Goal: Task Accomplishment & Management: Complete application form

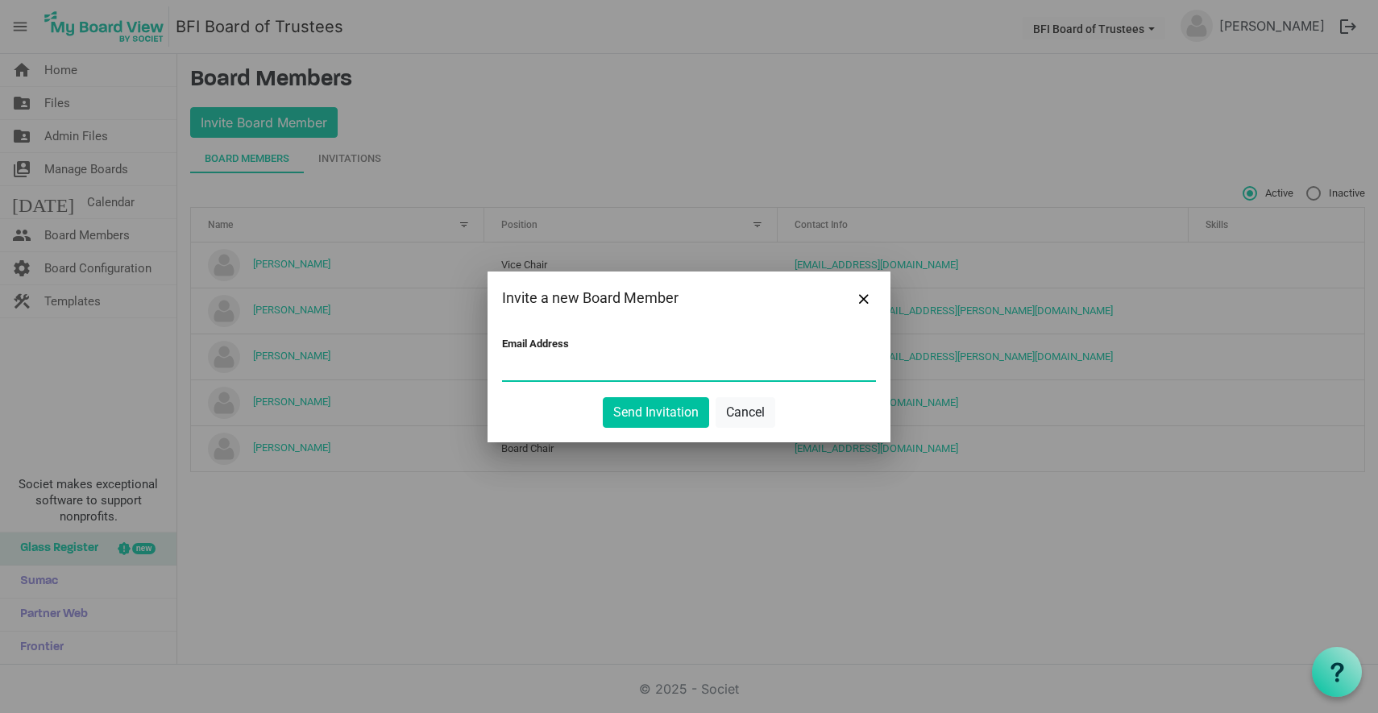
paste input "k.h.edmiston@gmail.com"
type input "k.h.edmiston@gmail.com"
click at [651, 418] on button "Send Invitation" at bounding box center [656, 412] width 106 height 31
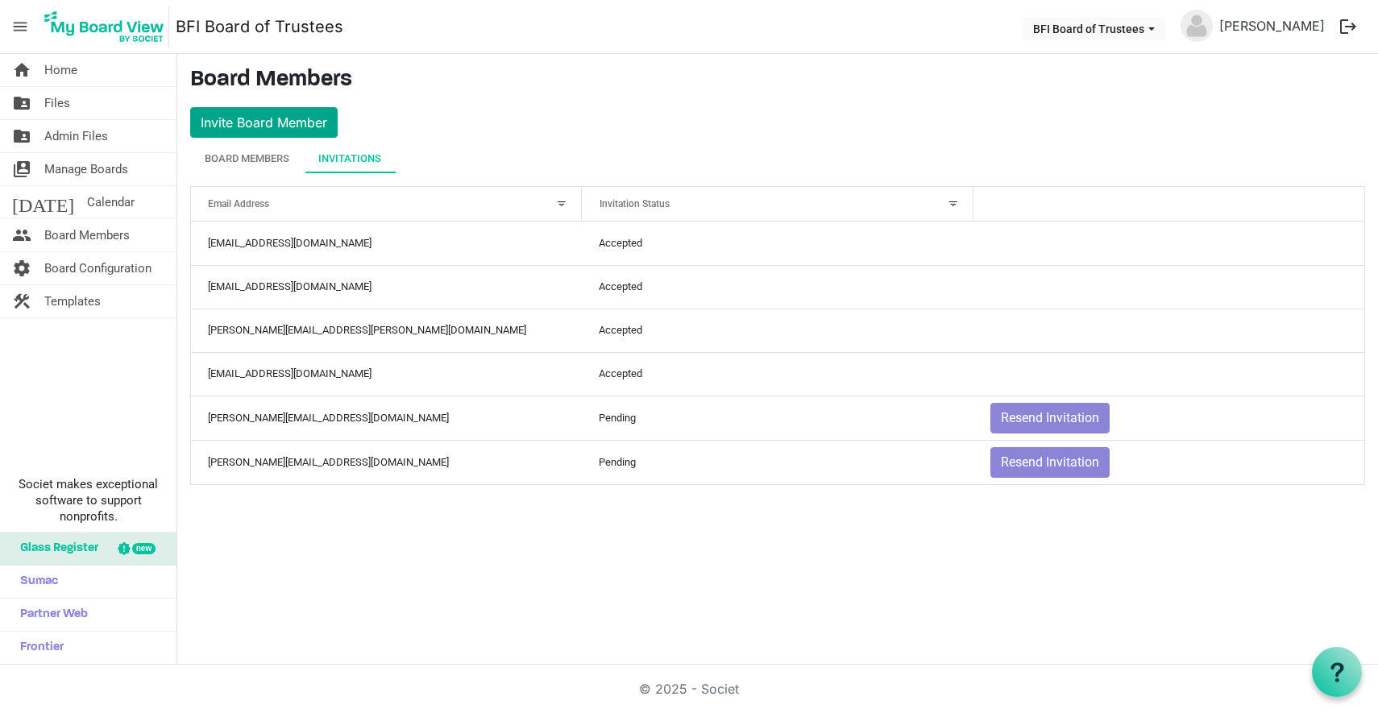
click at [266, 121] on button "Invite Board Member" at bounding box center [263, 122] width 147 height 31
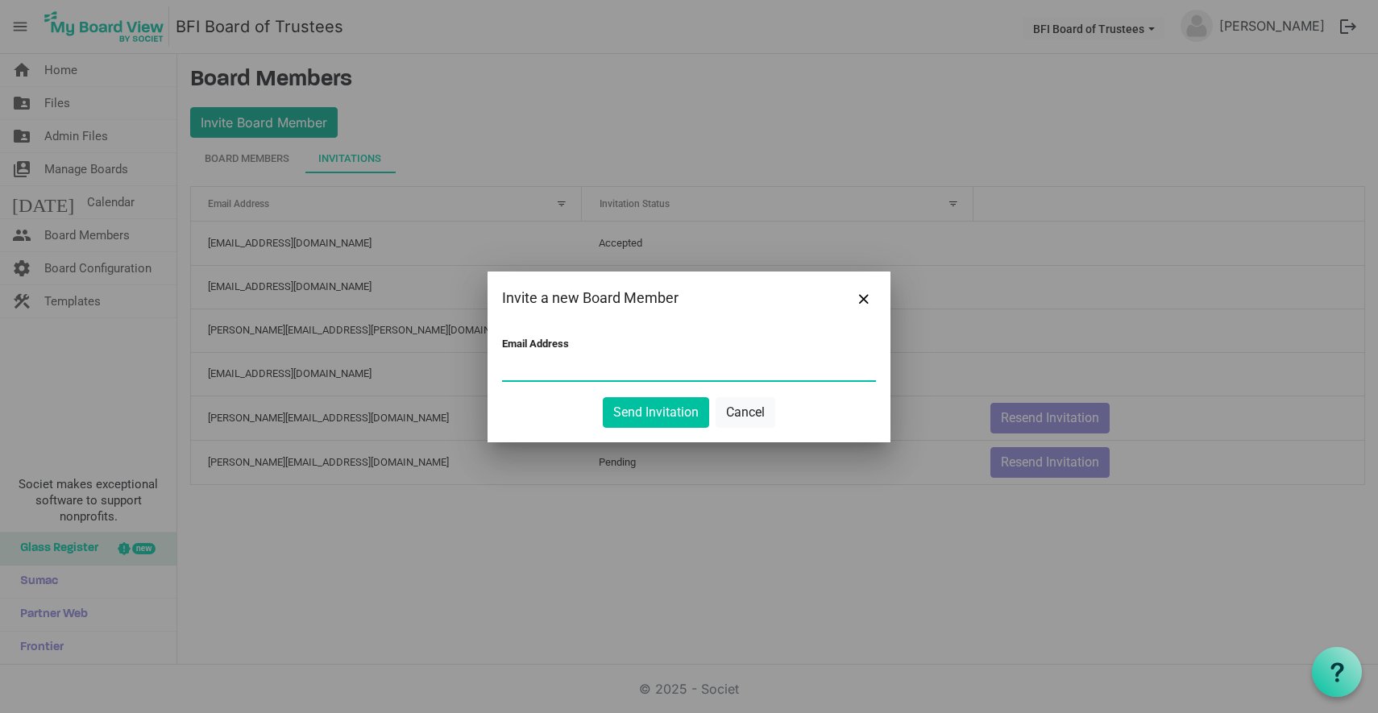
paste input "stanfpau@gmail.com"
type input "stanfpau@gmail.com"
click at [650, 413] on button "Send Invitation" at bounding box center [656, 412] width 106 height 31
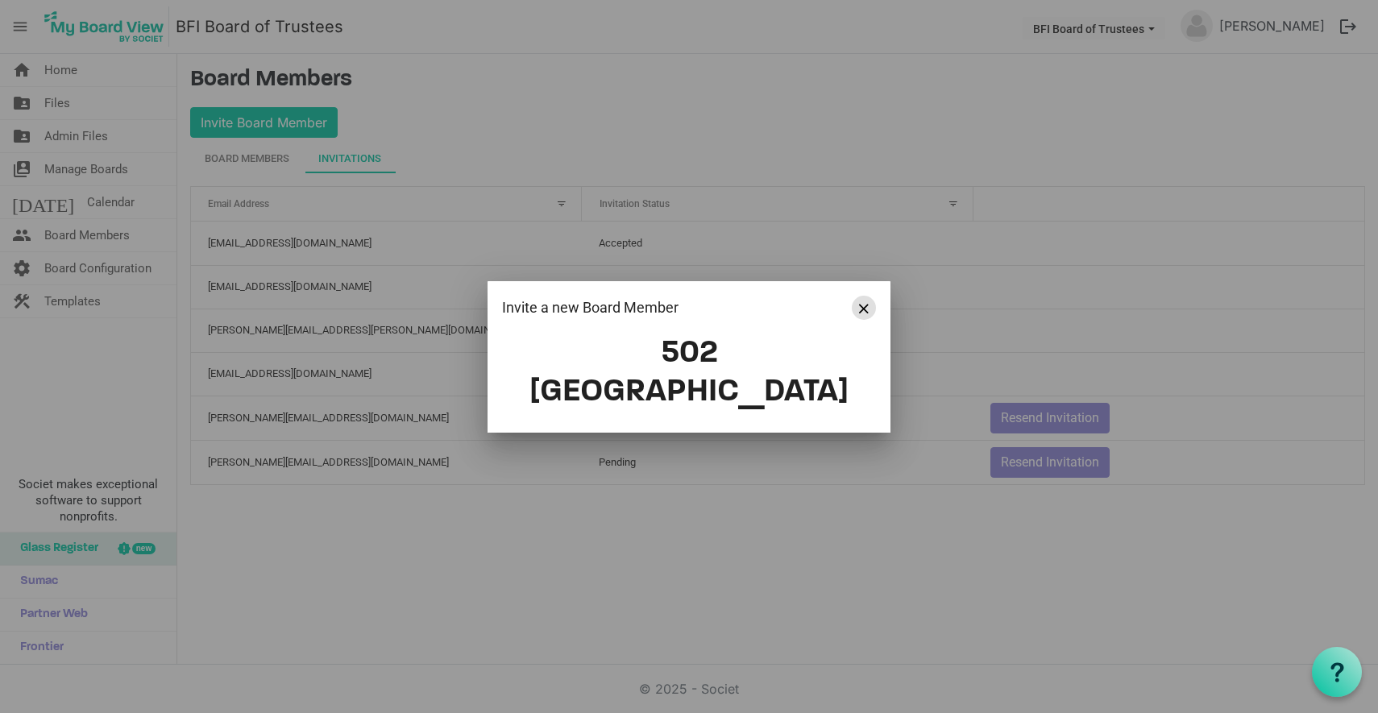
click at [862, 313] on span "Close" at bounding box center [864, 309] width 10 height 10
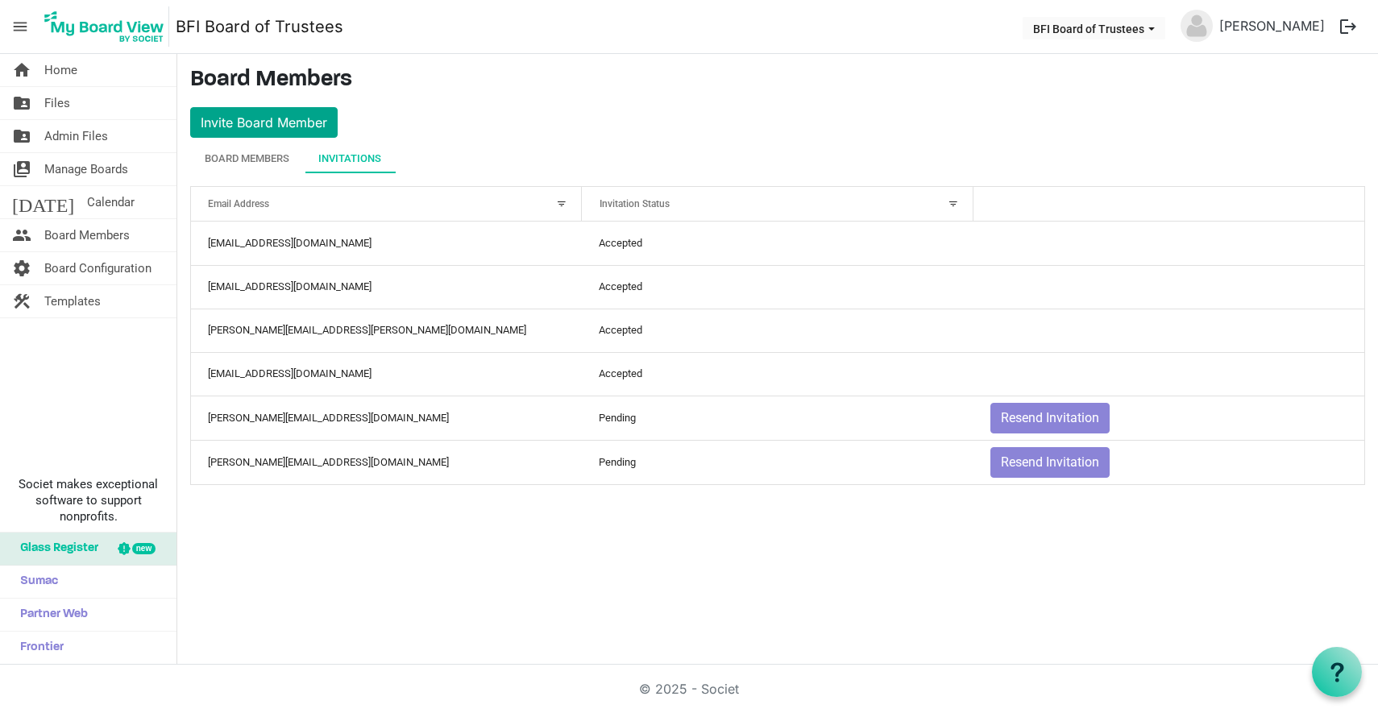
click at [276, 120] on button "Invite Board Member" at bounding box center [263, 122] width 147 height 31
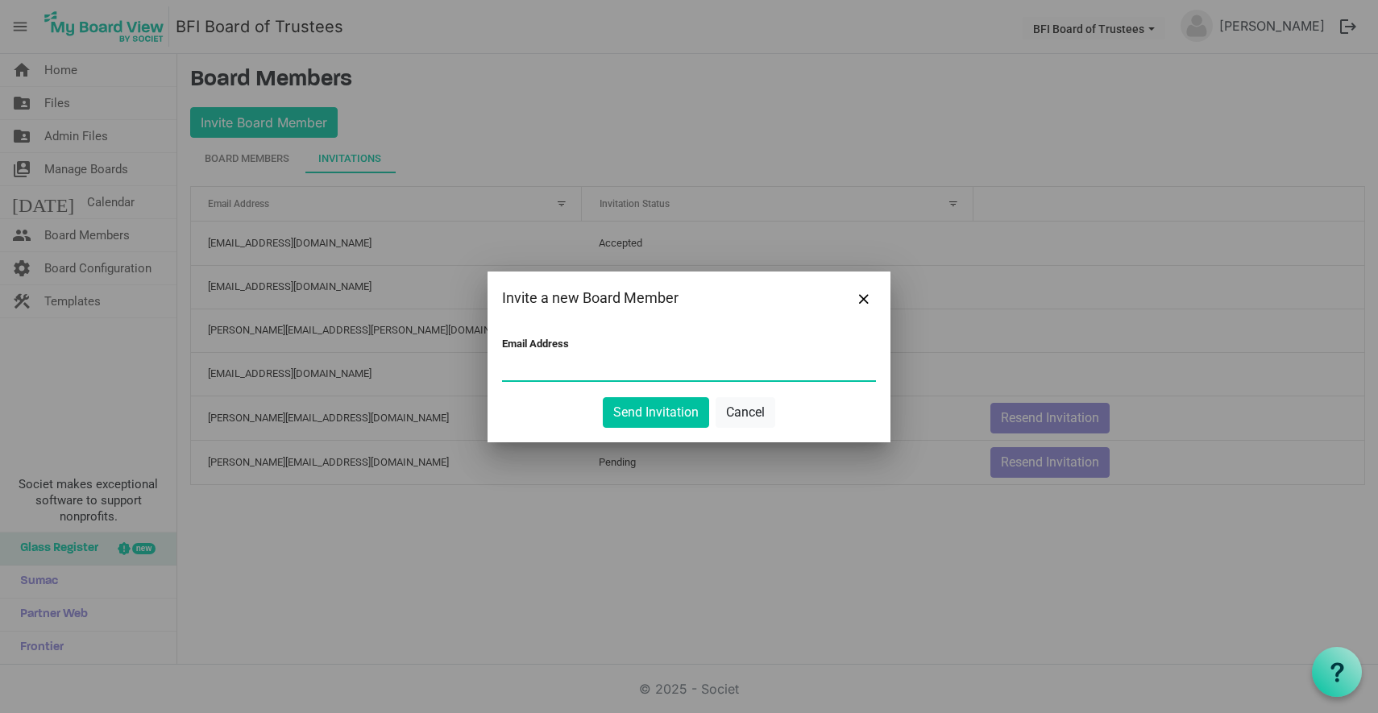
paste input "ggomez07@charter.net"
type input "ggomez07@charter.net"
click at [647, 411] on button "Send Invitation" at bounding box center [656, 412] width 106 height 31
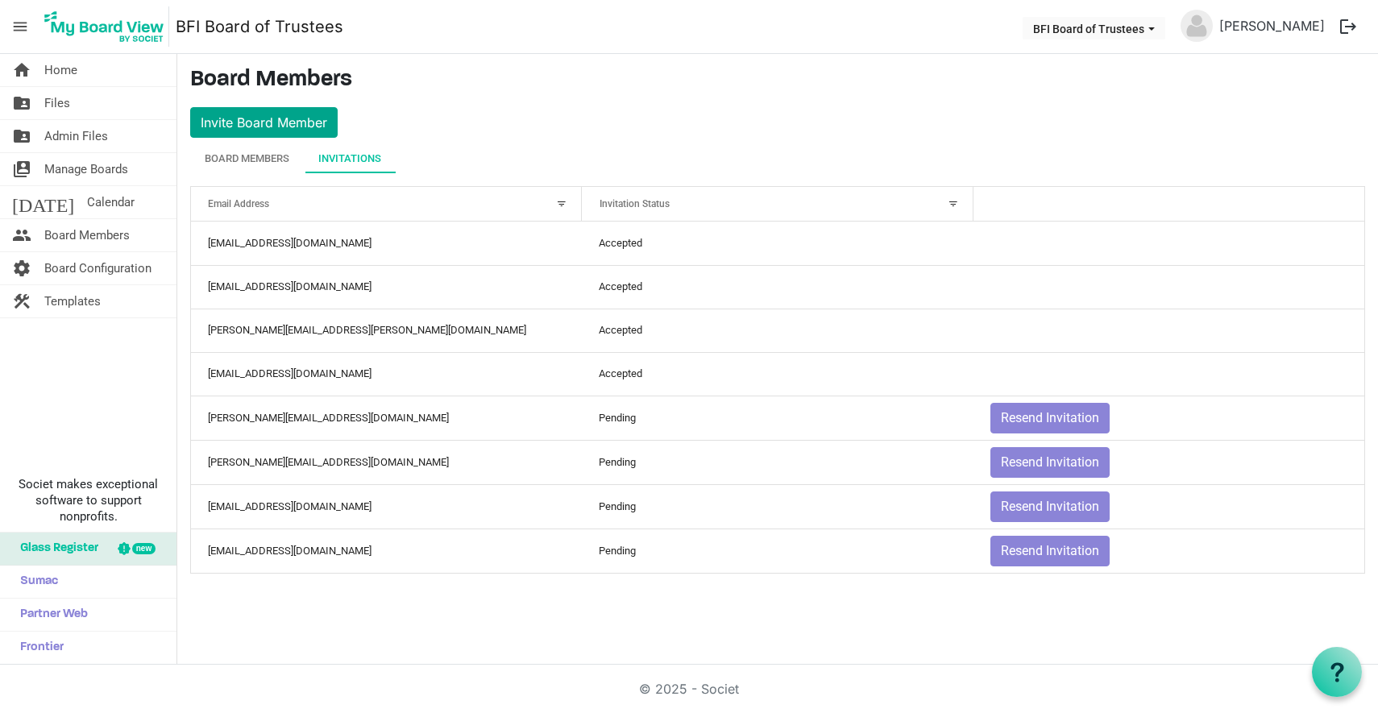
click at [275, 123] on button "Invite Board Member" at bounding box center [263, 122] width 147 height 31
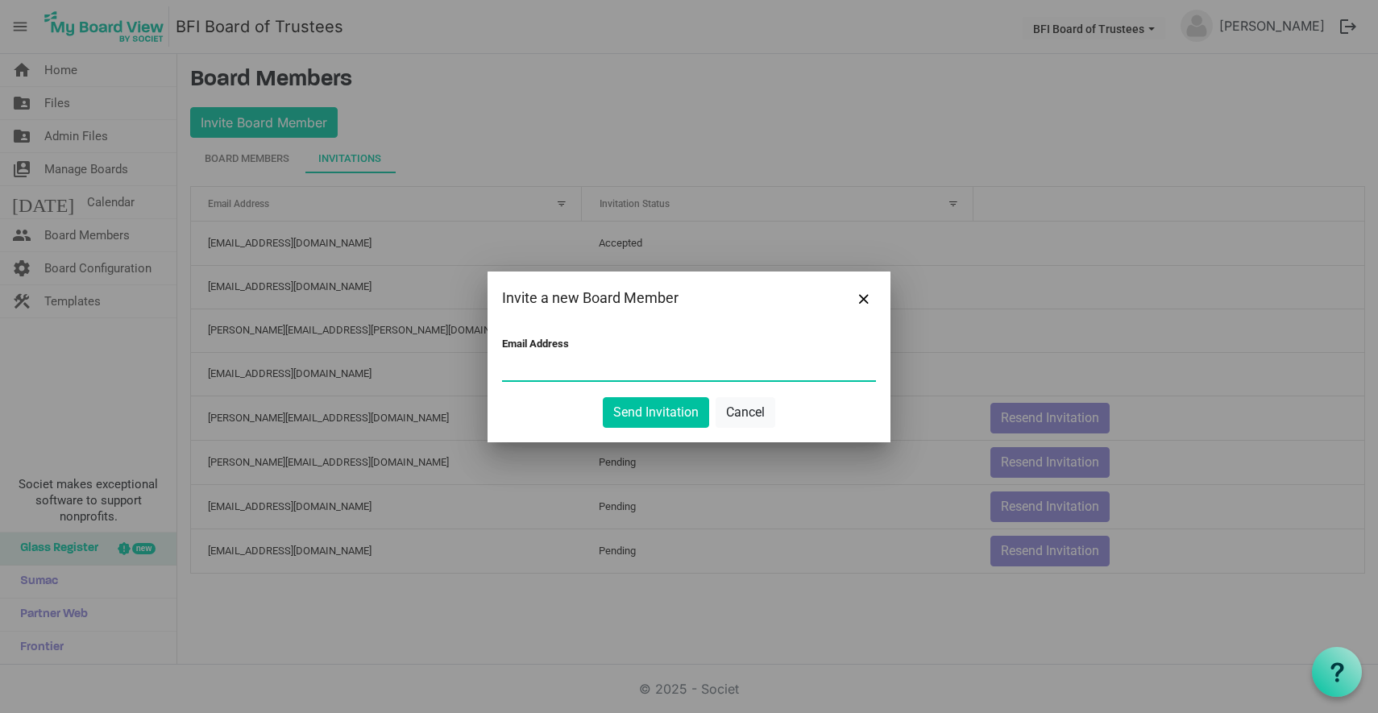
paste input "gkyrouac@yahoo.com"
type input "gkyrouac@yahoo.com"
click at [648, 417] on button "Send Invitation" at bounding box center [656, 412] width 106 height 31
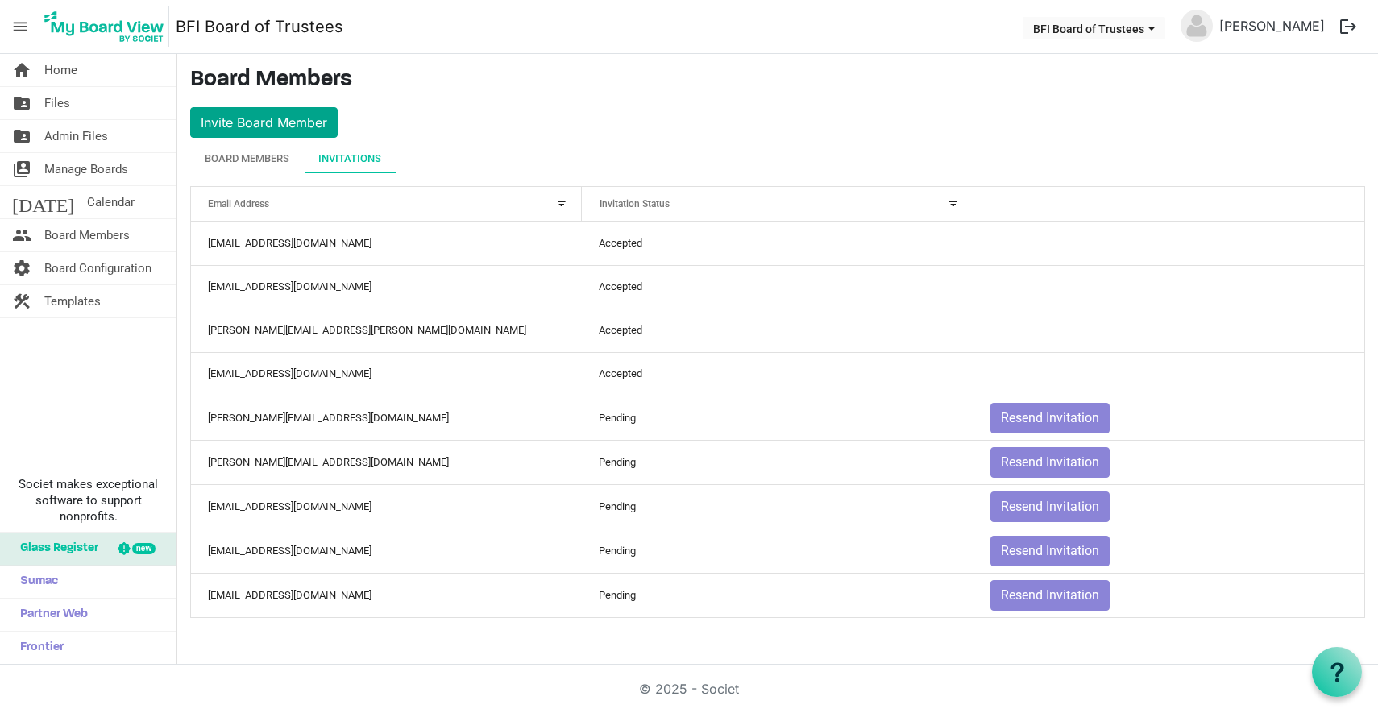
click at [267, 115] on button "Invite Board Member" at bounding box center [263, 122] width 147 height 31
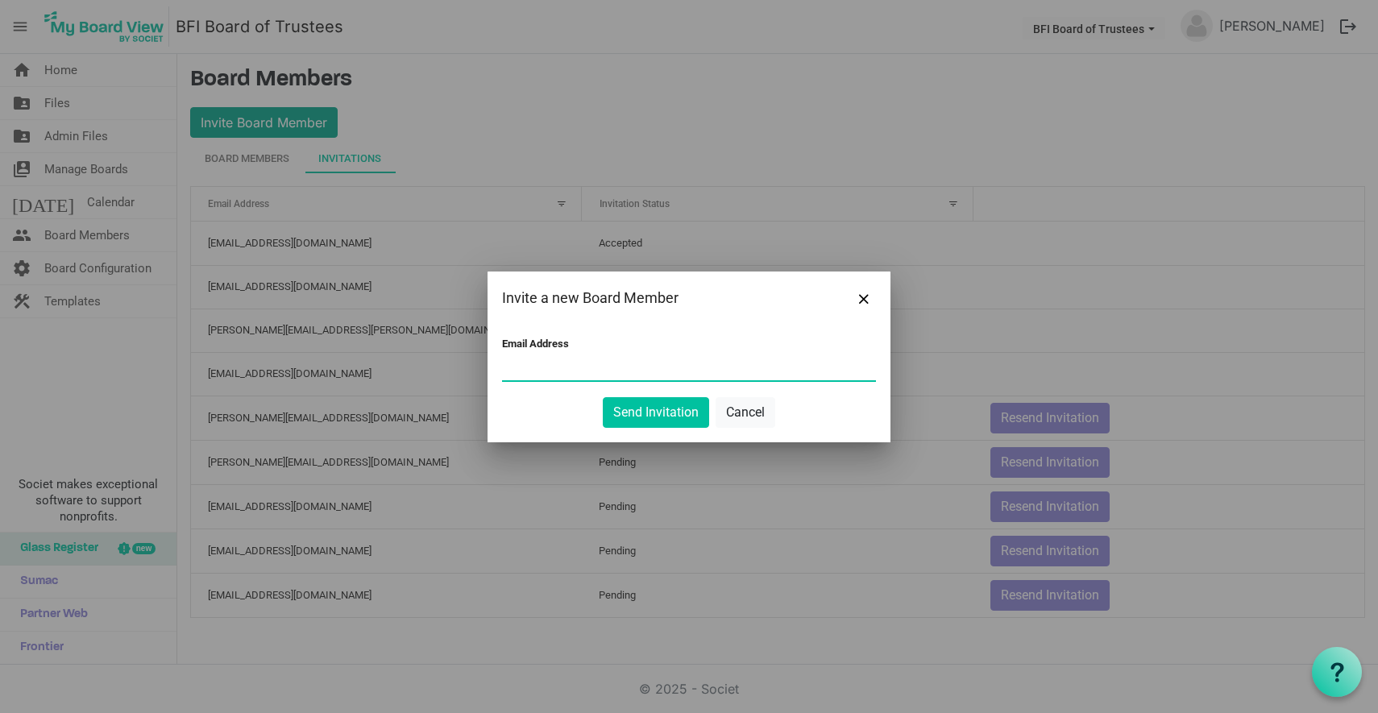
paste input "[EMAIL_ADDRESS][DOMAIN_NAME]"
type input "[EMAIL_ADDRESS][DOMAIN_NAME]"
click at [643, 411] on button "Send Invitation" at bounding box center [656, 412] width 106 height 31
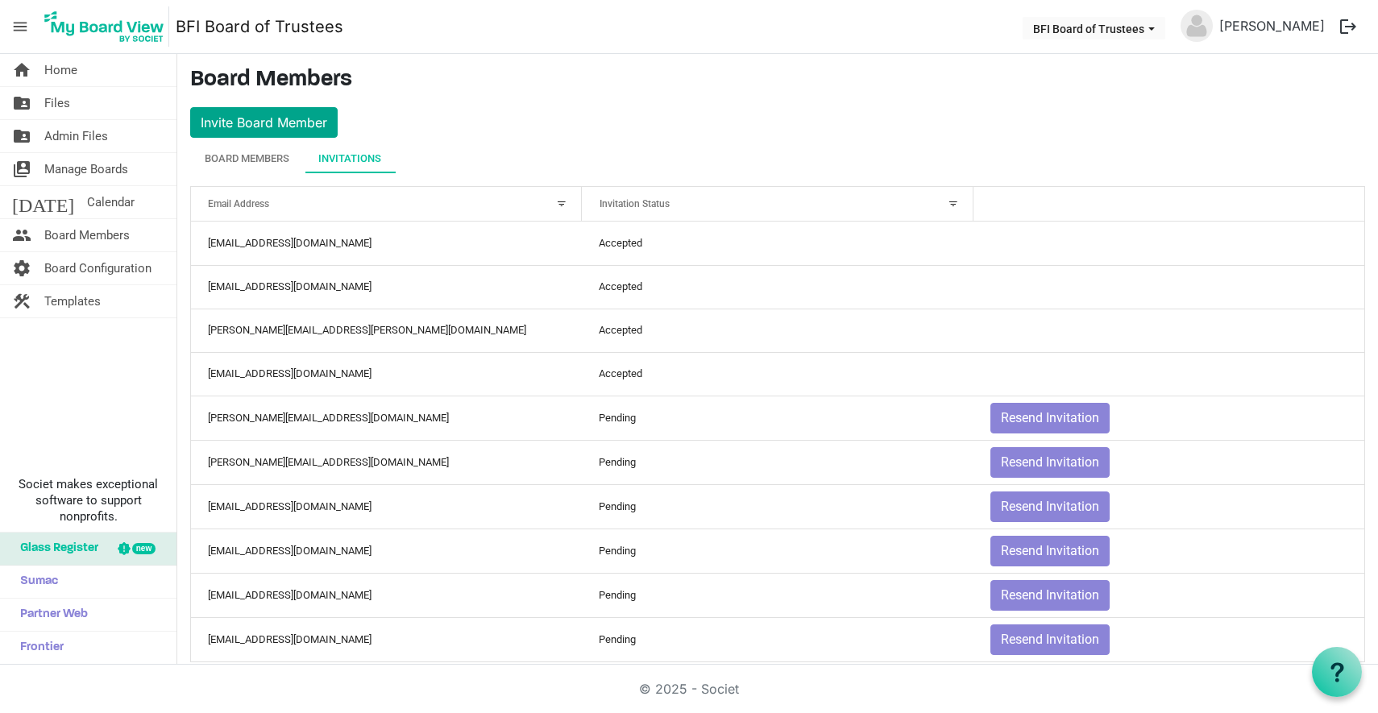
click at [287, 119] on button "Invite Board Member" at bounding box center [263, 122] width 147 height 31
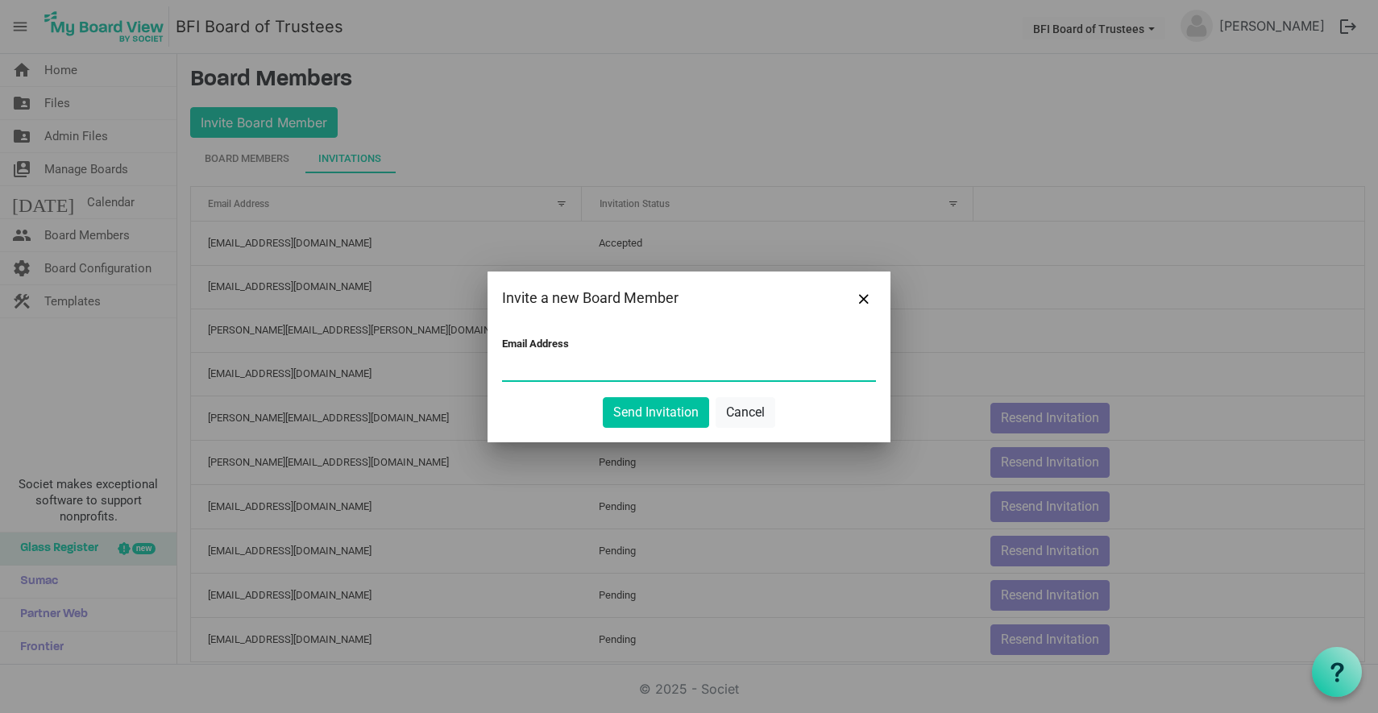
paste input "tom@tvhcpa.com"
type input "tom@tvhcpa.com"
click at [656, 411] on button "Send Invitation" at bounding box center [656, 412] width 106 height 31
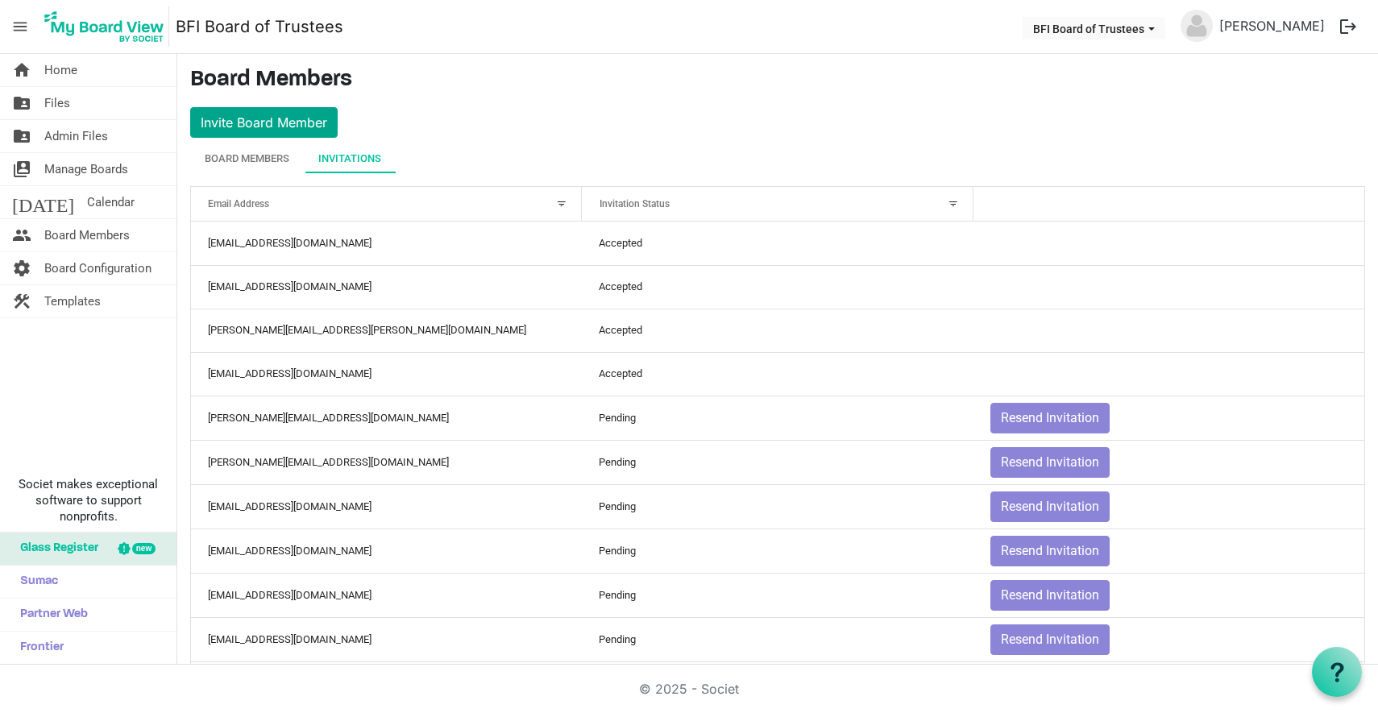
click at [243, 120] on button "Invite Board Member" at bounding box center [263, 122] width 147 height 31
click at [277, 119] on button "Invite Board Member" at bounding box center [263, 122] width 147 height 31
click at [242, 155] on div "Board Members" at bounding box center [247, 159] width 85 height 16
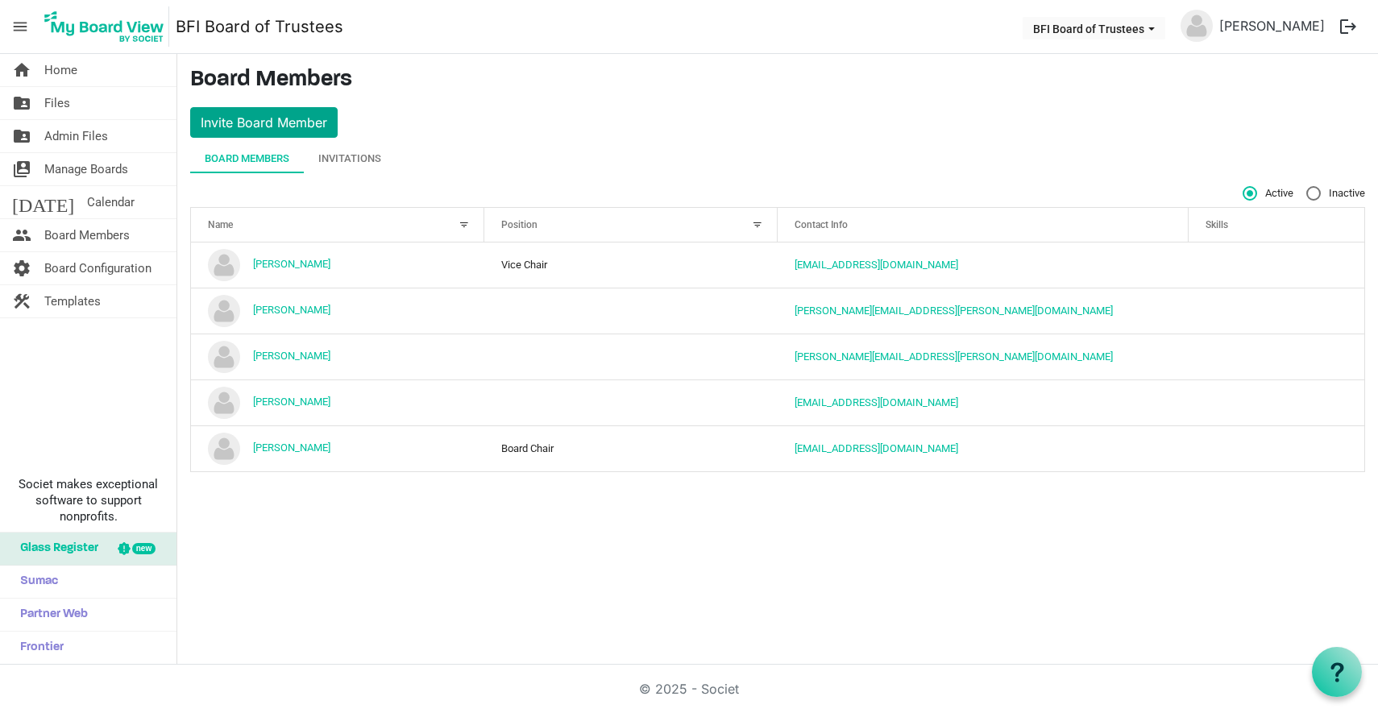
click at [259, 119] on button "Invite Board Member" at bounding box center [263, 122] width 147 height 31
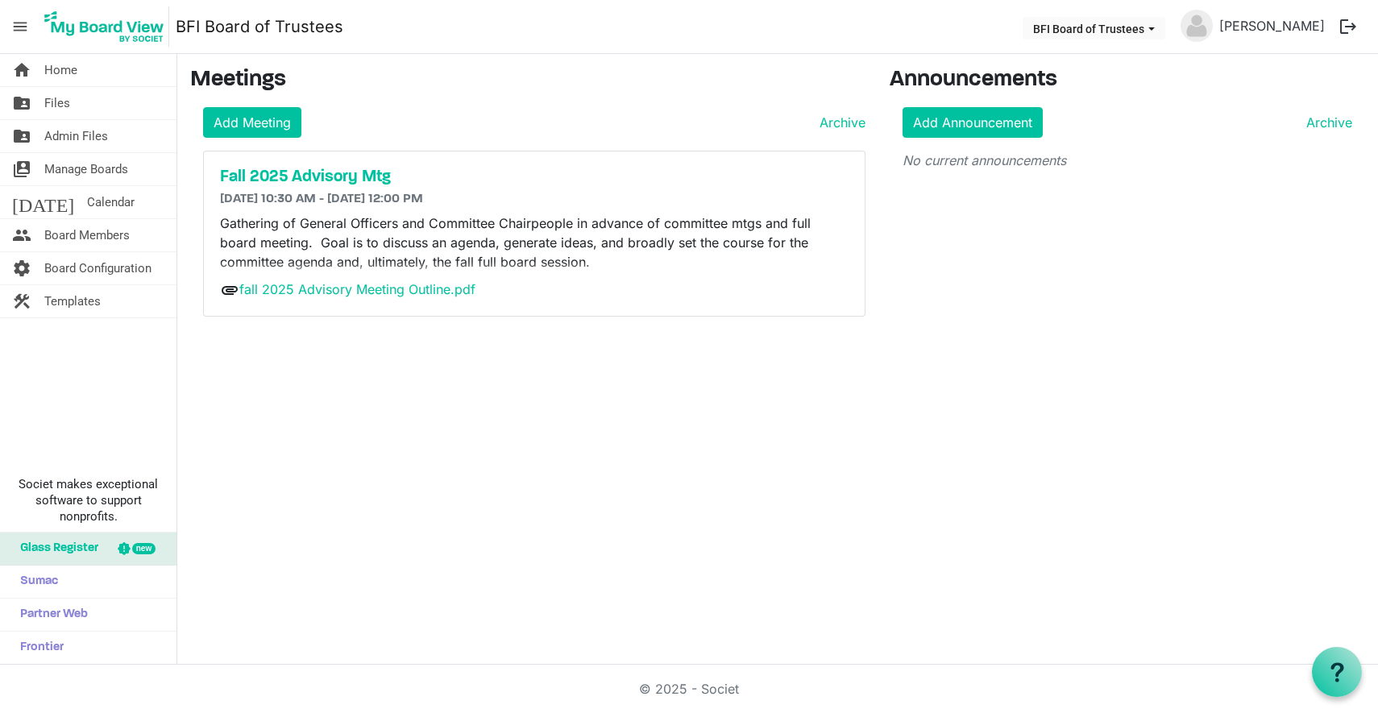
click at [81, 232] on span "Board Members" at bounding box center [86, 235] width 85 height 32
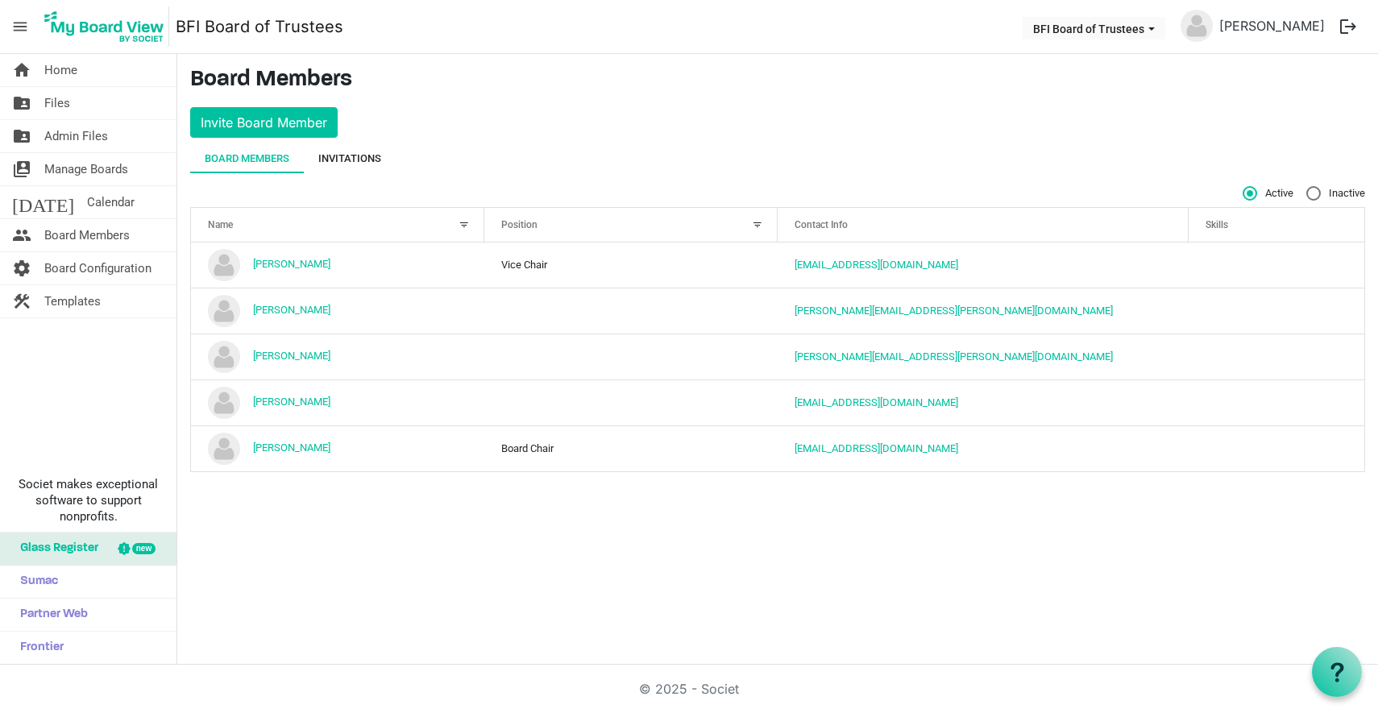
click at [351, 158] on div "Invitations" at bounding box center [349, 159] width 63 height 16
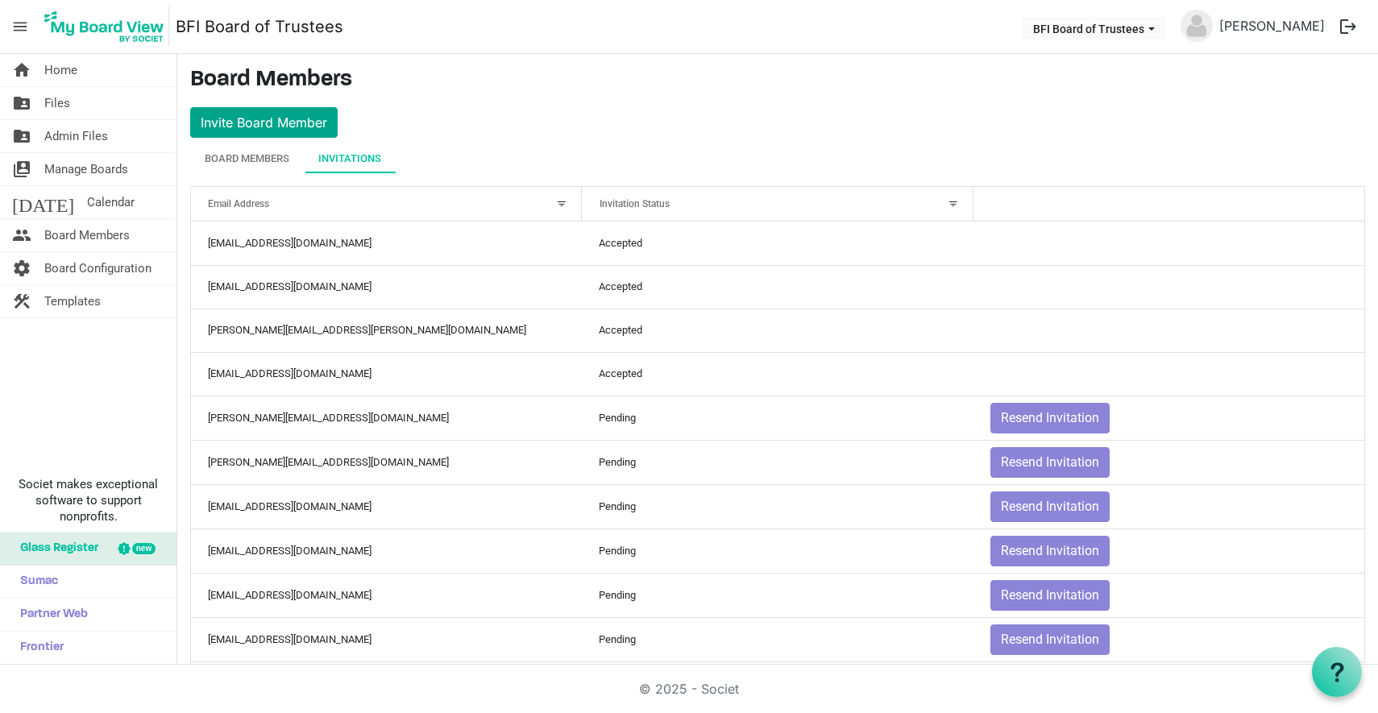
click at [260, 118] on button "Invite Board Member" at bounding box center [263, 122] width 147 height 31
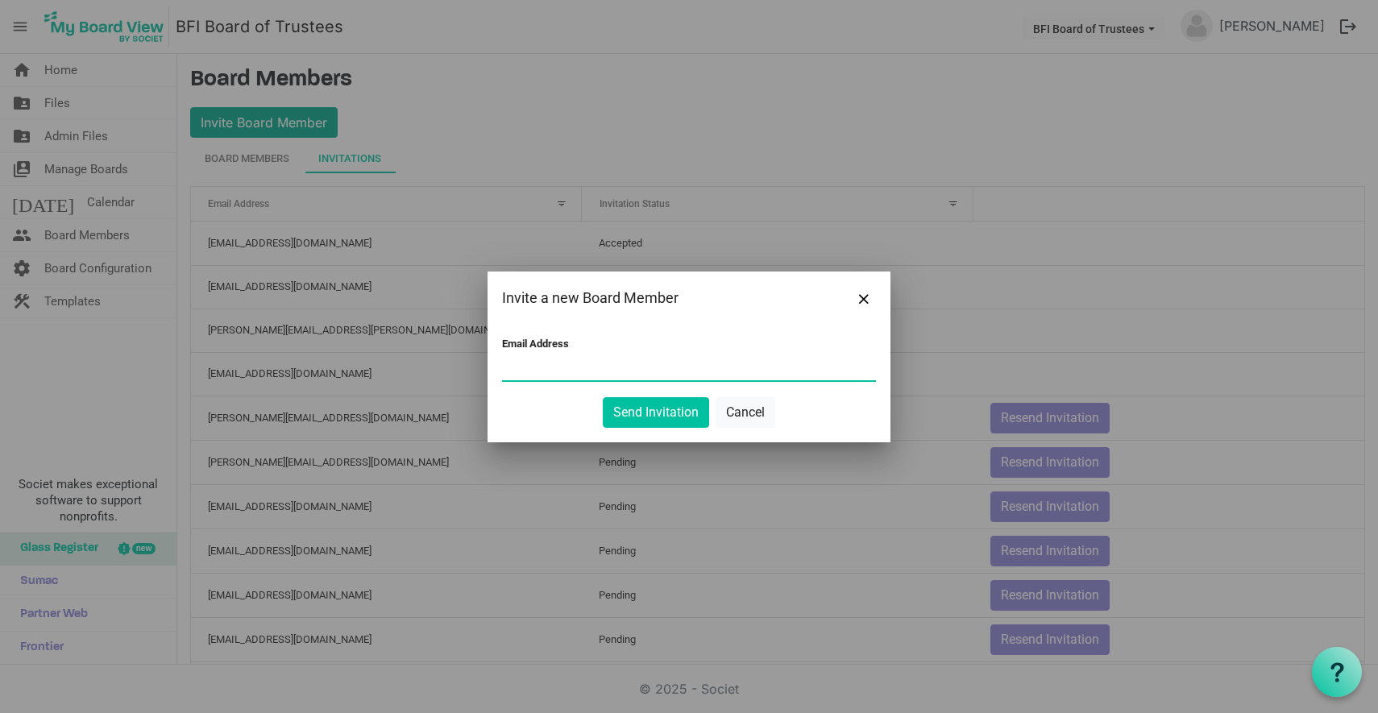
paste input "danahlenius@gmail.com"
type input "danahlenius@gmail.com"
click at [638, 408] on button "Send Invitation" at bounding box center [656, 412] width 106 height 31
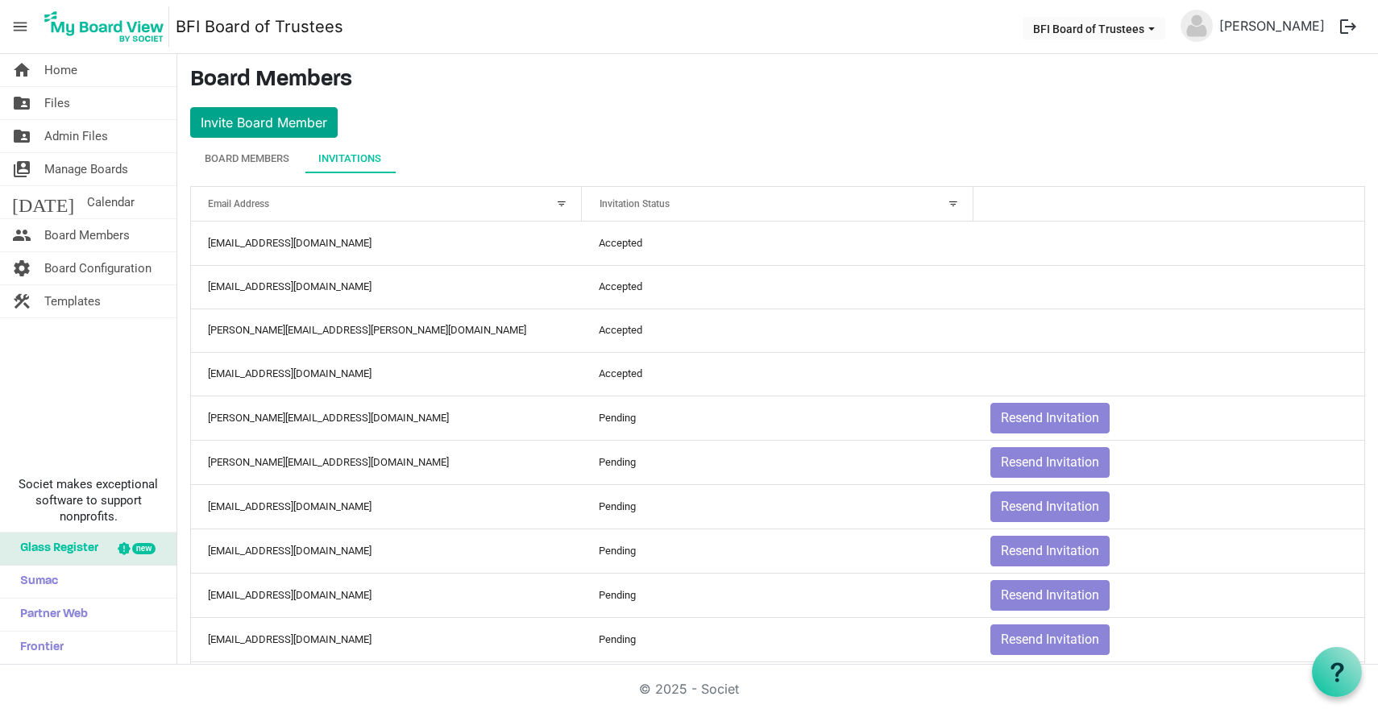
click at [264, 118] on button "Invite Board Member" at bounding box center [263, 122] width 147 height 31
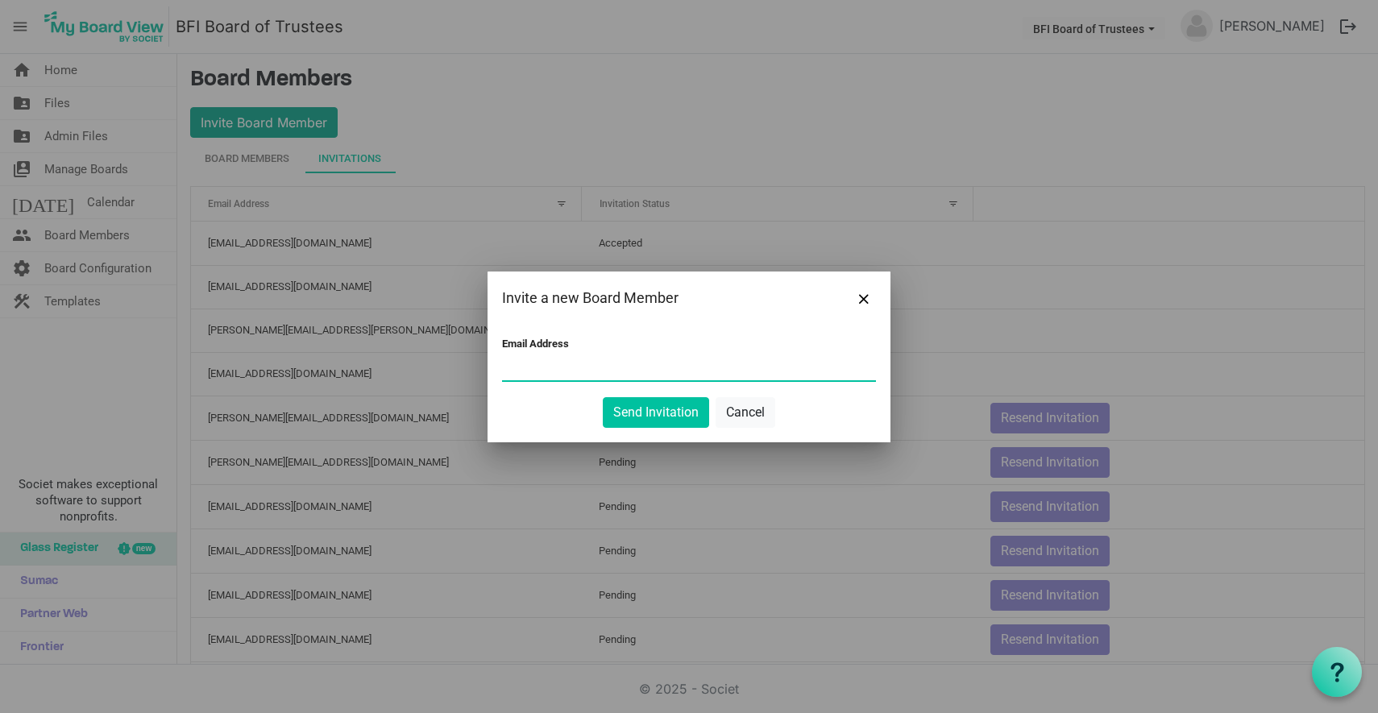
paste input "dsandrews@comcast.net"
type input "dsandrews@comcast.net"
click at [650, 410] on button "Send Invitation" at bounding box center [656, 412] width 106 height 31
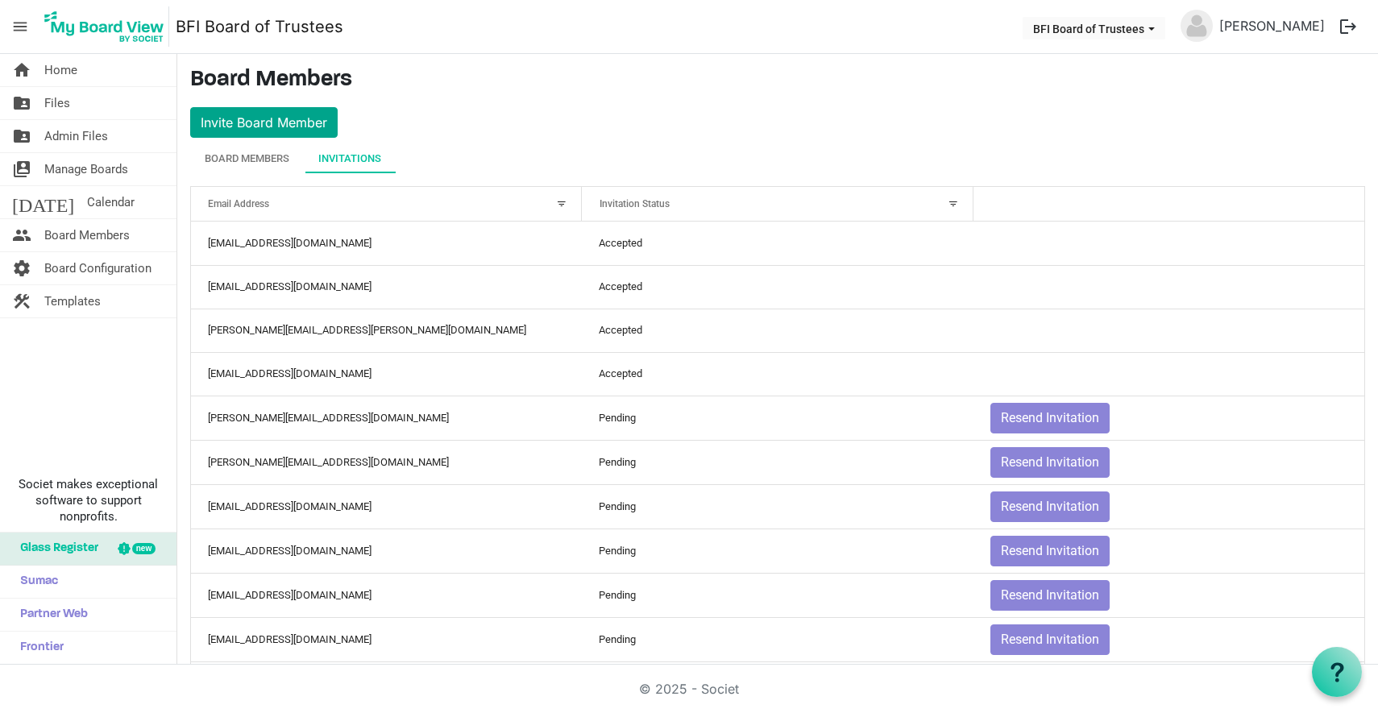
click at [255, 126] on button "Invite Board Member" at bounding box center [263, 122] width 147 height 31
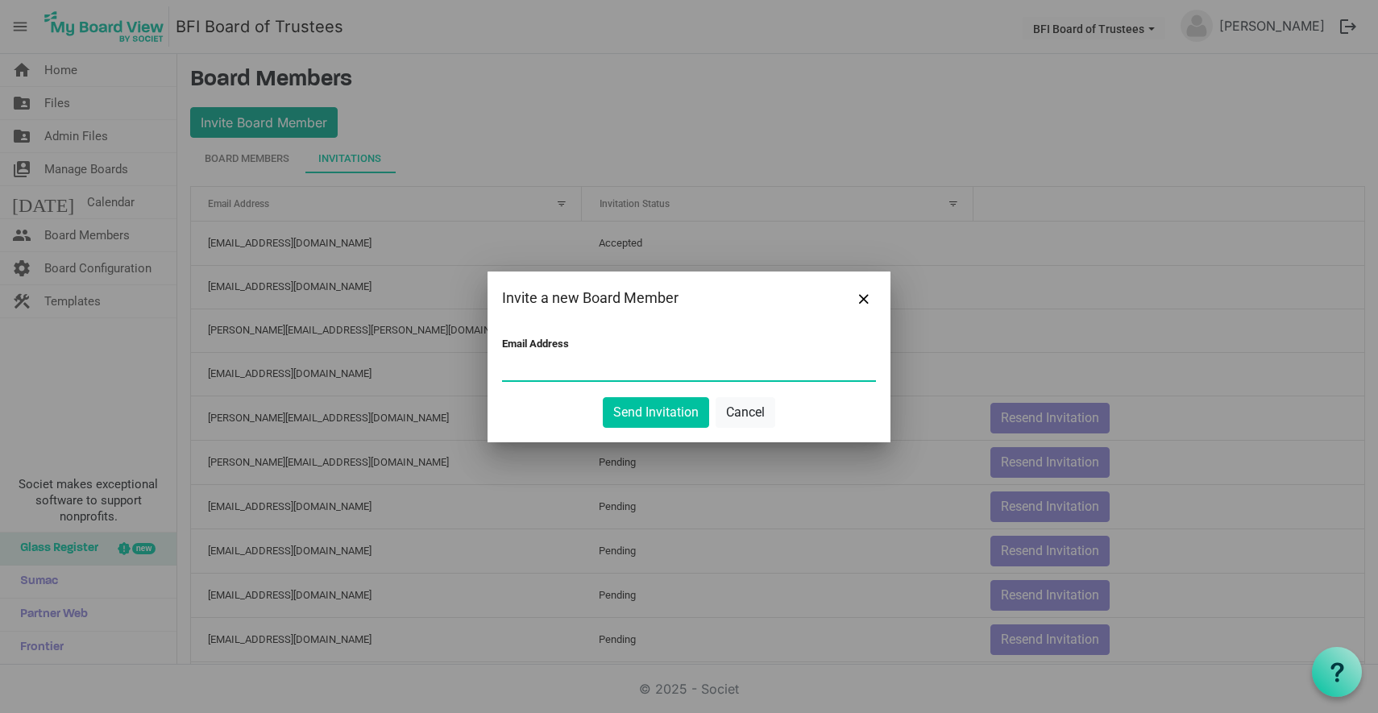
paste input "mrsbrownwalker01@gmail.com"
type input "mrsbrownwalker01@gmail.com"
click at [643, 412] on button "Send Invitation" at bounding box center [656, 412] width 106 height 31
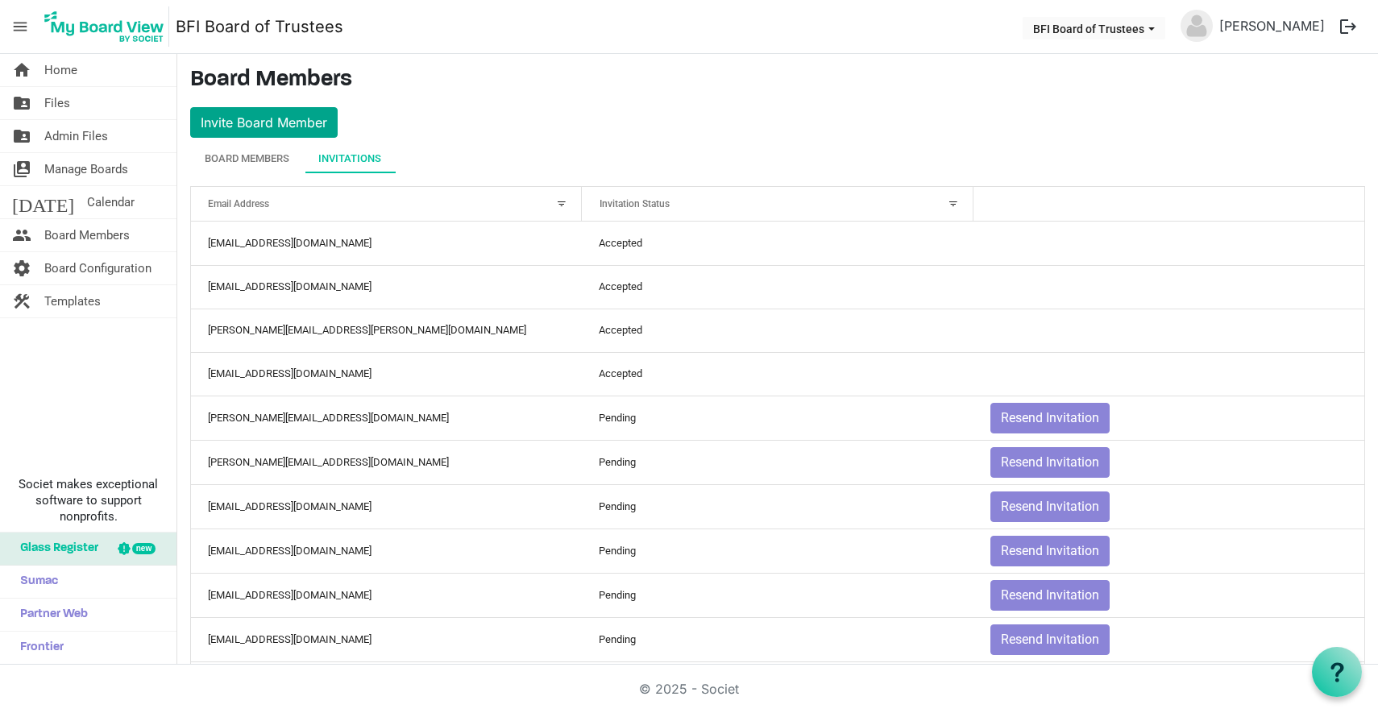
click at [265, 122] on button "Invite Board Member" at bounding box center [263, 122] width 147 height 31
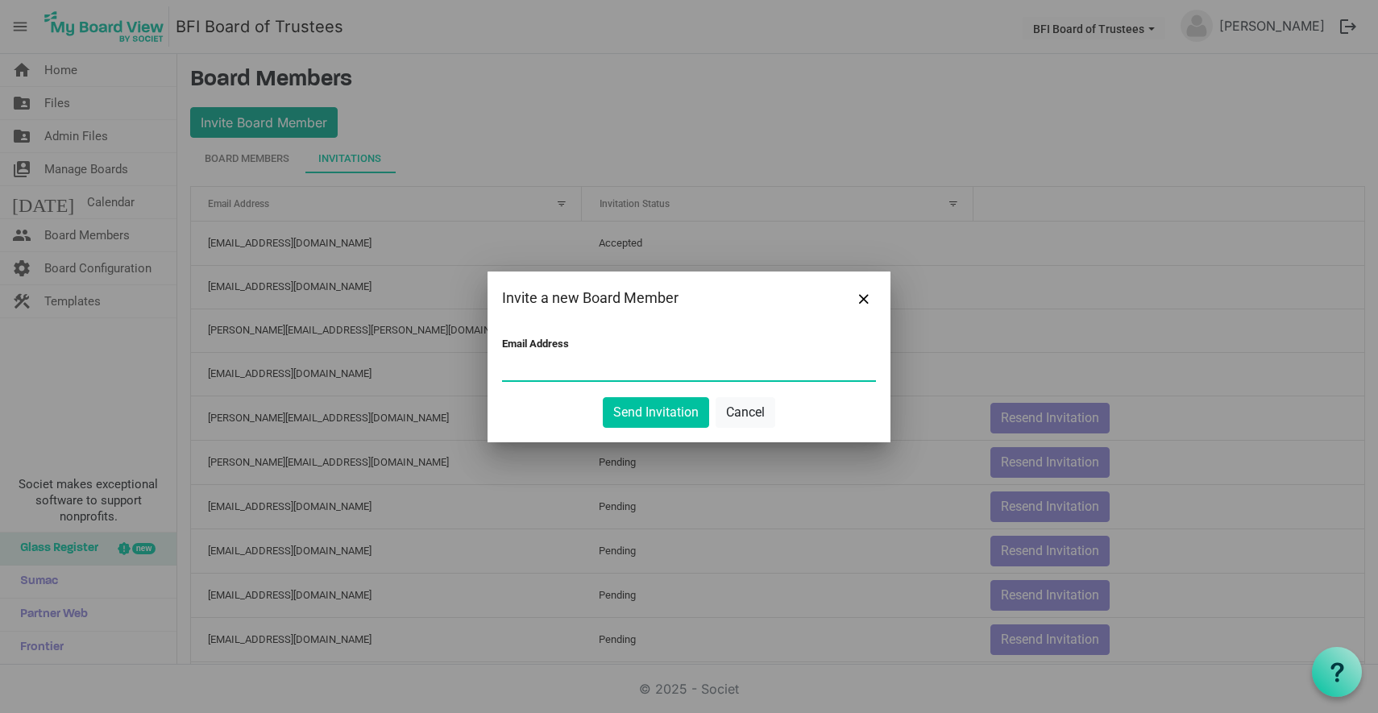
paste input "baguebert@outlook.com"
type input "baguebert@outlook.com"
click at [649, 413] on button "Send Invitation" at bounding box center [656, 412] width 106 height 31
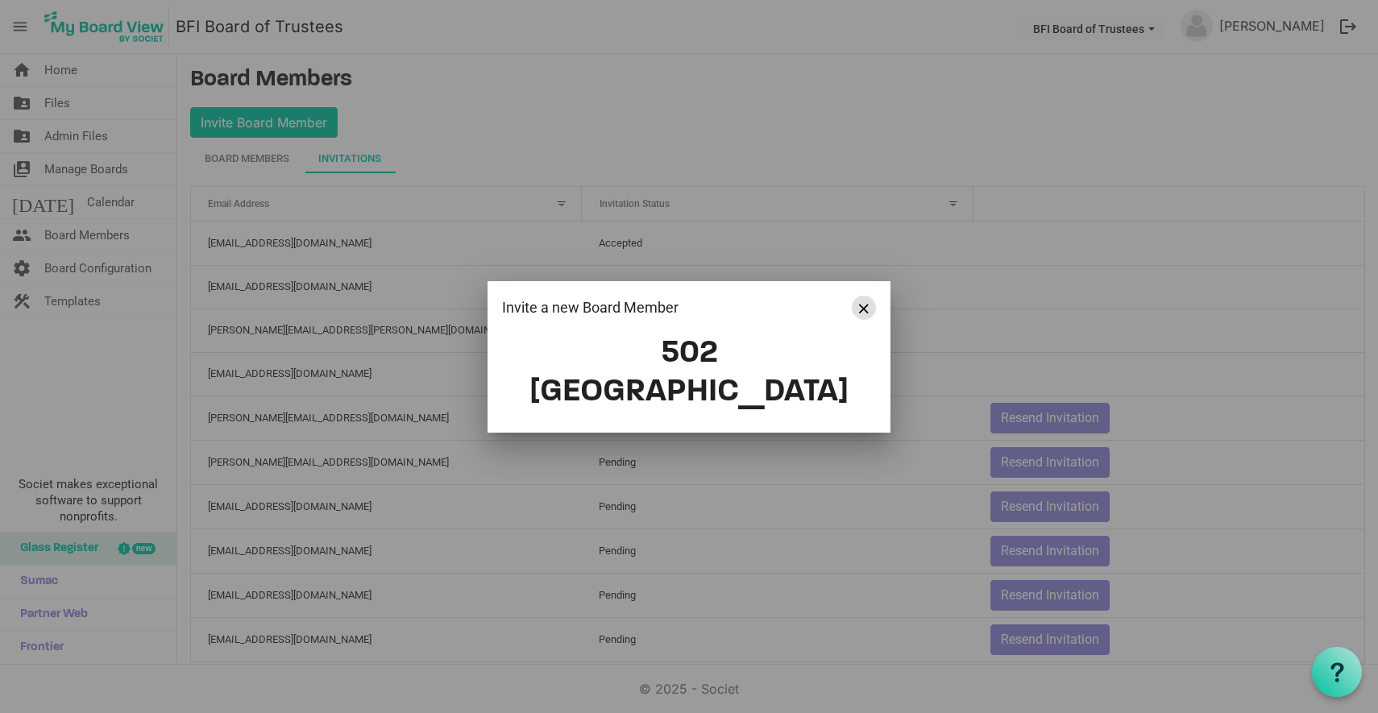
click at [866, 313] on span "Close" at bounding box center [864, 309] width 10 height 10
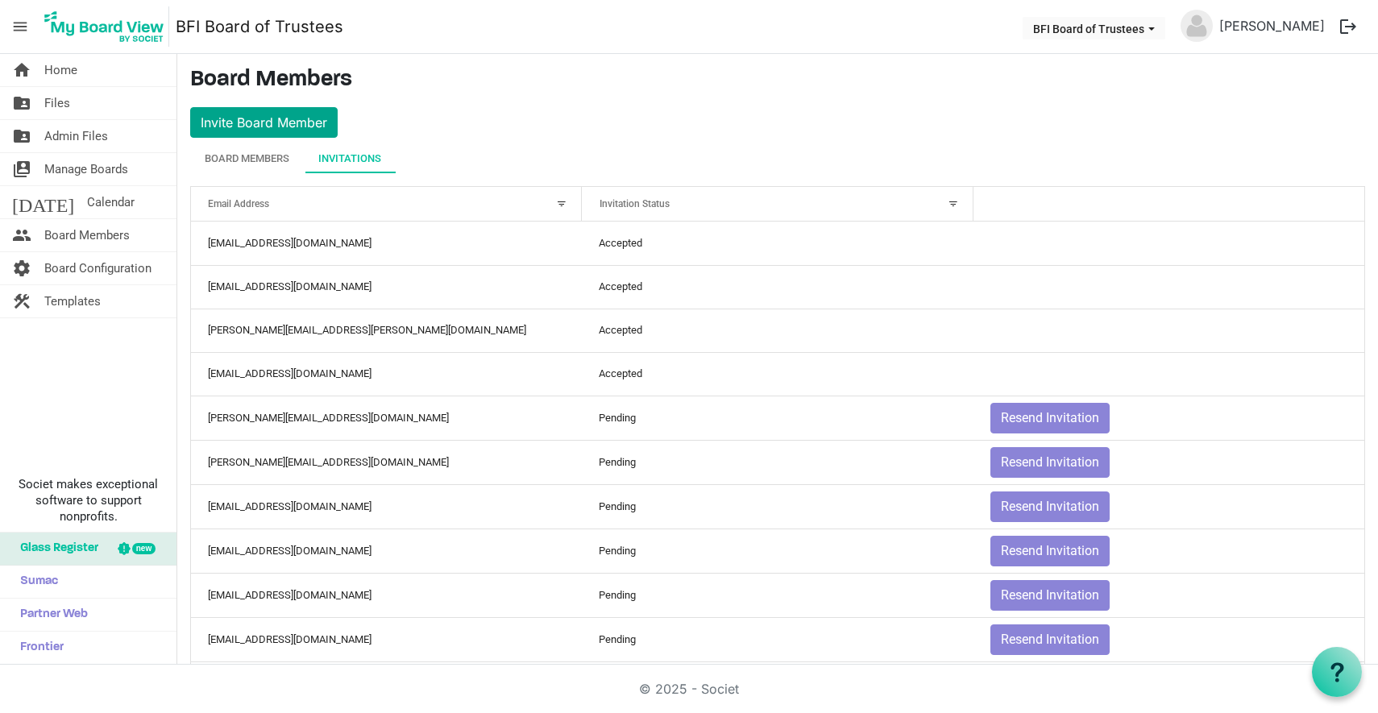
click at [267, 122] on button "Invite Board Member" at bounding box center [263, 122] width 147 height 31
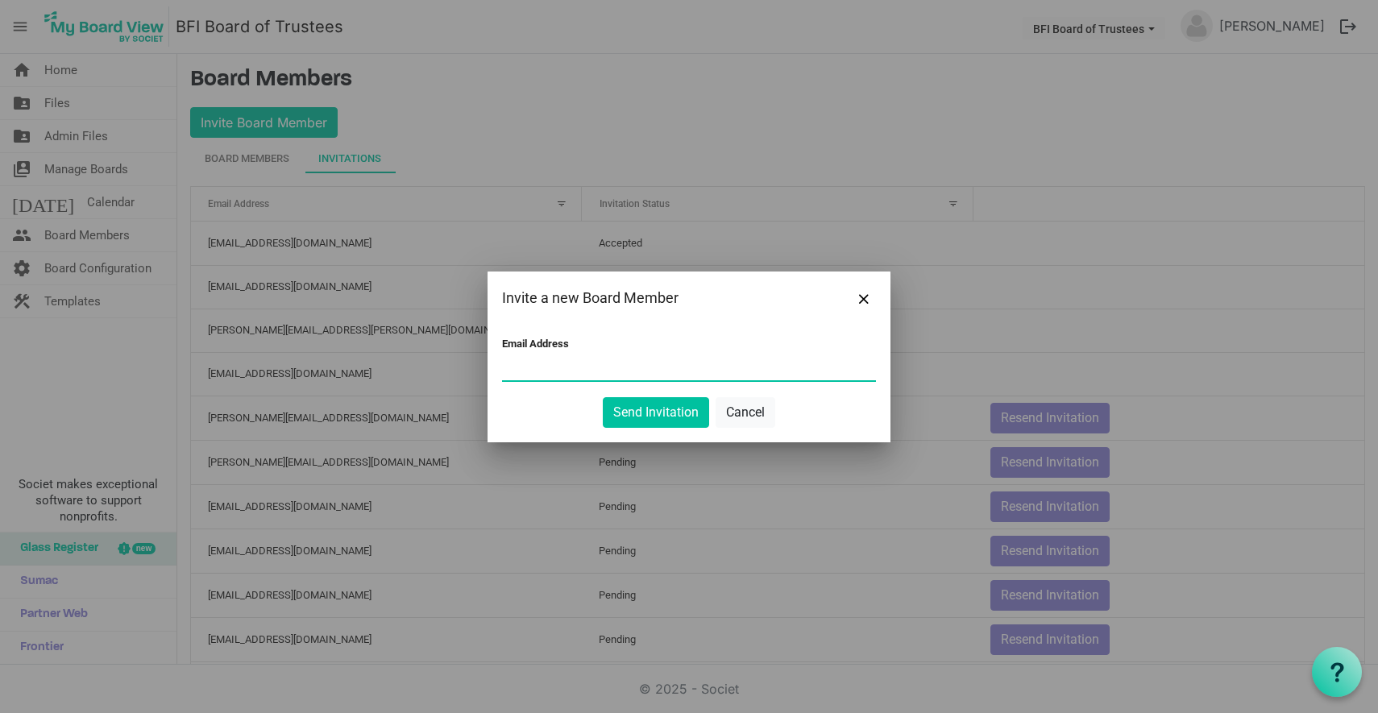
paste input "rich3@iglide.net"
type input "rich3@iglide.net"
click at [655, 413] on button "Send Invitation" at bounding box center [656, 412] width 106 height 31
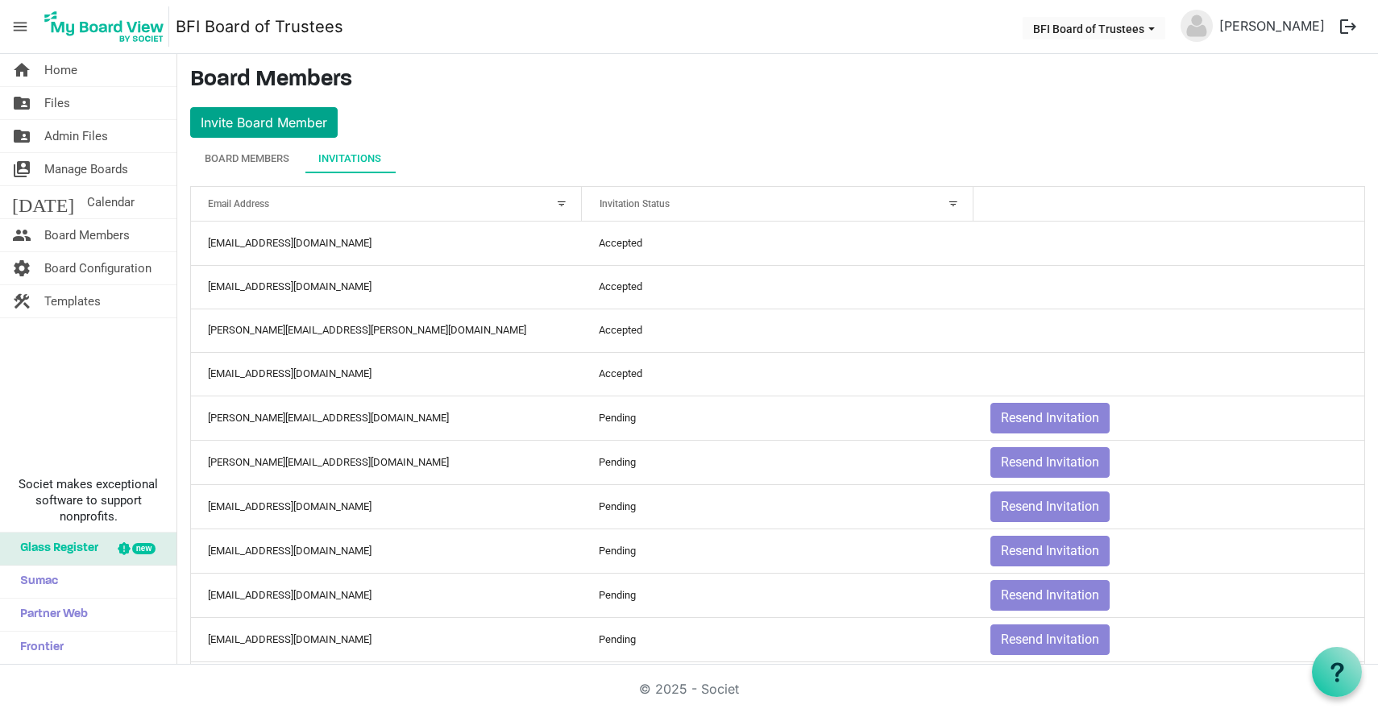
click at [271, 121] on button "Invite Board Member" at bounding box center [263, 122] width 147 height 31
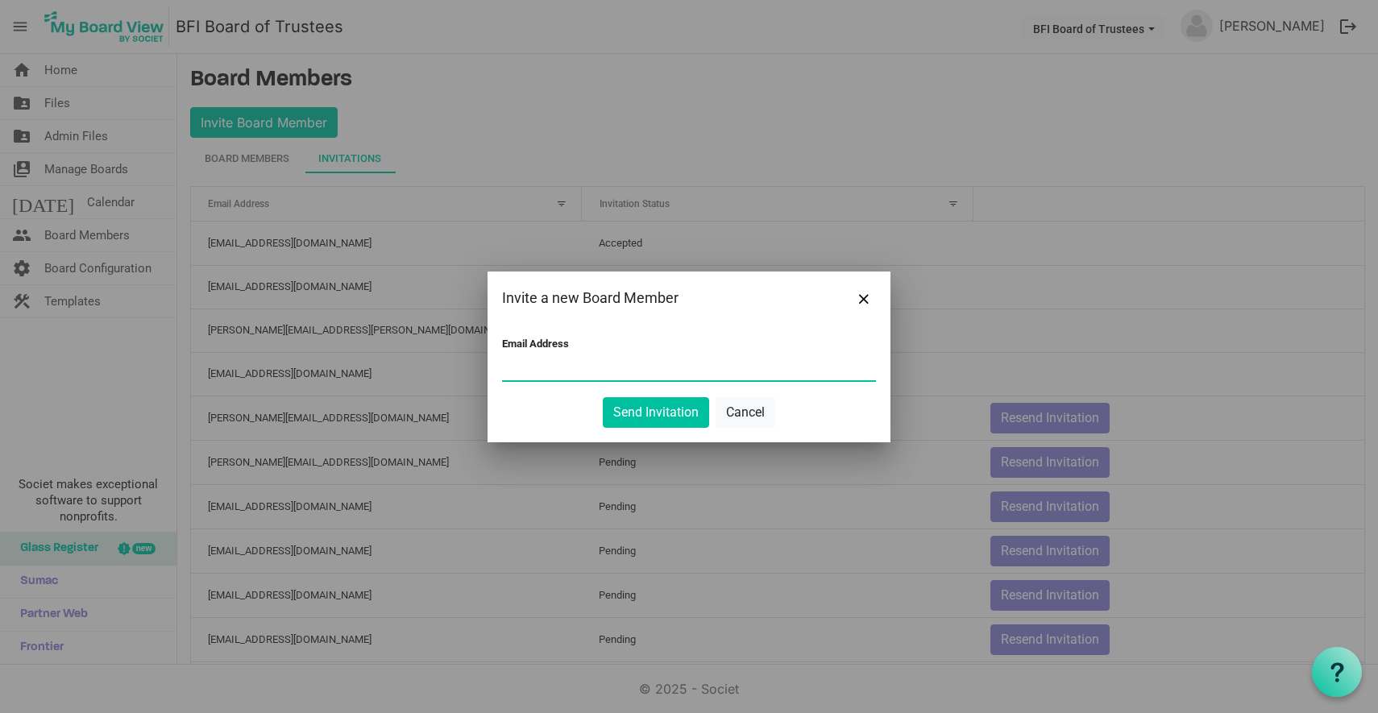
paste input "chrimill@charter.net"
type input "chrimill@charter.net"
click at [651, 416] on button "Send Invitation" at bounding box center [656, 412] width 106 height 31
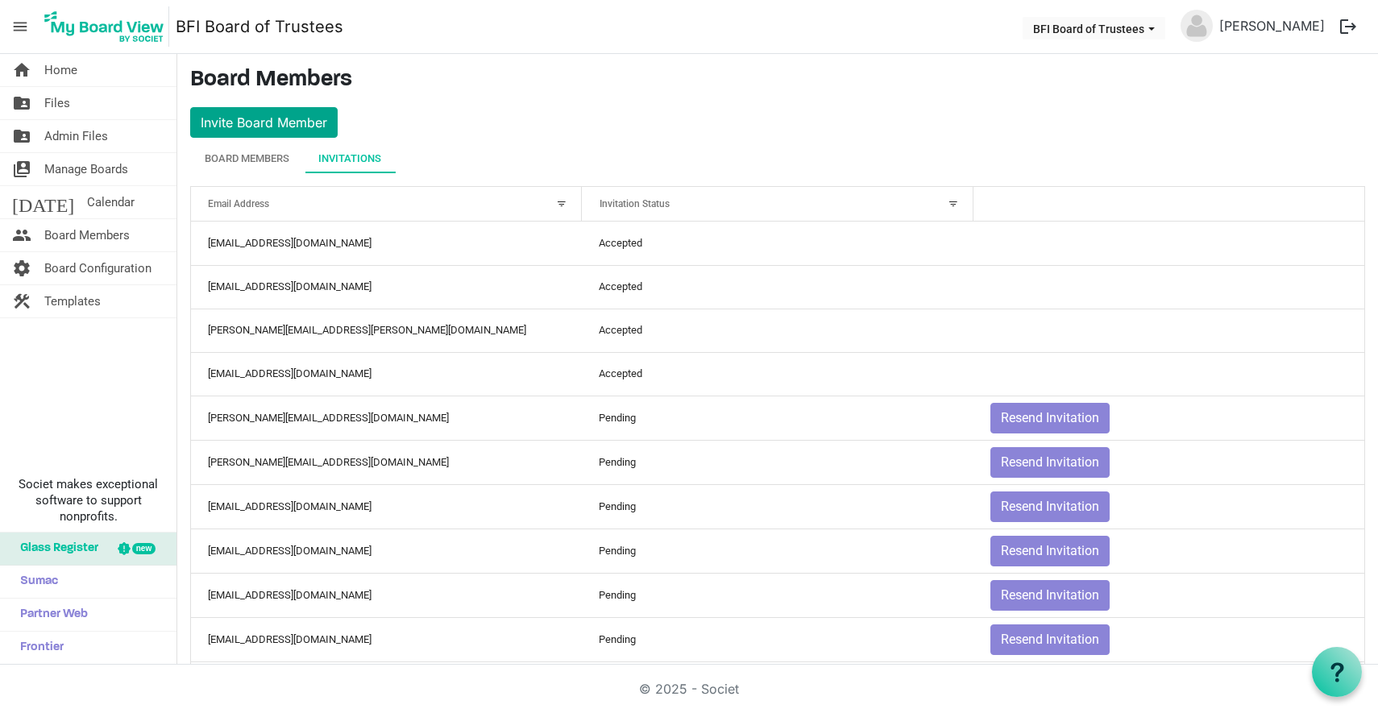
click at [272, 118] on button "Invite Board Member" at bounding box center [263, 122] width 147 height 31
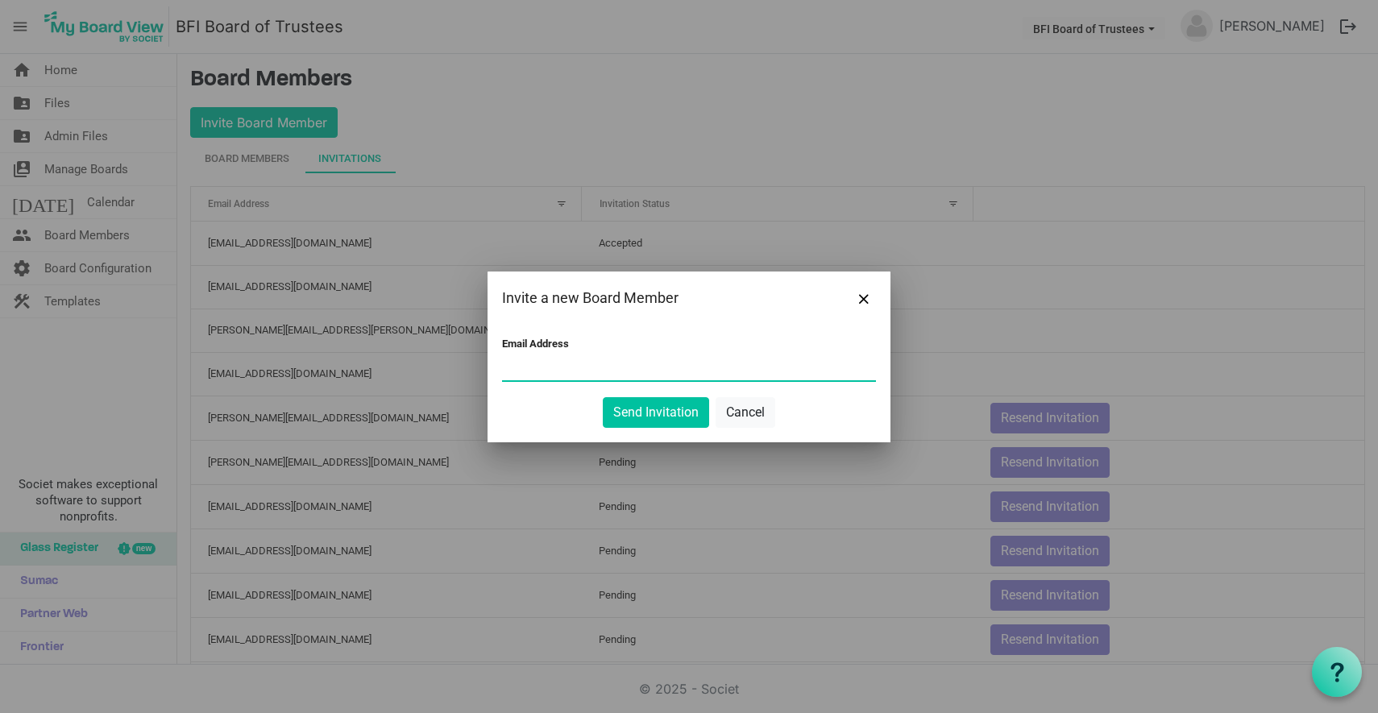
paste input "stjamescbc@gmail.com"
type input "stjamescbc@gmail.com"
click at [644, 403] on button "Send Invitation" at bounding box center [656, 412] width 106 height 31
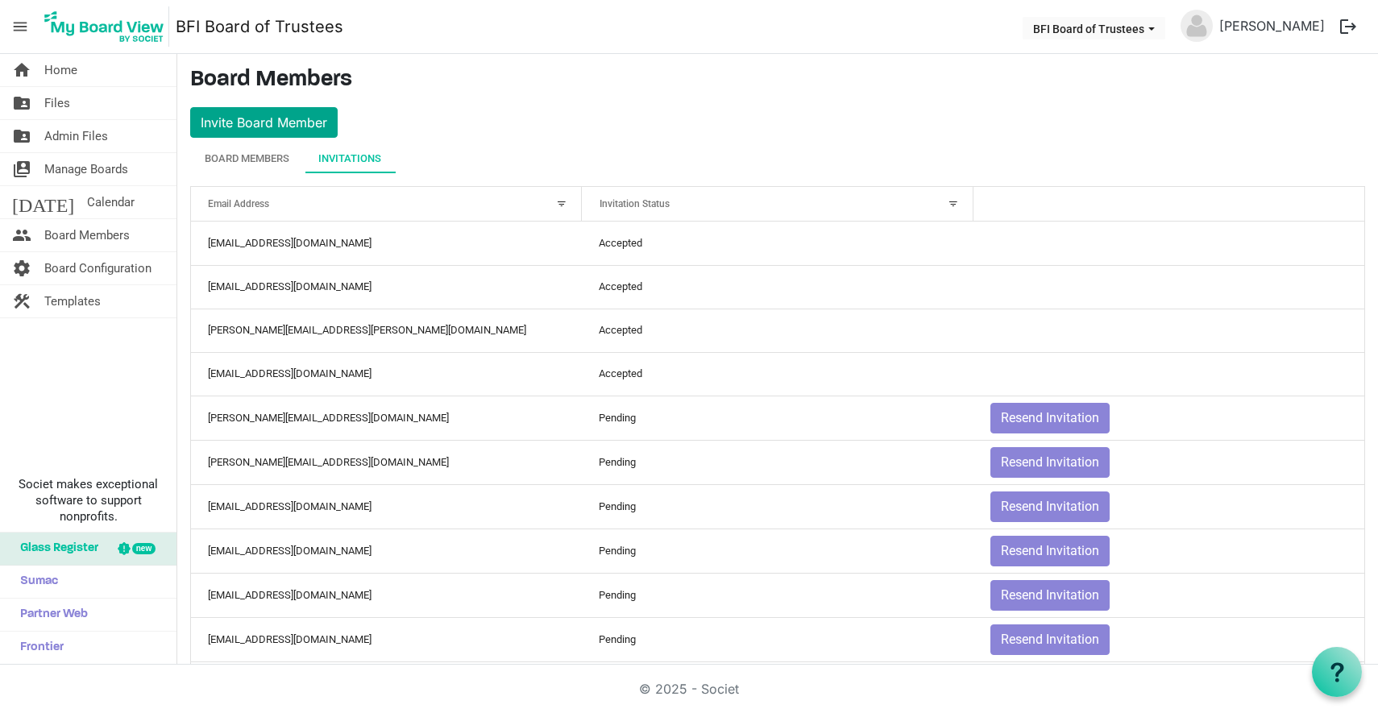
click at [284, 124] on button "Invite Board Member" at bounding box center [263, 122] width 147 height 31
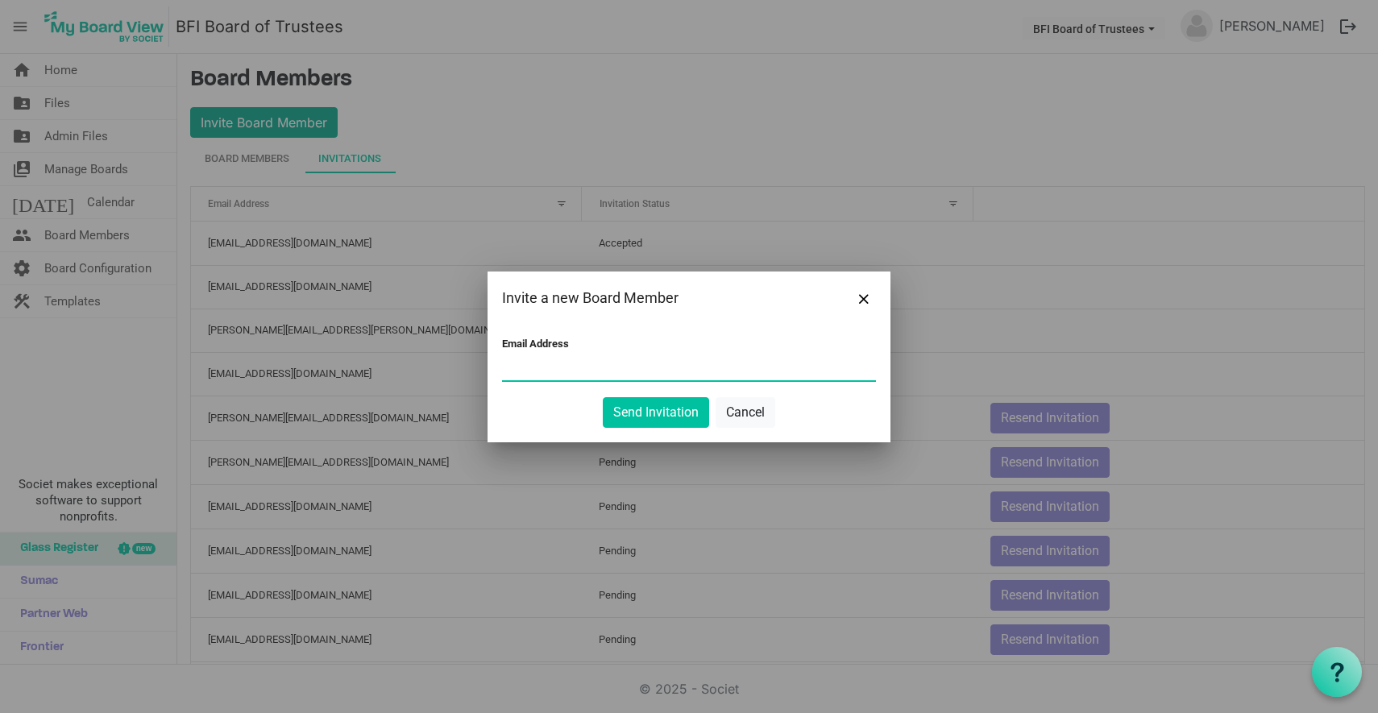
paste input "dmaa97@yahoo.com"
type input "dmaa97@yahoo.com"
click at [656, 419] on button "Send Invitation" at bounding box center [656, 412] width 106 height 31
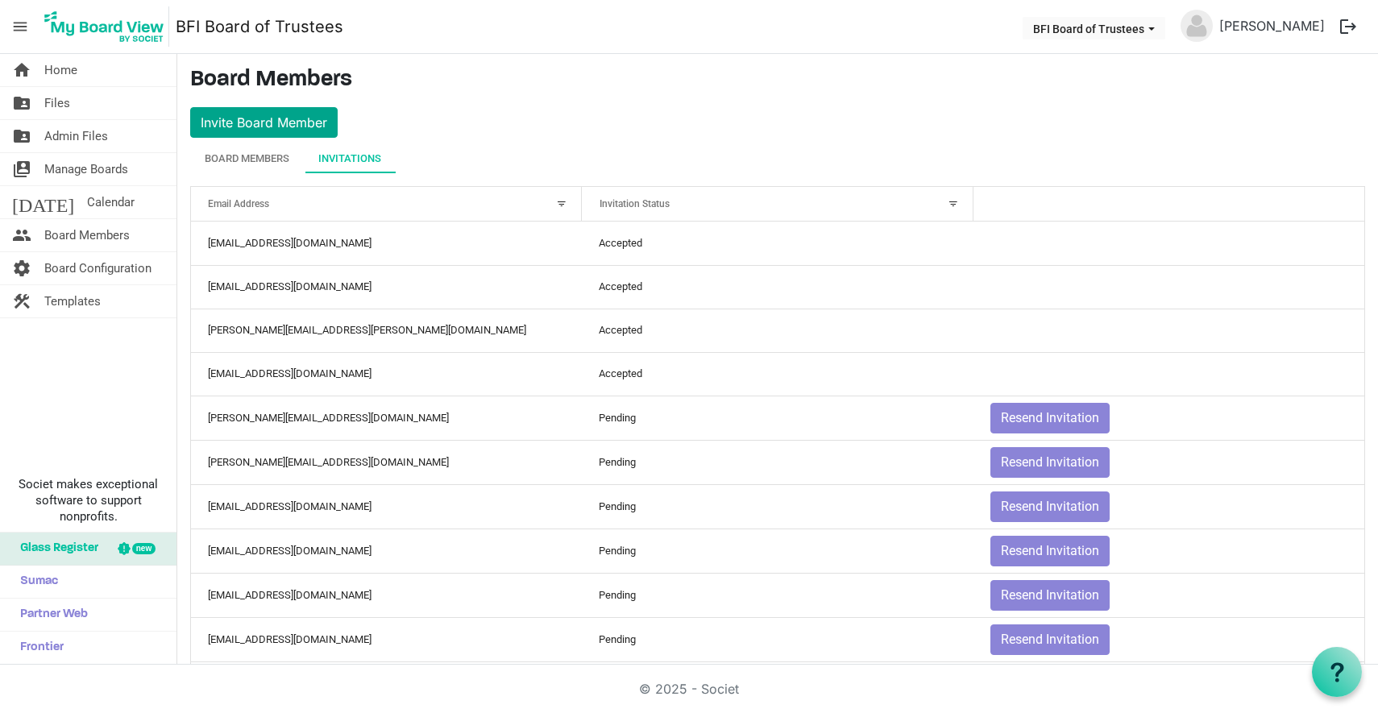
click at [272, 118] on button "Invite Board Member" at bounding box center [263, 122] width 147 height 31
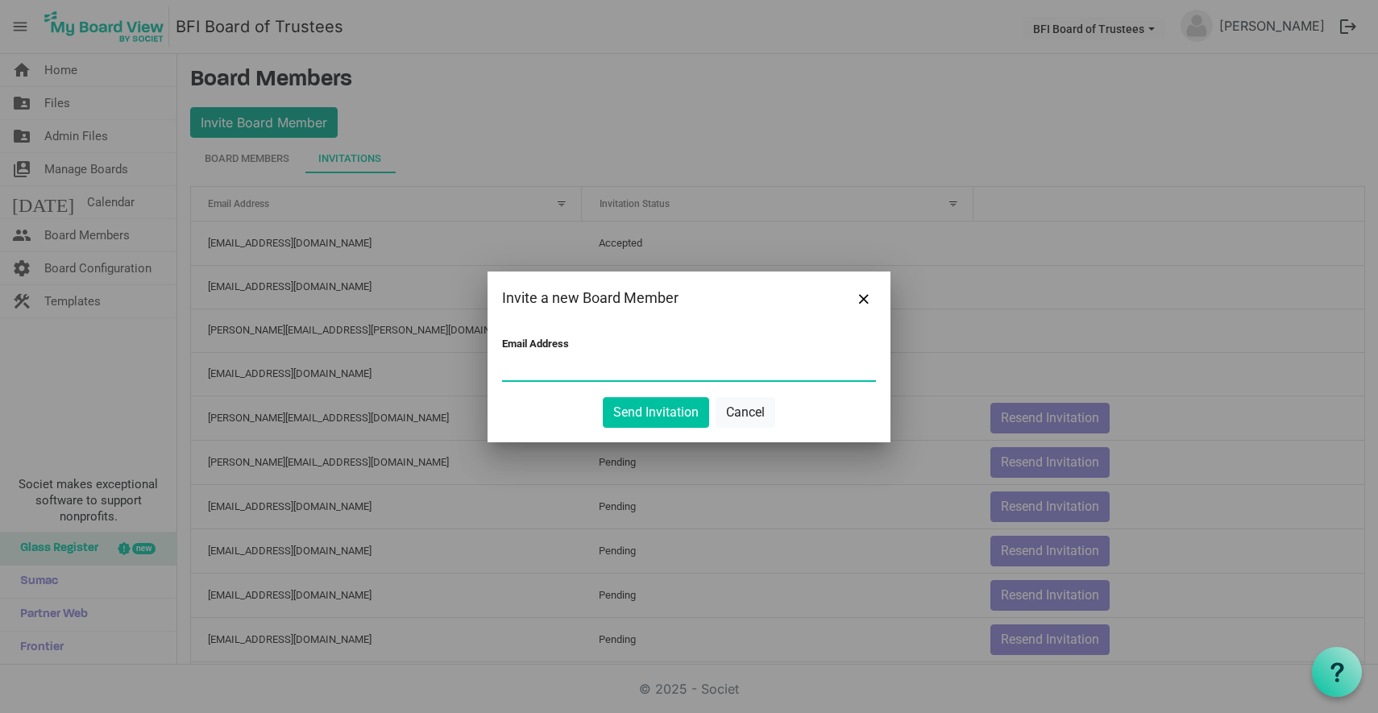
paste input "bjoy10@att.net"
type input "bjoy10@att.net"
click at [659, 418] on button "Send Invitation" at bounding box center [656, 412] width 106 height 31
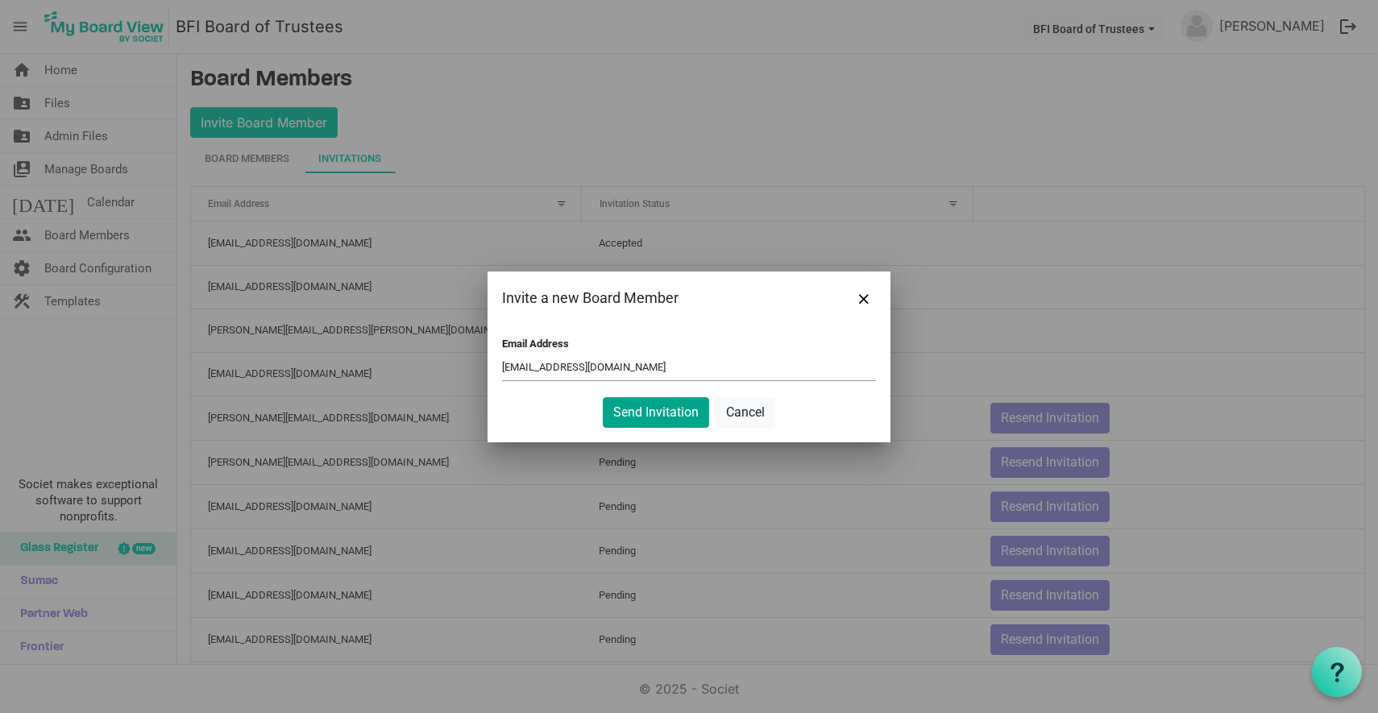
click at [661, 412] on button "Send Invitation" at bounding box center [656, 412] width 106 height 31
click at [651, 414] on button "Send Invitation" at bounding box center [656, 412] width 106 height 31
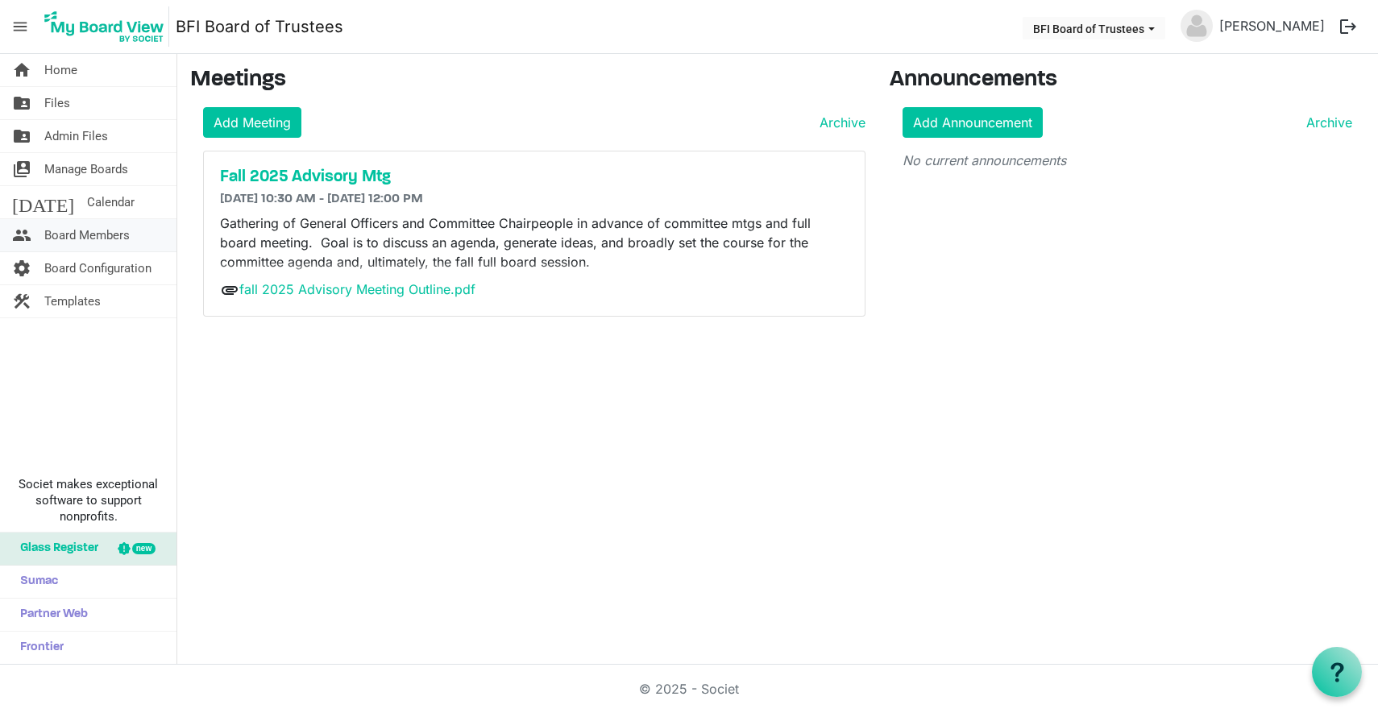
click at [68, 233] on span "Board Members" at bounding box center [86, 235] width 85 height 32
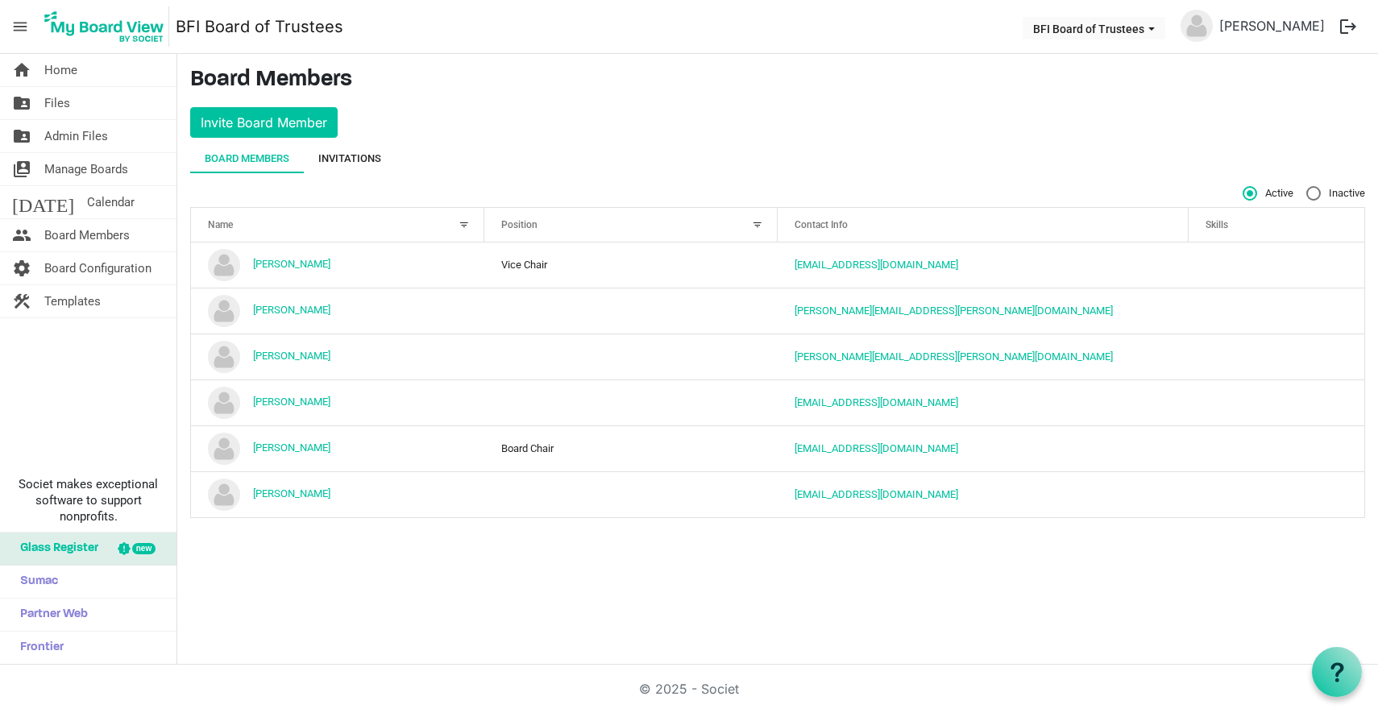
click at [355, 164] on div "Invitations" at bounding box center [349, 159] width 63 height 16
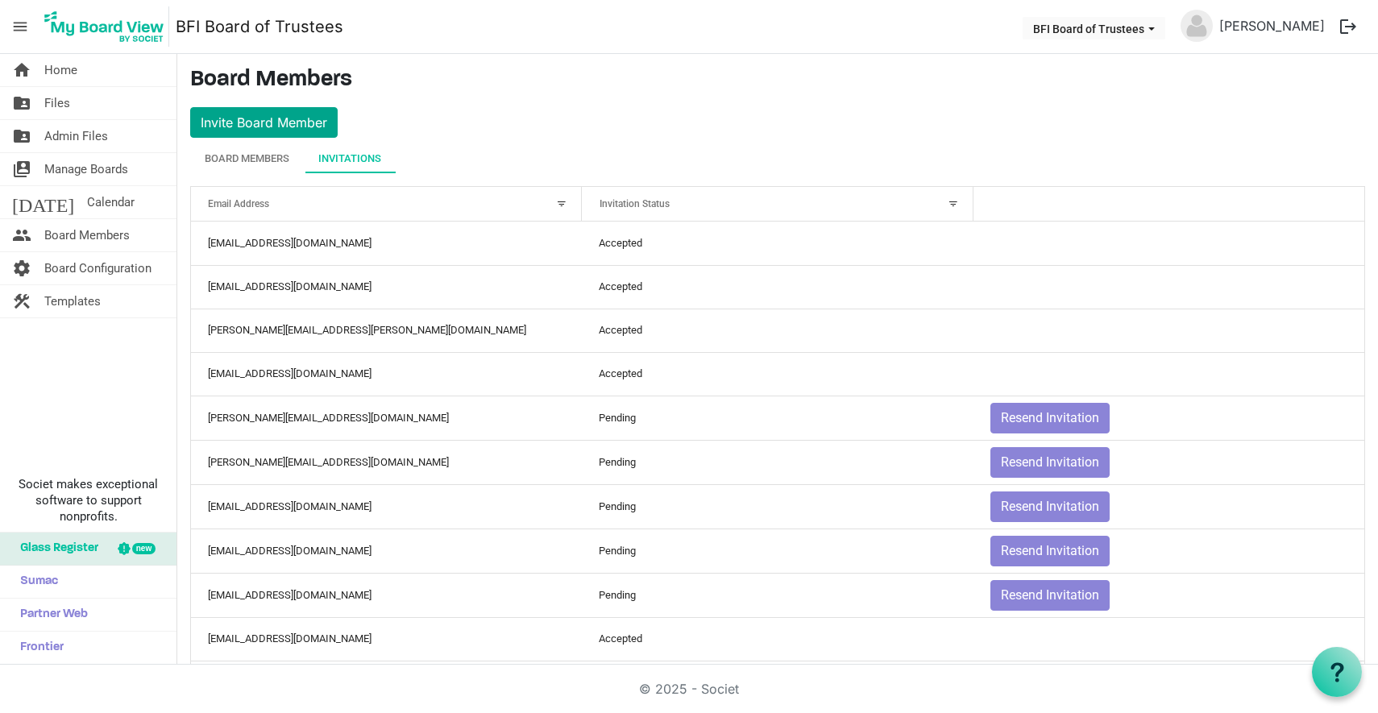
click at [252, 128] on button "Invite Board Member" at bounding box center [263, 122] width 147 height 31
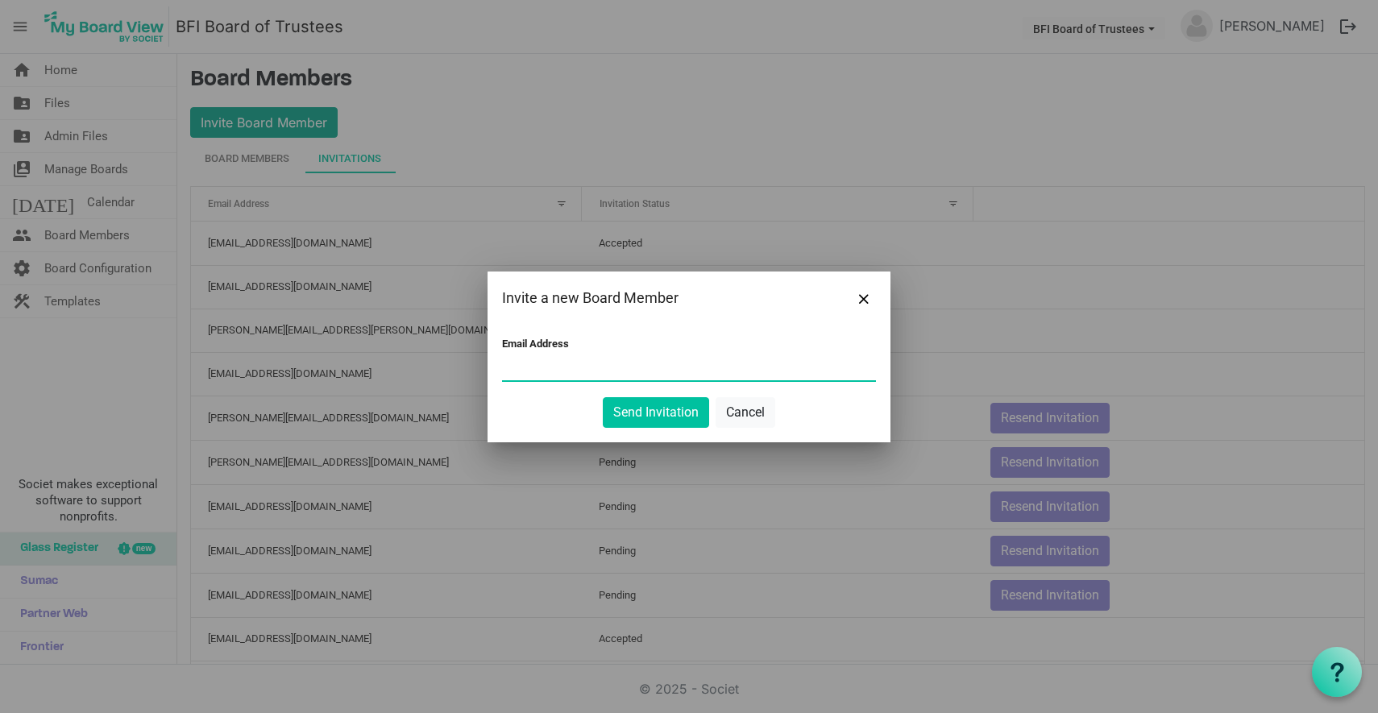
paste input "accuwrightfiberglass@gmail.com"
type input "accuwrightfiberglass@gmail.com"
click at [652, 416] on button "Send Invitation" at bounding box center [656, 412] width 106 height 31
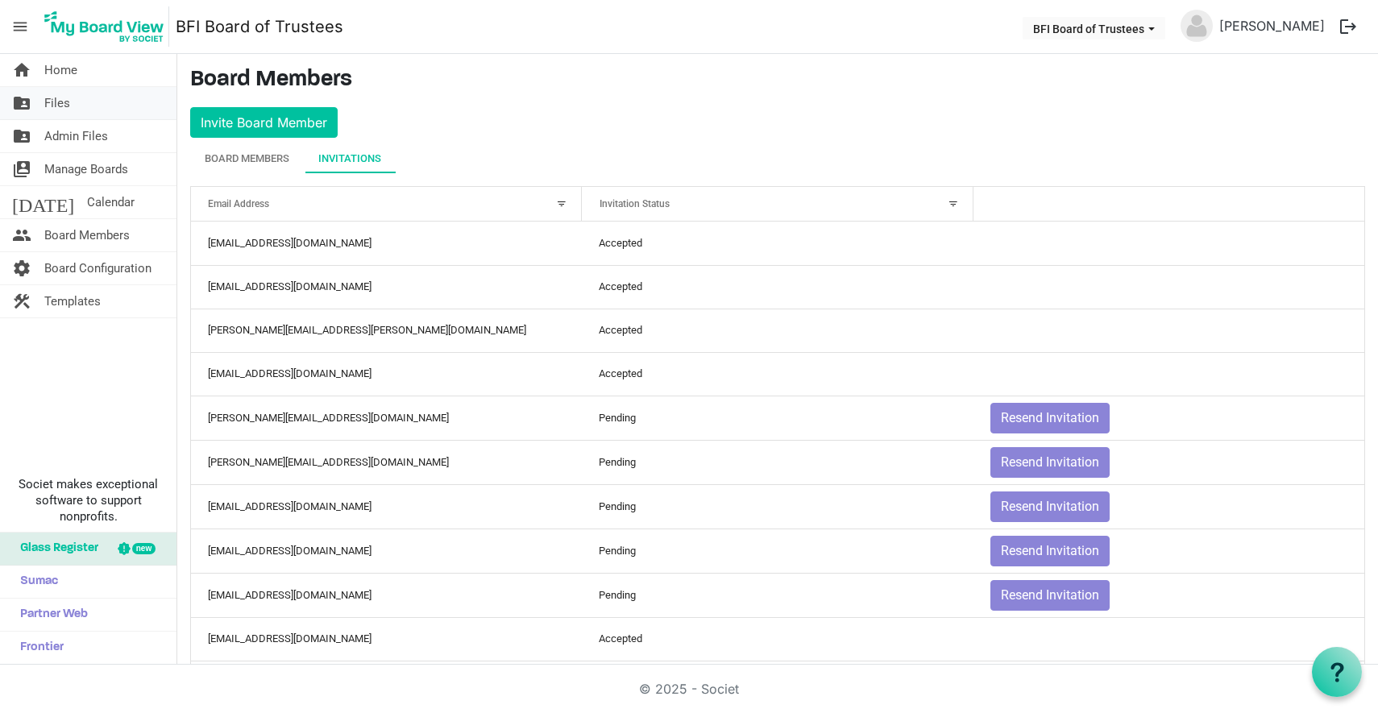
click at [56, 103] on span "Files" at bounding box center [57, 103] width 26 height 32
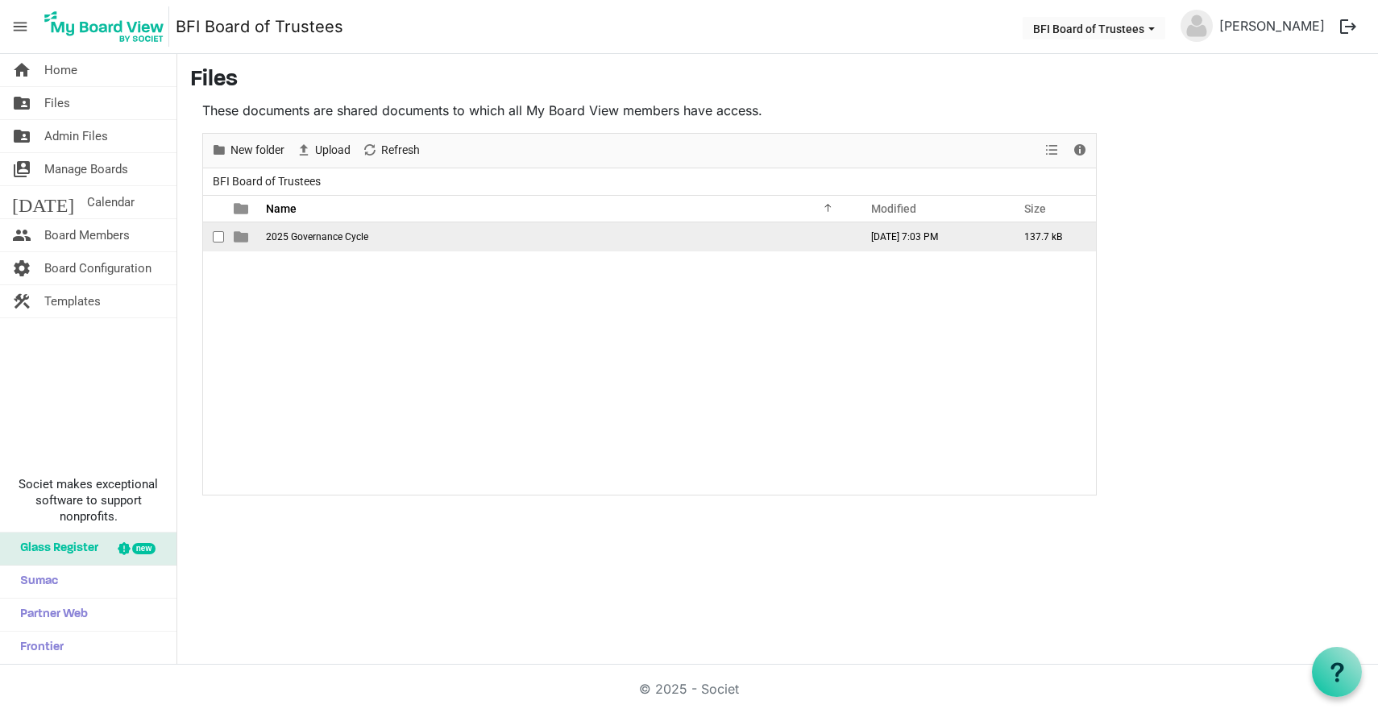
click at [241, 239] on span "is template cell column header type" at bounding box center [241, 237] width 15 height 15
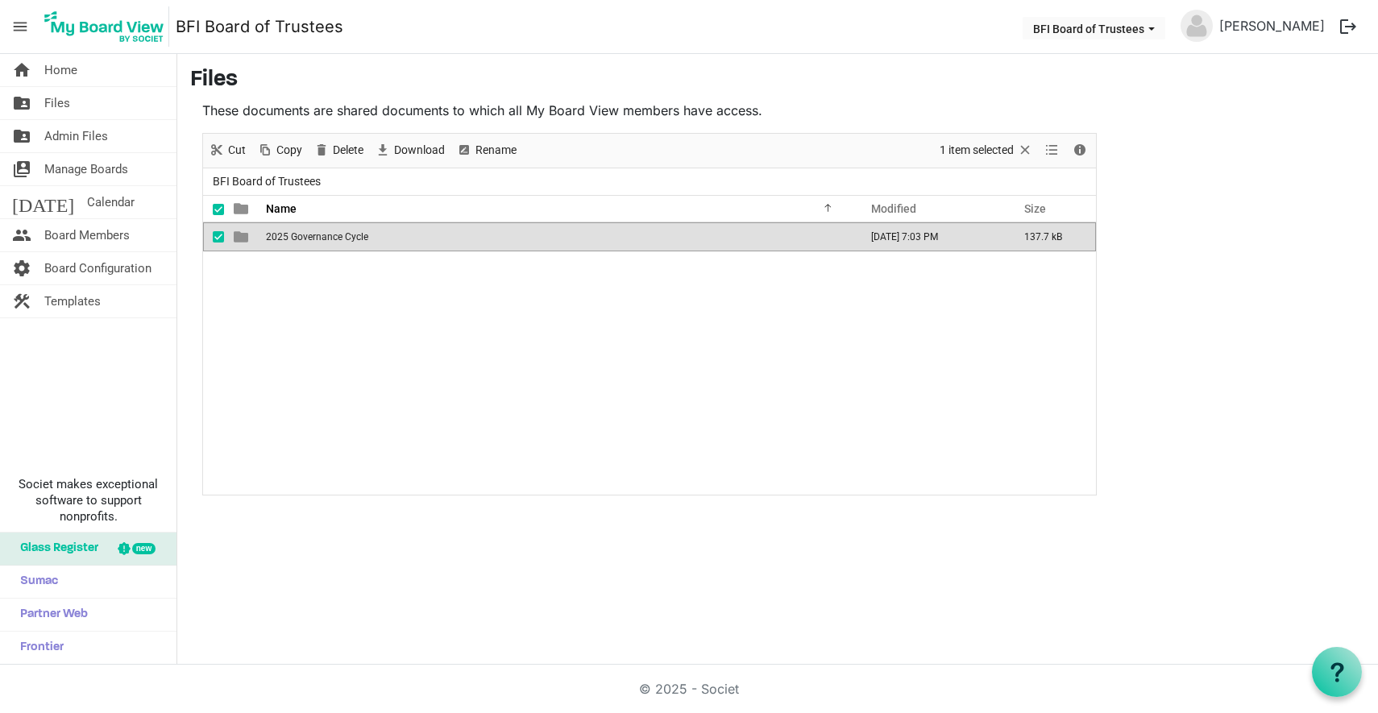
click at [241, 239] on span "is template cell column header type" at bounding box center [241, 237] width 15 height 15
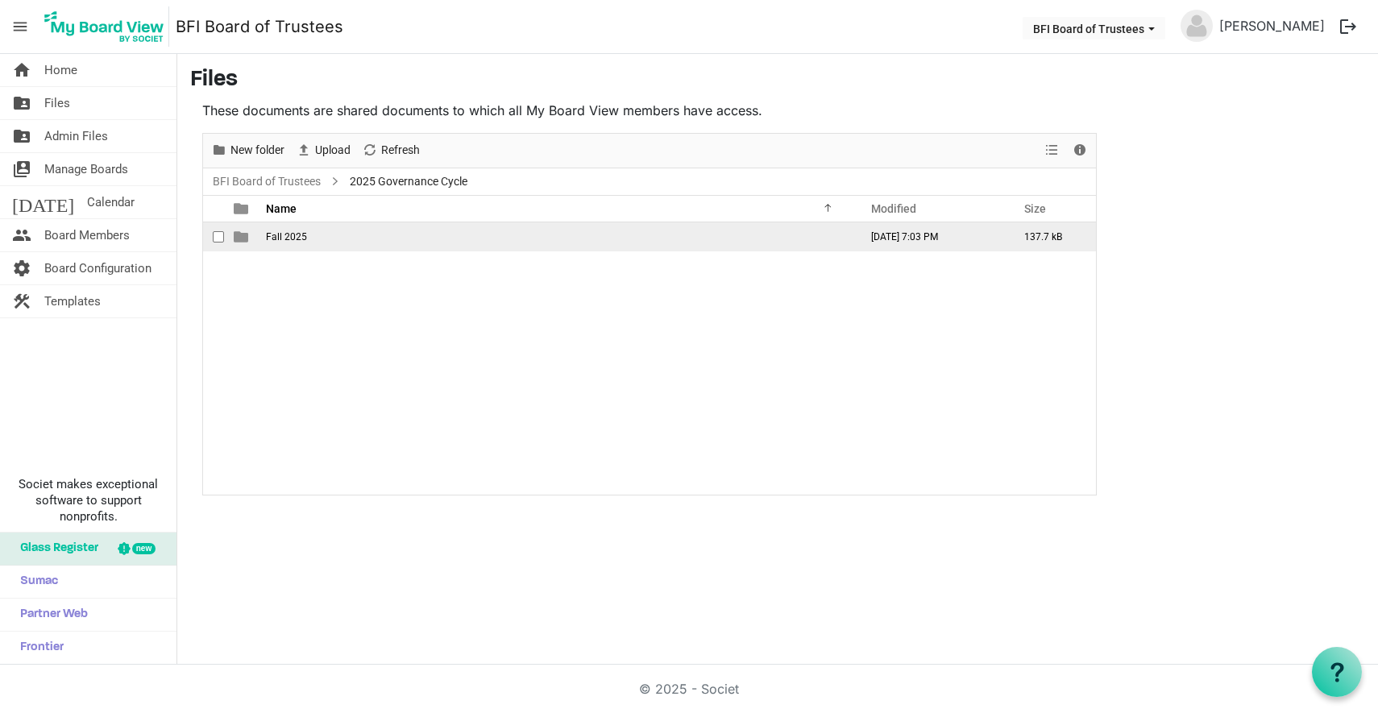
click at [279, 239] on span "Fall 2025" at bounding box center [286, 236] width 41 height 11
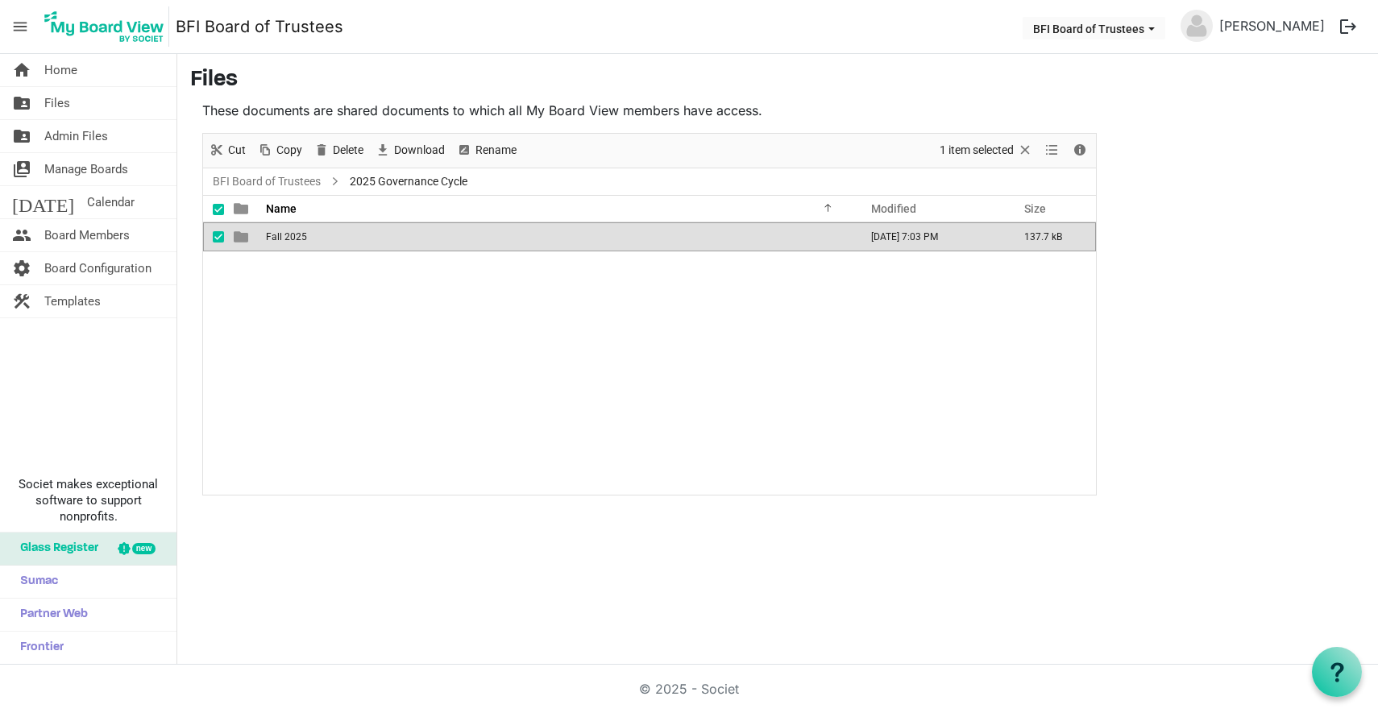
click at [279, 239] on span "Fall 2025" at bounding box center [286, 236] width 41 height 11
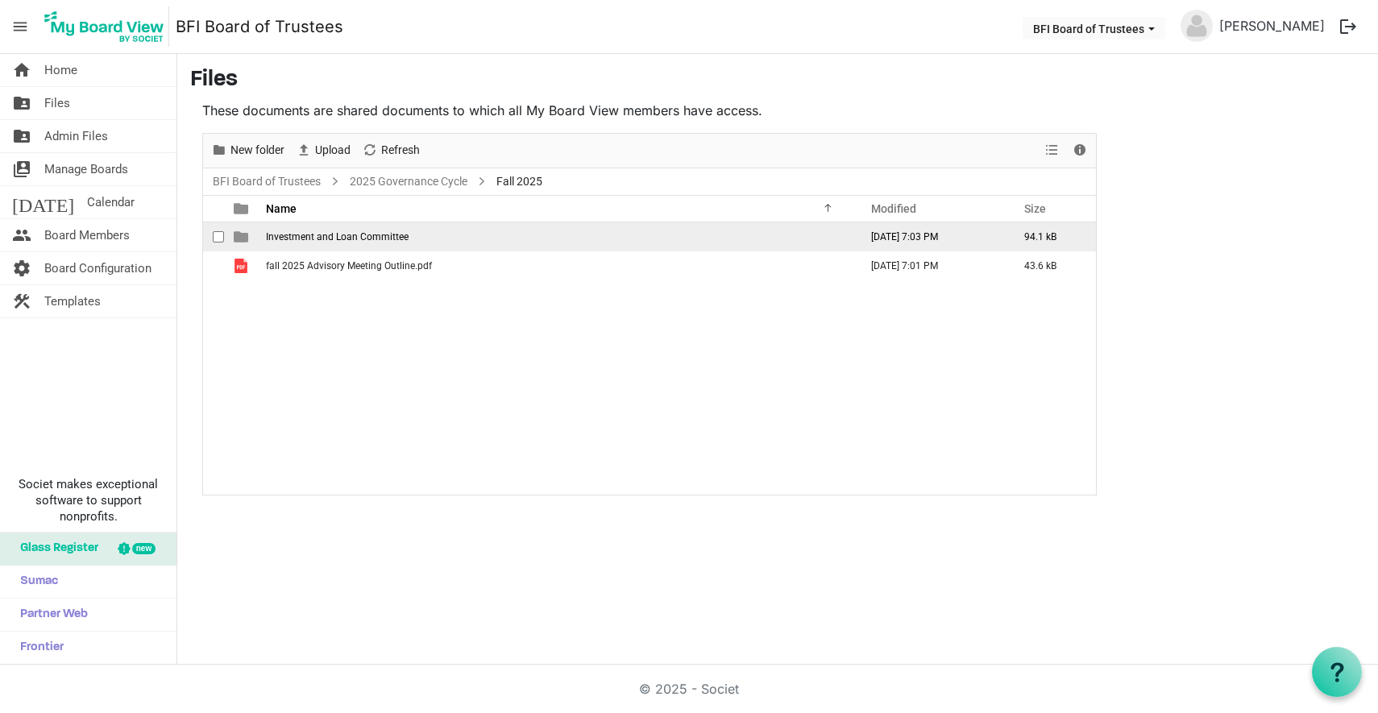
click at [241, 236] on span "is template cell column header type" at bounding box center [241, 237] width 15 height 15
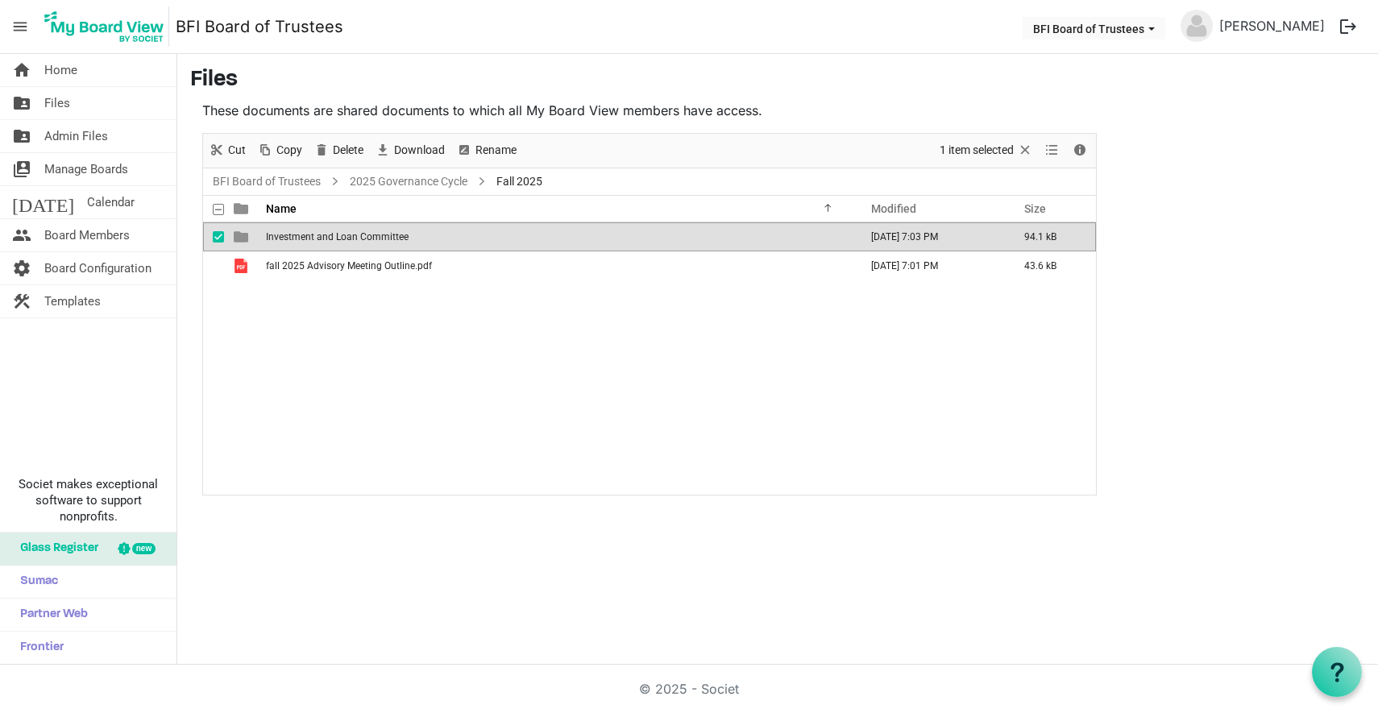
click at [241, 236] on span "is template cell column header type" at bounding box center [241, 237] width 15 height 15
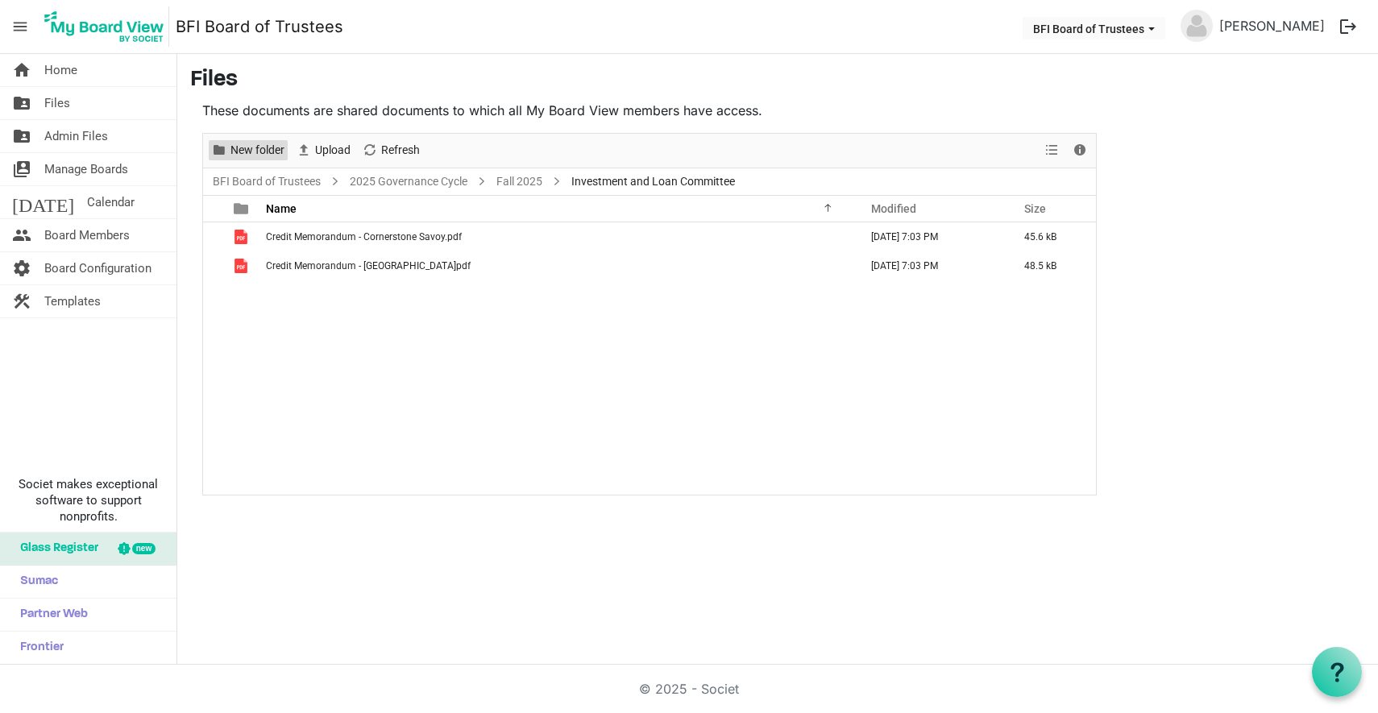
click at [260, 149] on span "New folder" at bounding box center [257, 150] width 57 height 20
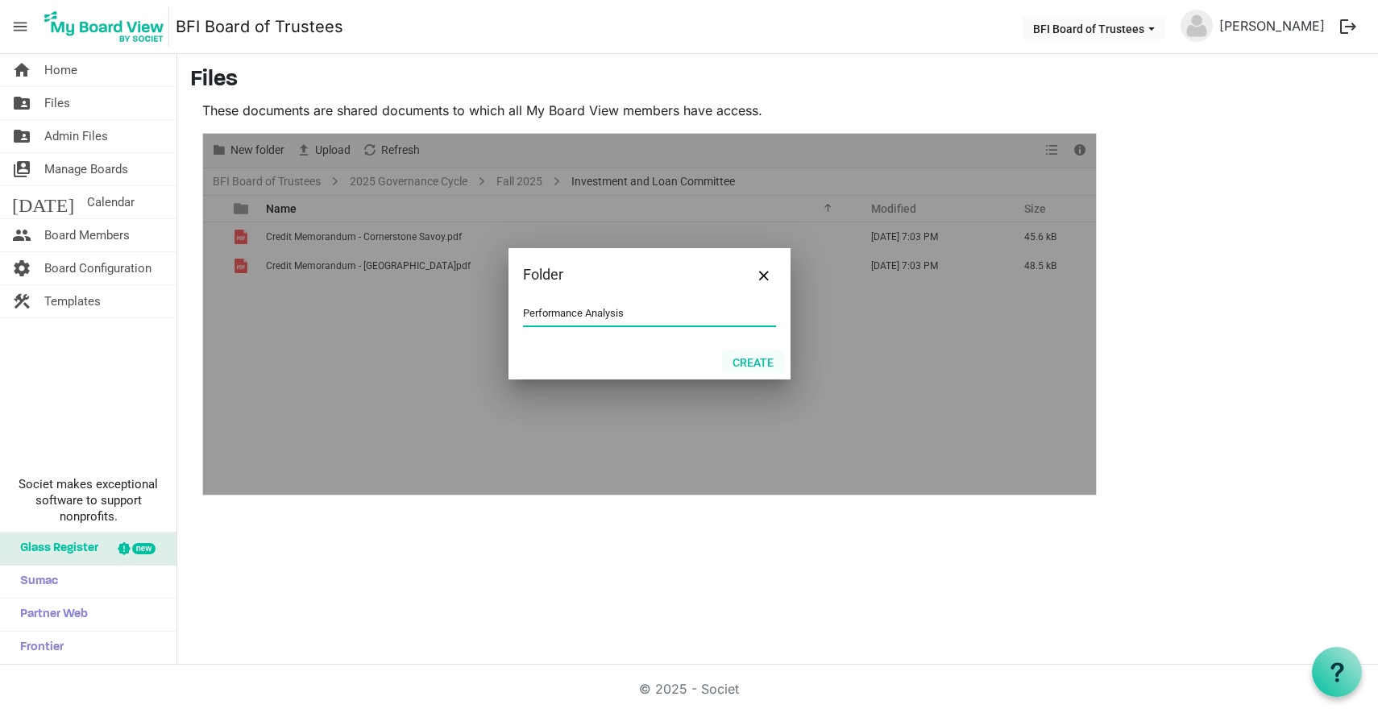
type input "Performance Analysis"
click at [750, 361] on button "Create" at bounding box center [753, 362] width 62 height 23
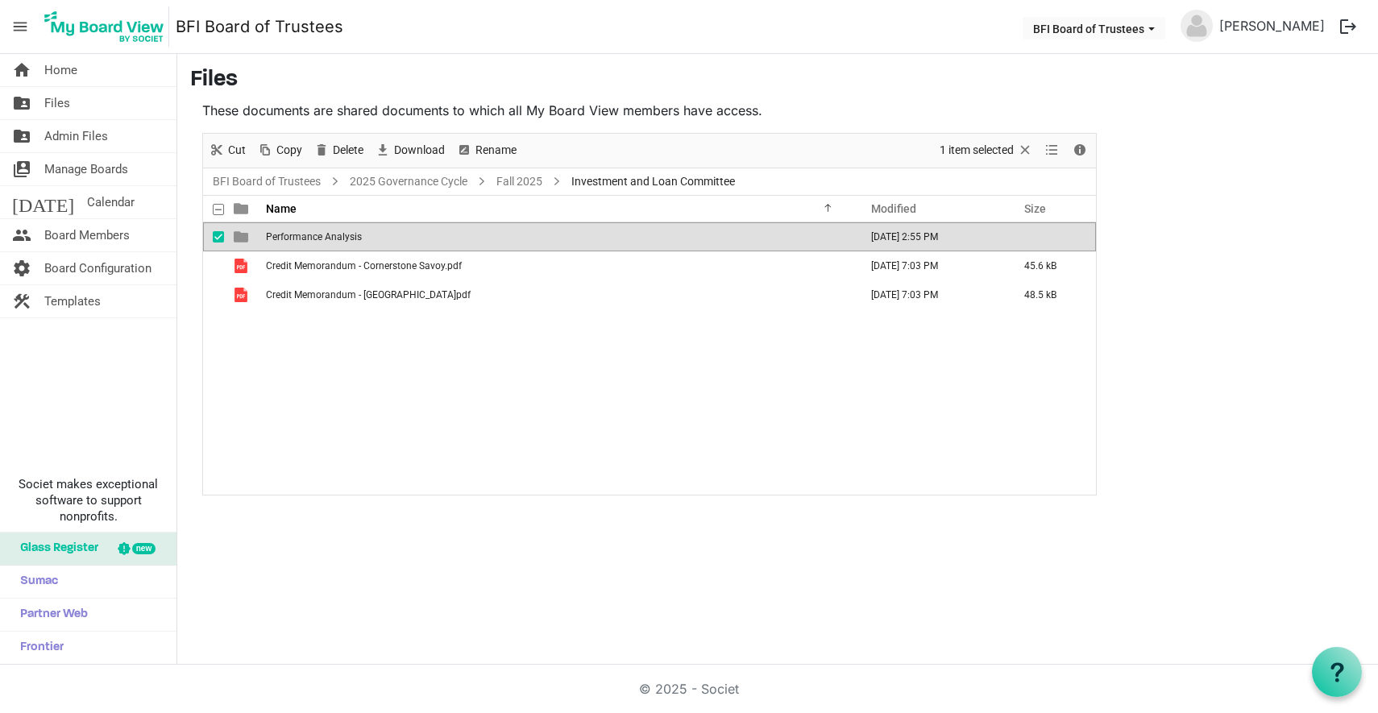
click at [303, 237] on span "Performance Analysis" at bounding box center [314, 236] width 96 height 11
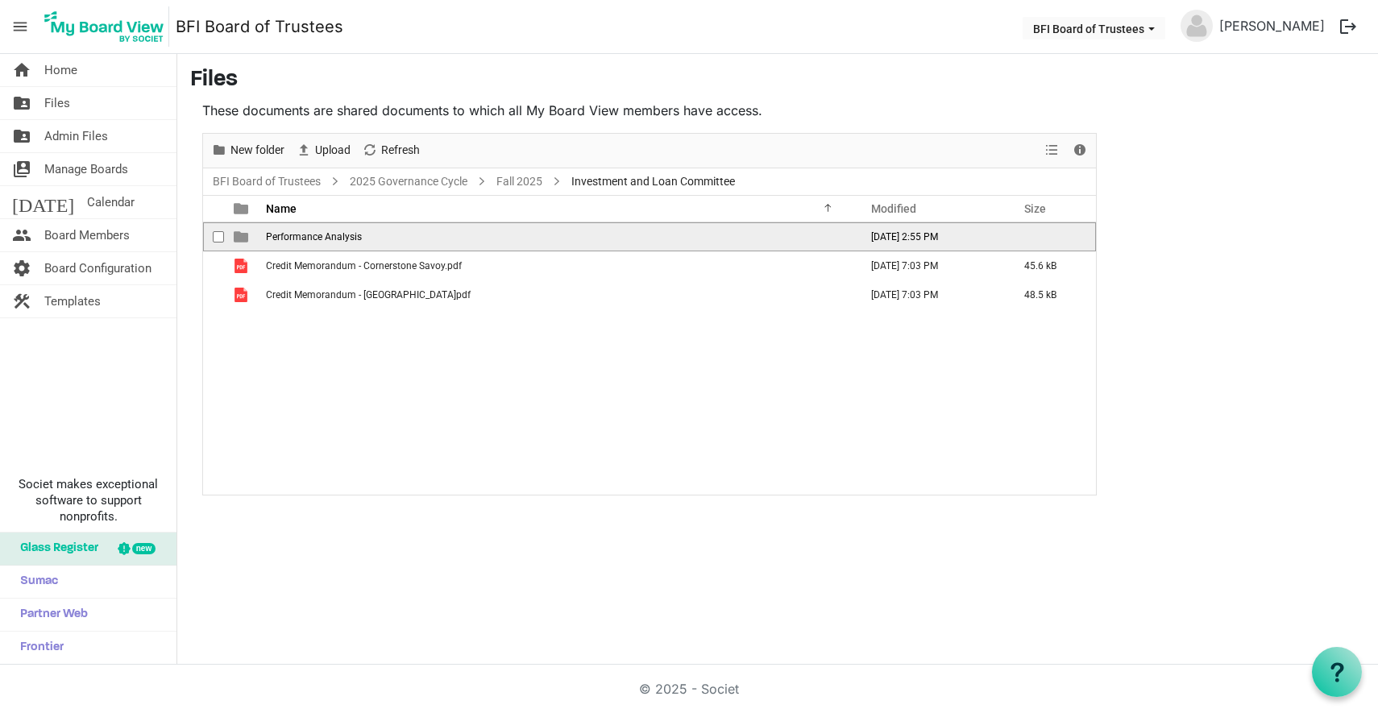
click at [242, 236] on span "is template cell column header type" at bounding box center [241, 237] width 15 height 15
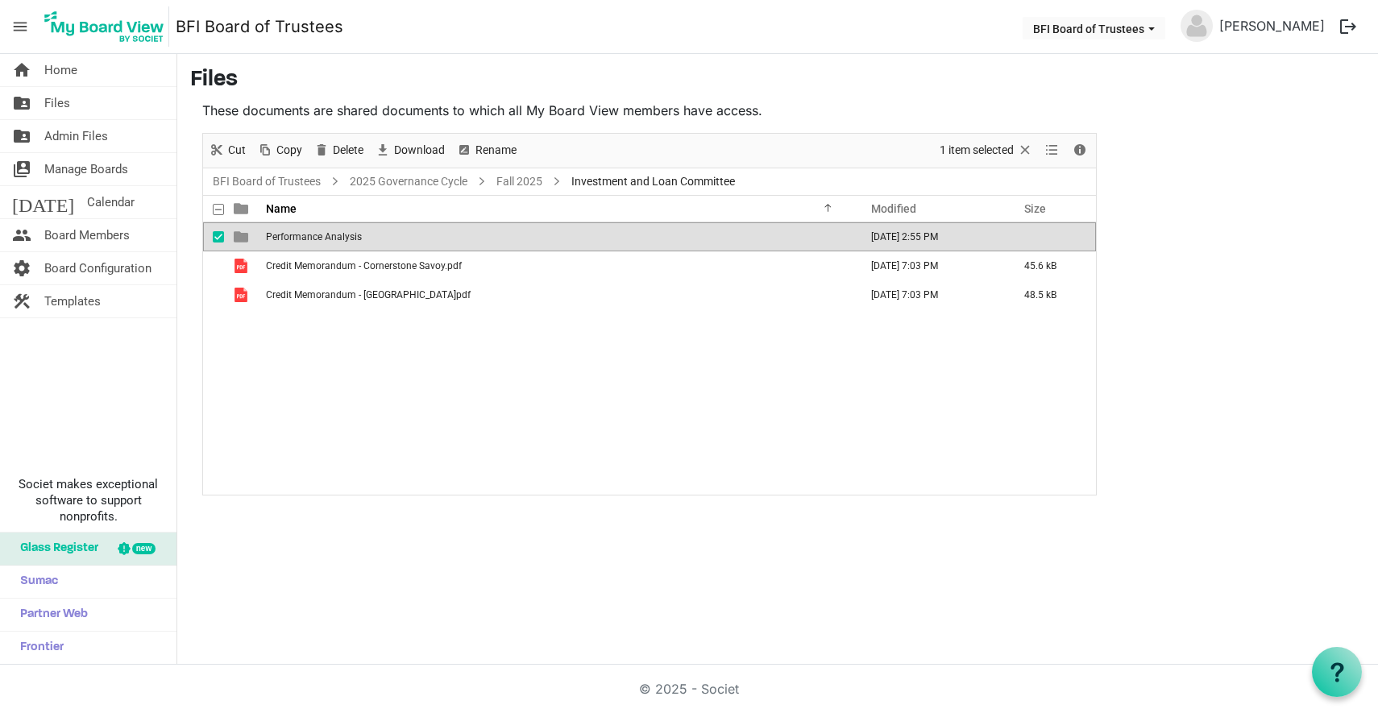
click at [242, 236] on span "is template cell column header type" at bounding box center [241, 237] width 15 height 15
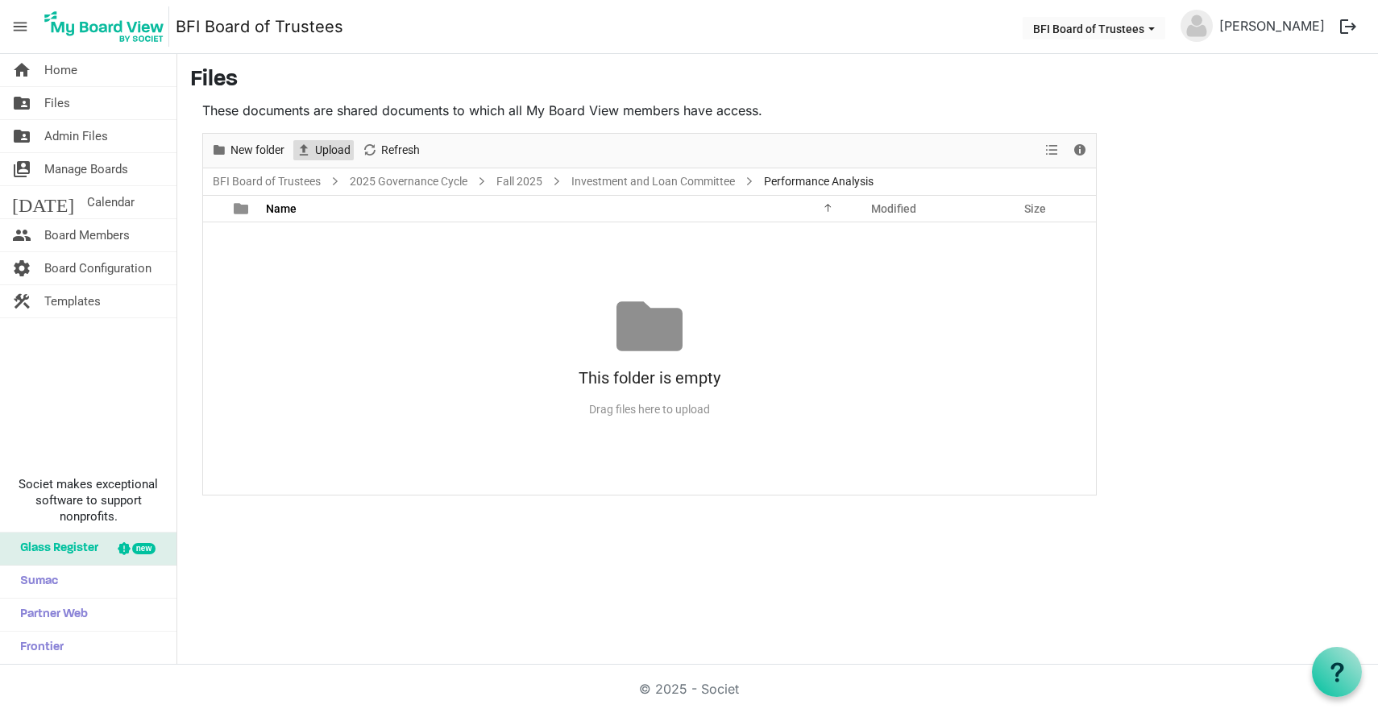
click at [317, 151] on span "Upload" at bounding box center [332, 150] width 39 height 20
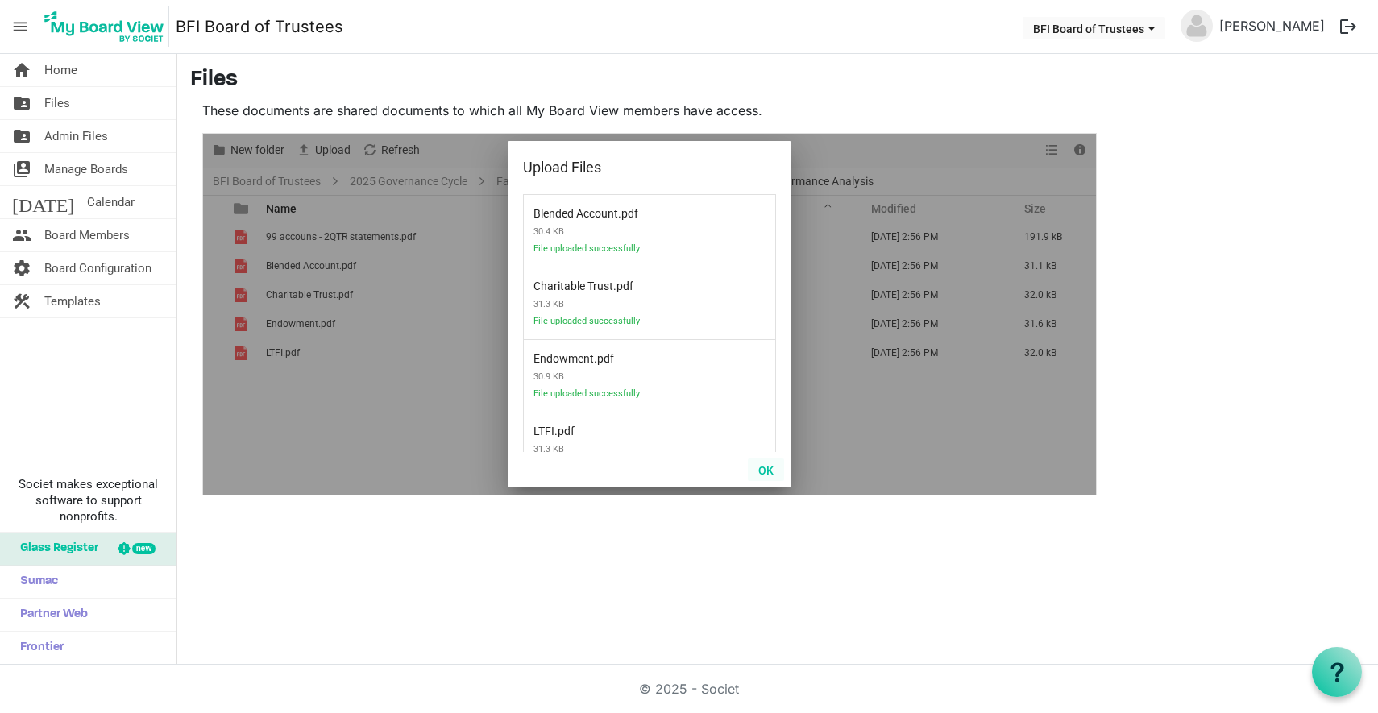
click at [762, 469] on button "OK" at bounding box center [766, 470] width 36 height 23
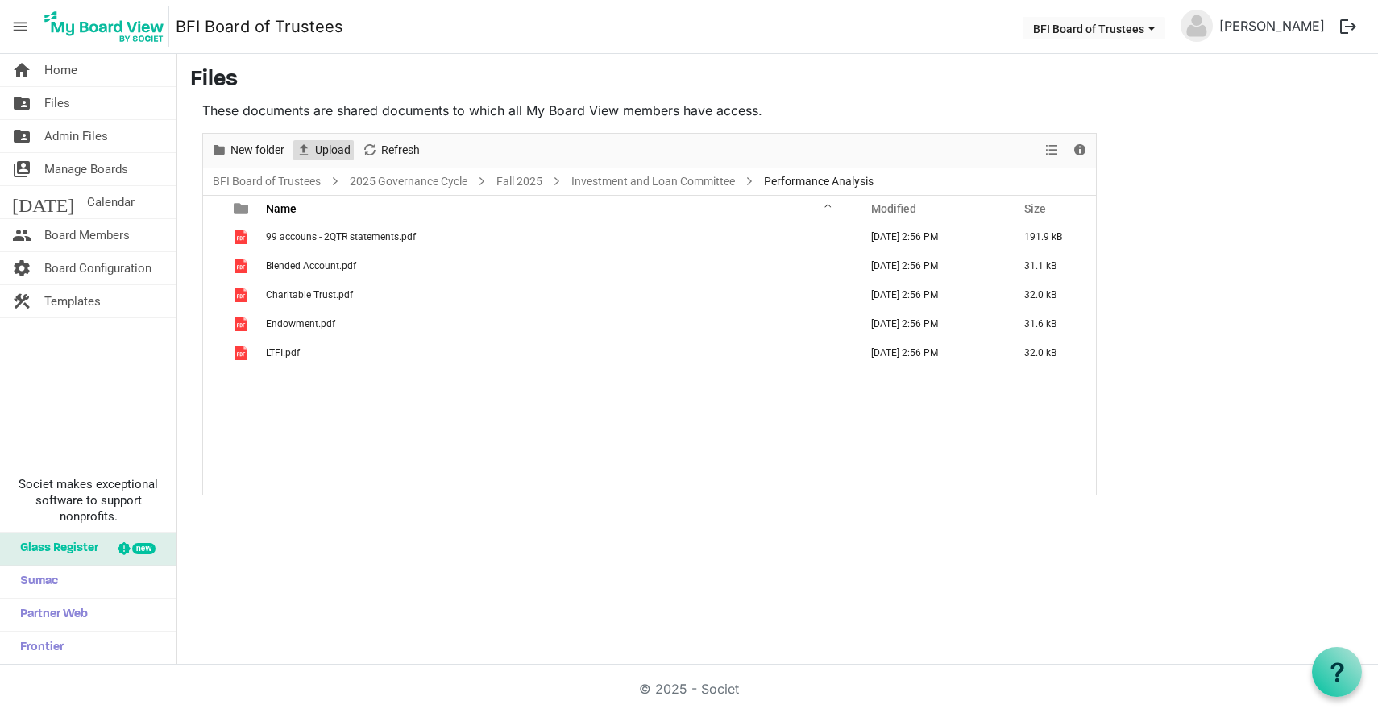
click at [324, 147] on span "Upload" at bounding box center [332, 150] width 39 height 20
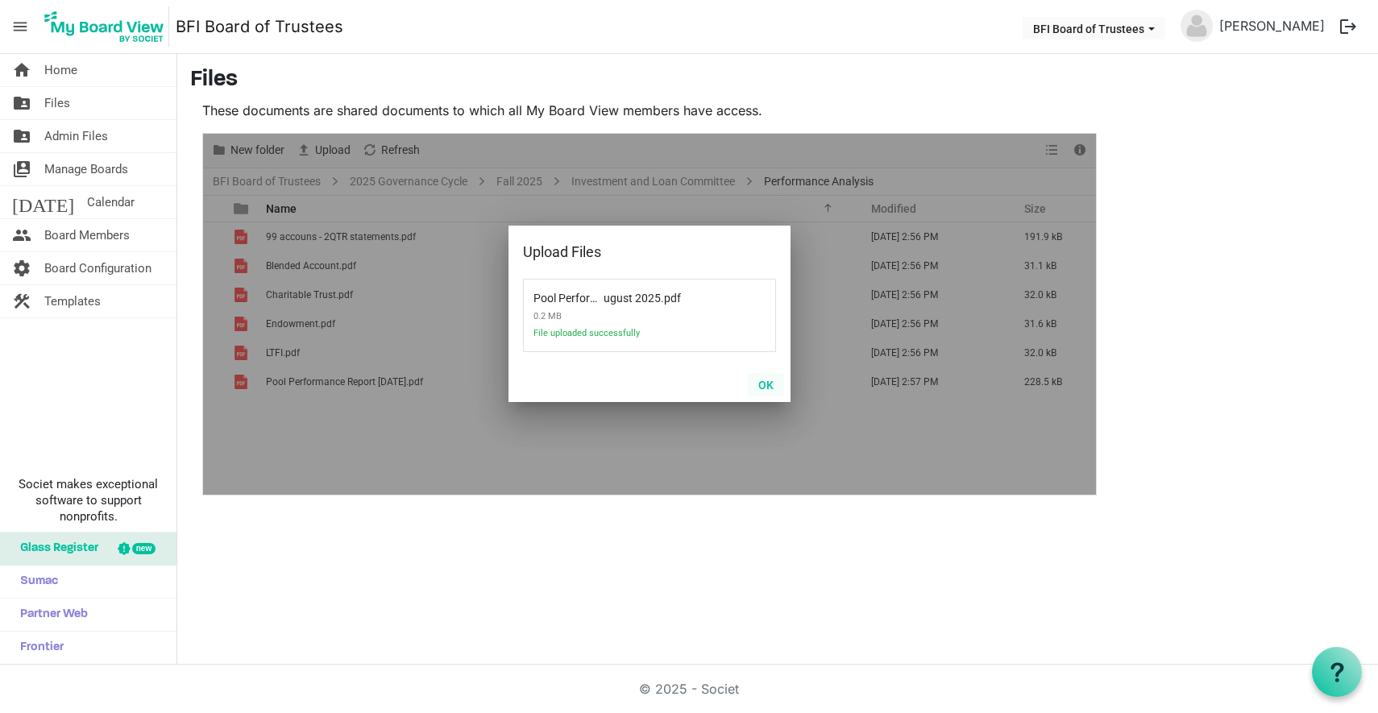
click at [766, 382] on button "OK" at bounding box center [766, 384] width 36 height 23
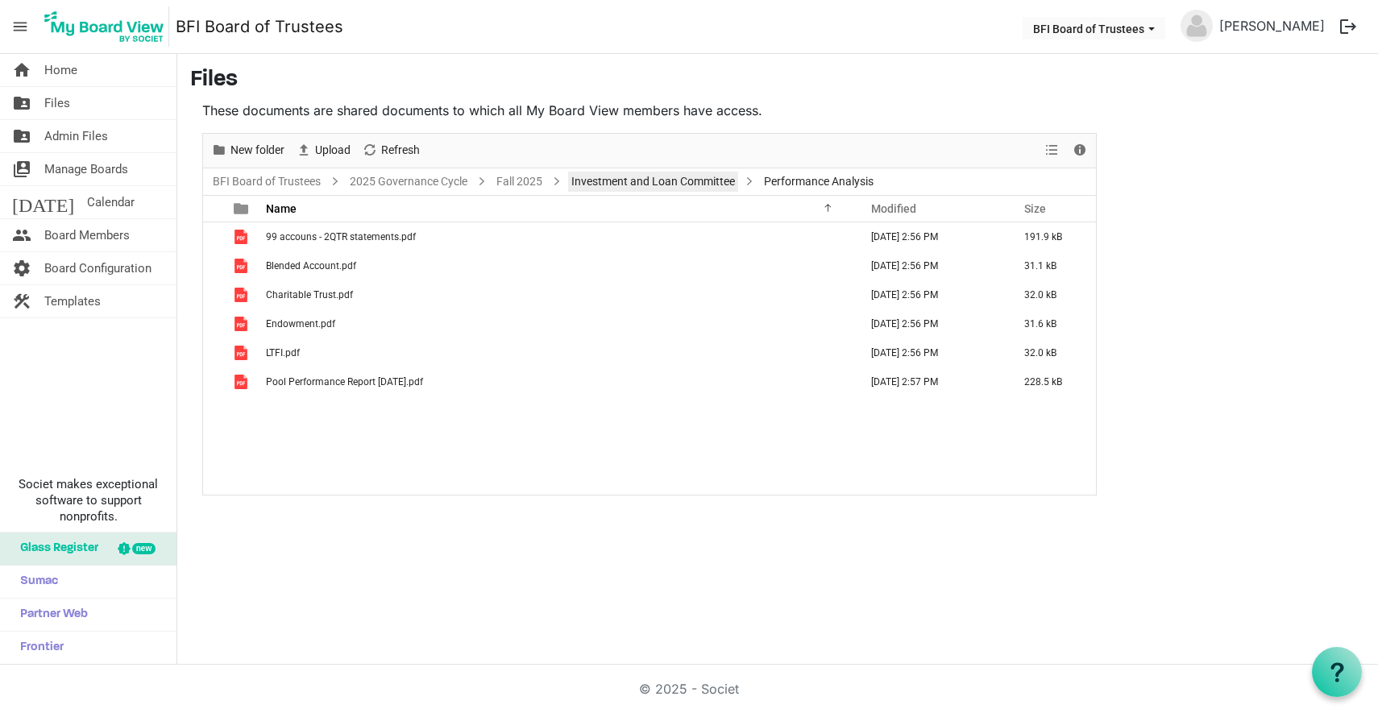
click at [629, 184] on link "Investment and Loan Committee" at bounding box center [653, 182] width 170 height 20
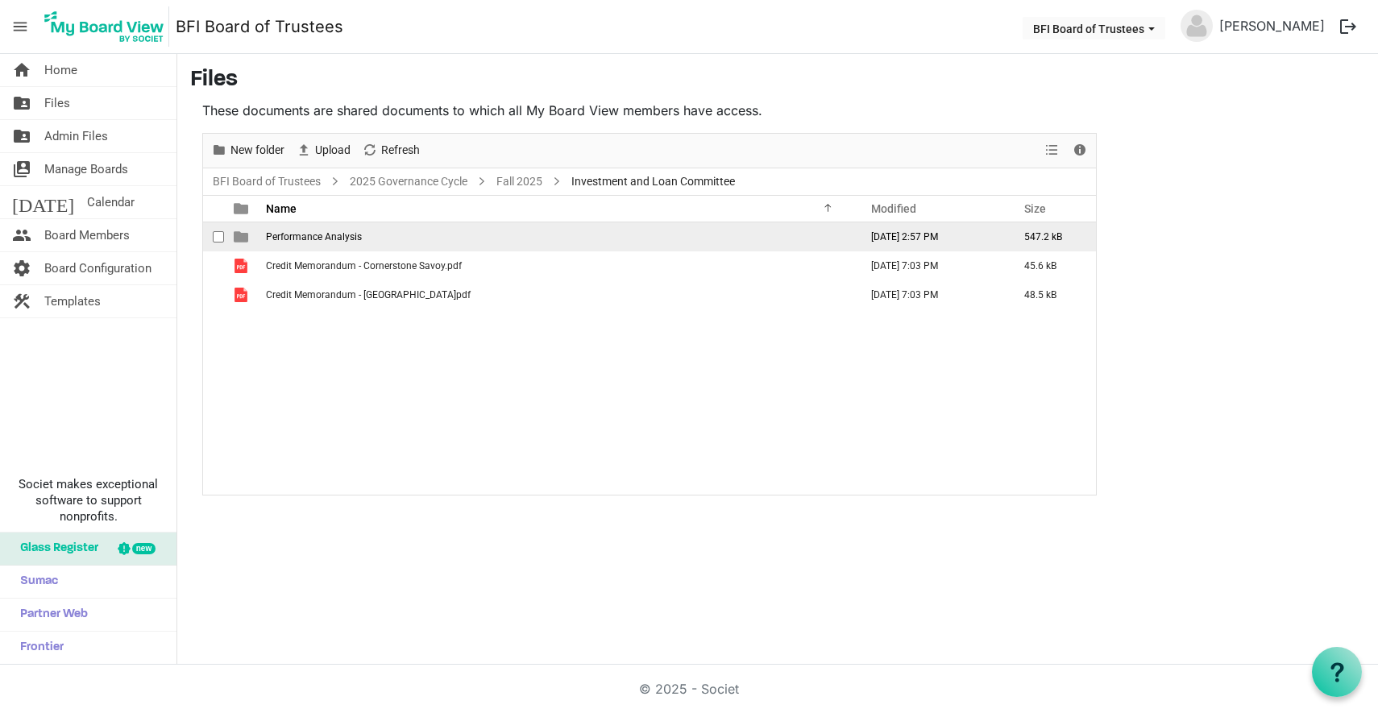
click at [243, 237] on span "is template cell column header type" at bounding box center [241, 237] width 15 height 15
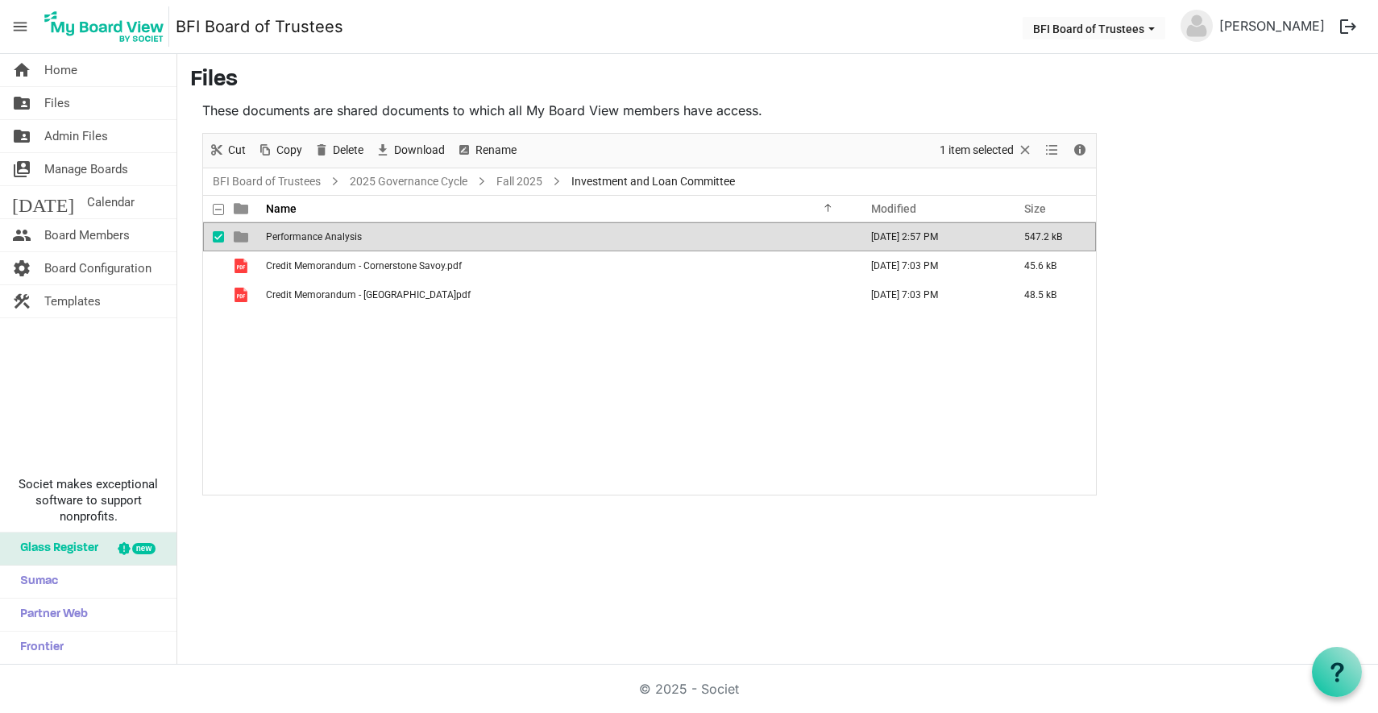
click at [243, 237] on span "is template cell column header type" at bounding box center [241, 237] width 15 height 15
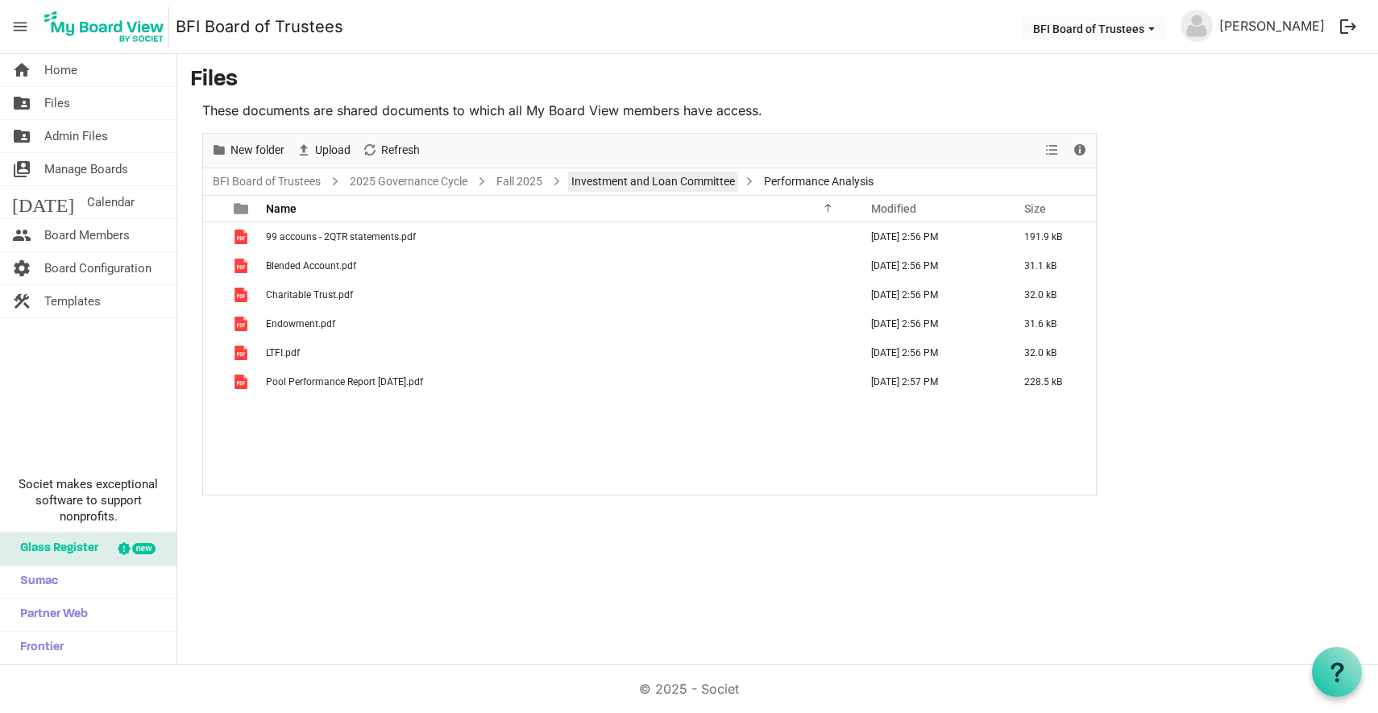
click at [617, 181] on link "Investment and Loan Committee" at bounding box center [653, 182] width 170 height 20
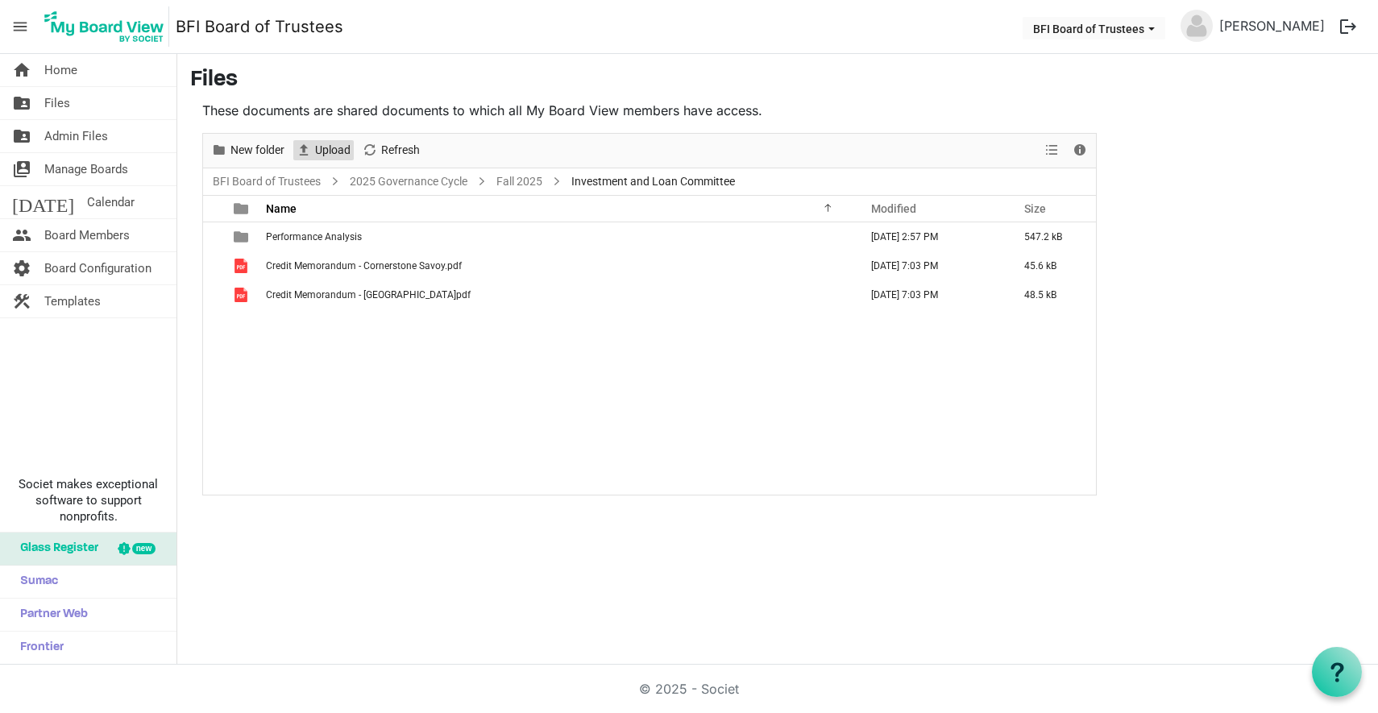
click at [331, 149] on span "Upload" at bounding box center [332, 150] width 39 height 20
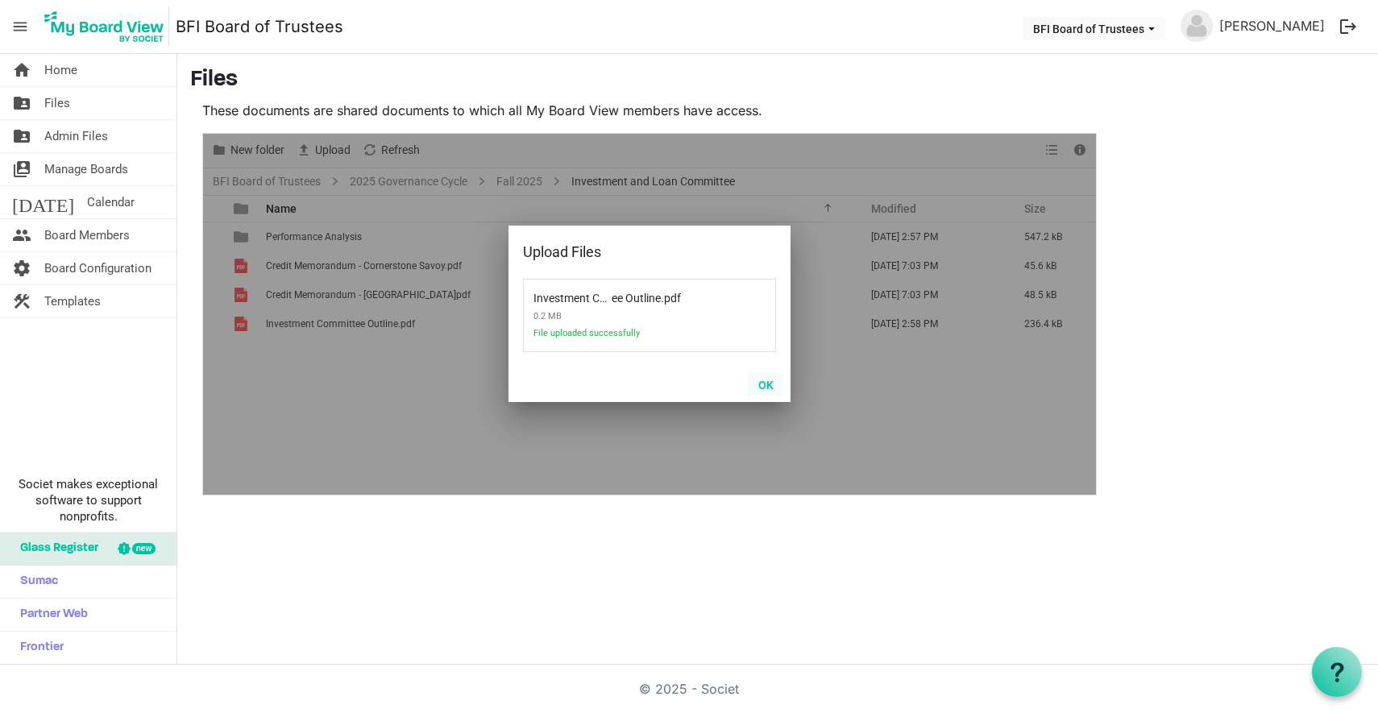
click at [764, 382] on button "OK" at bounding box center [766, 384] width 36 height 23
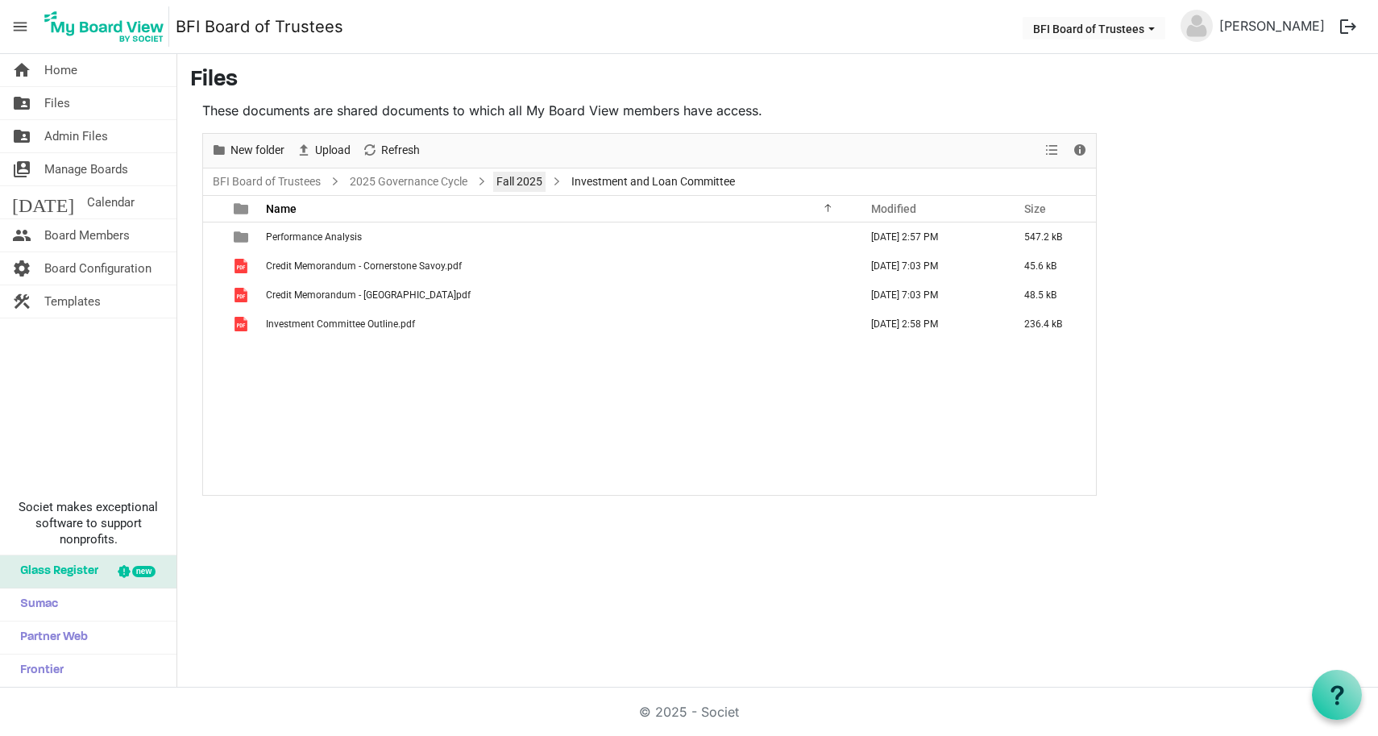
click at [518, 181] on link "Fall 2025" at bounding box center [519, 182] width 52 height 20
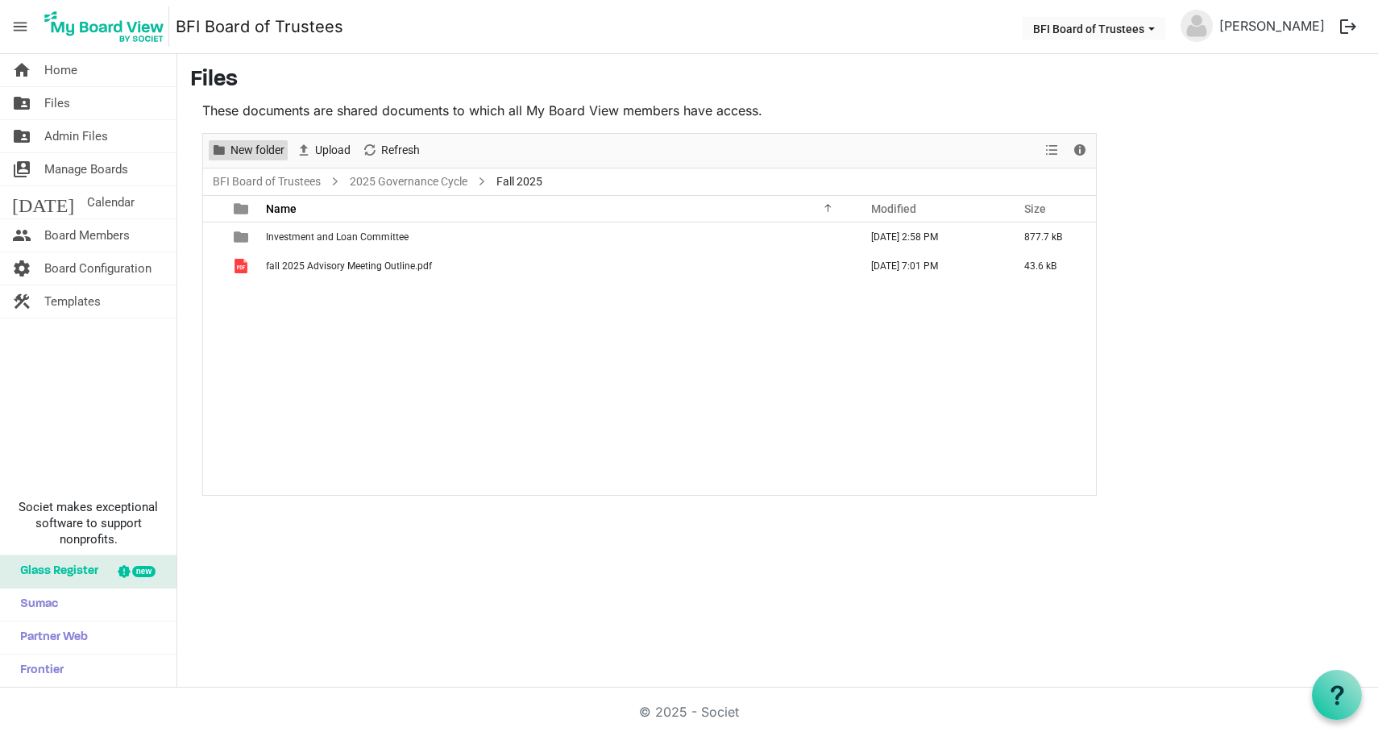
click at [249, 150] on span "New folder" at bounding box center [257, 150] width 57 height 20
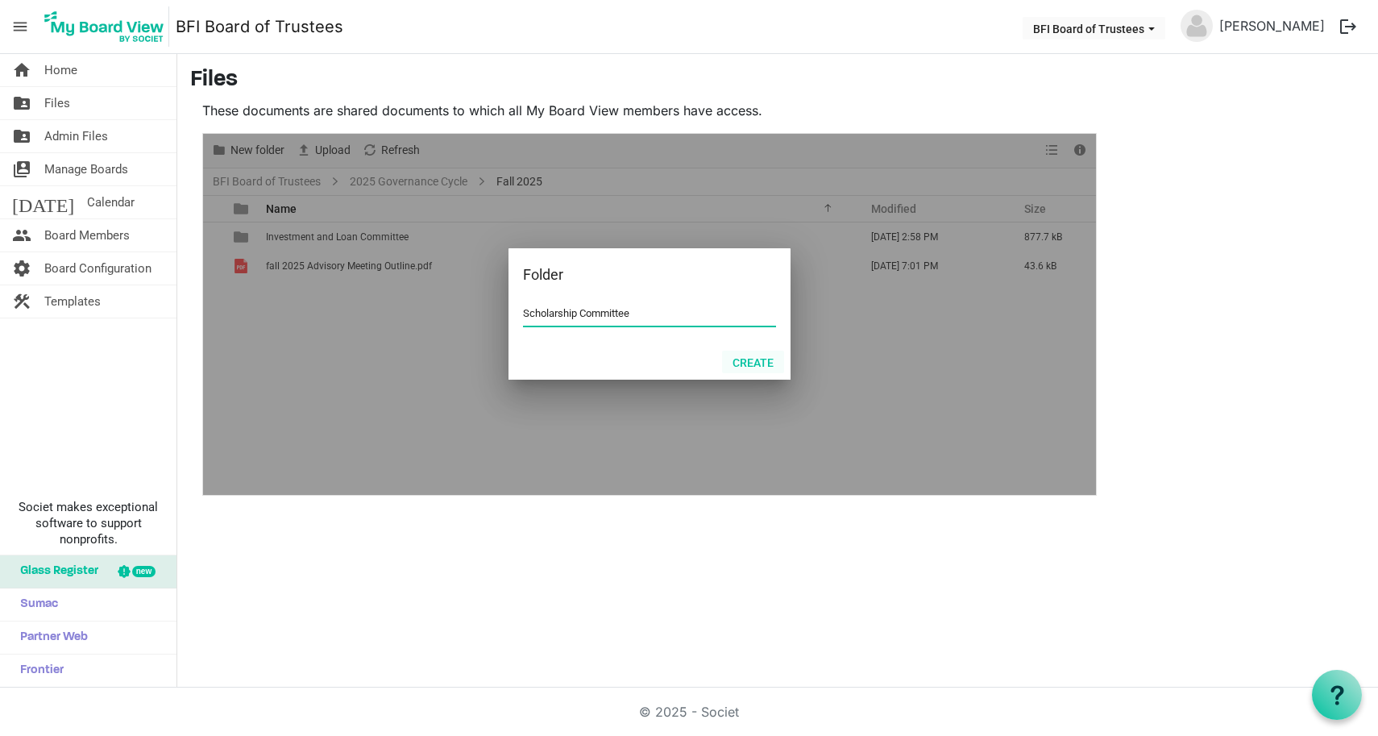
type input "Scholarship Committee"
click at [752, 363] on button "Create" at bounding box center [753, 362] width 62 height 23
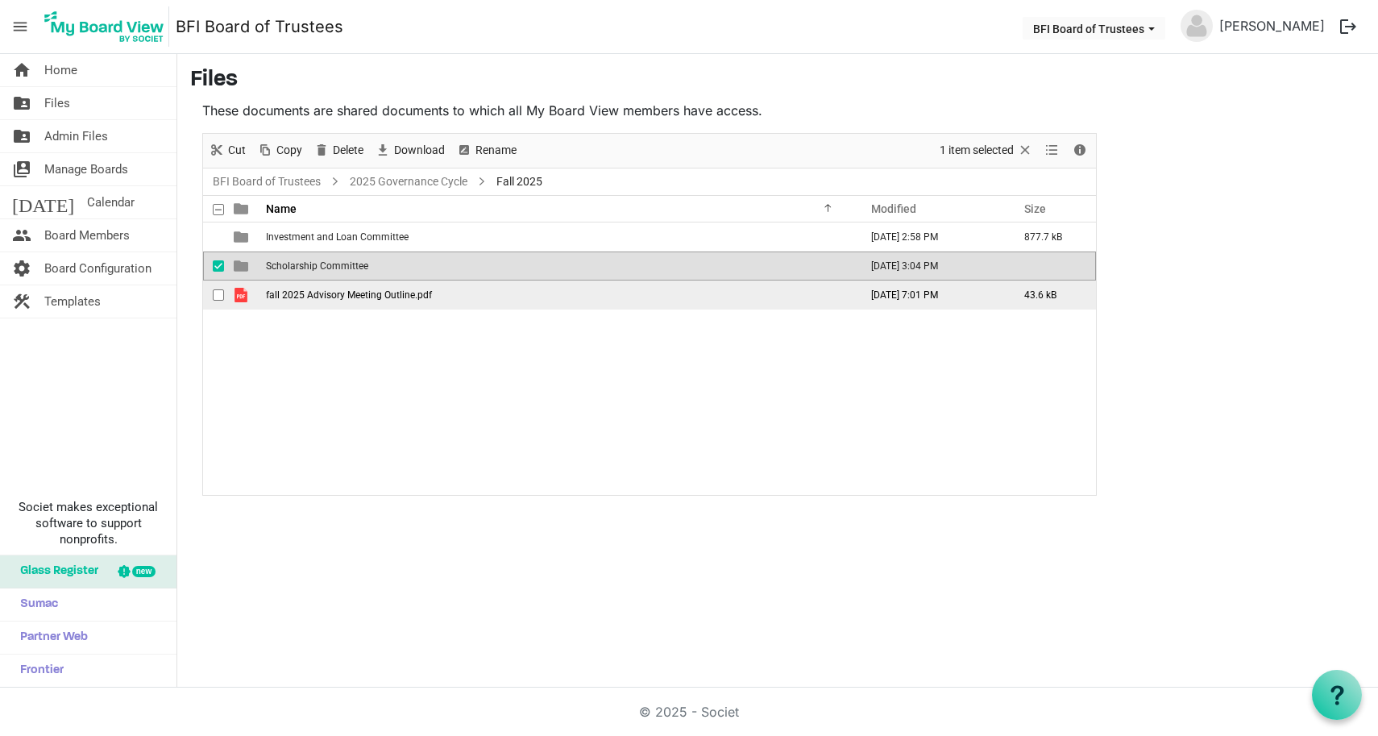
click at [335, 296] on span "fall 2025 Advisory Meeting Outline.pdf" at bounding box center [349, 294] width 166 height 11
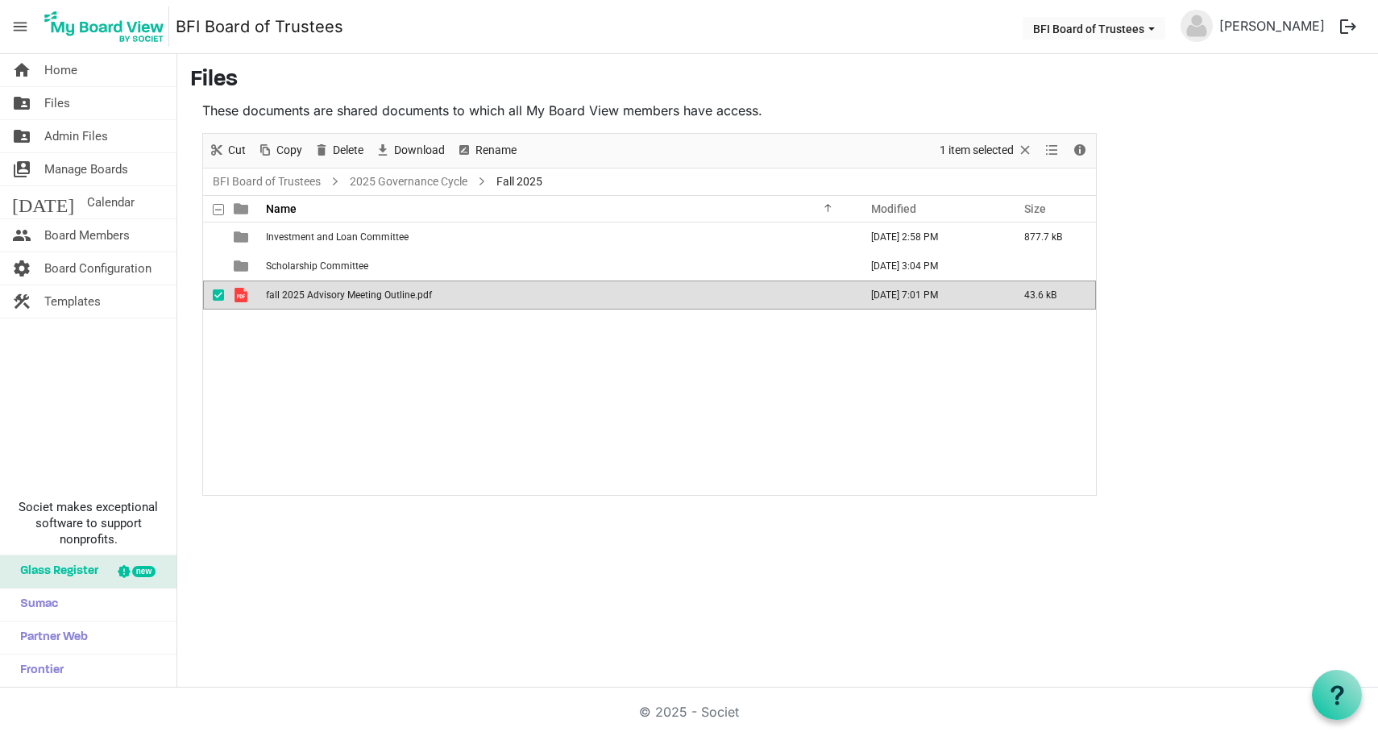
click at [335, 296] on span "fall 2025 Advisory Meeting Outline.pdf" at bounding box center [349, 294] width 166 height 11
click at [421, 177] on link "2025 Governance Cycle" at bounding box center [409, 182] width 124 height 20
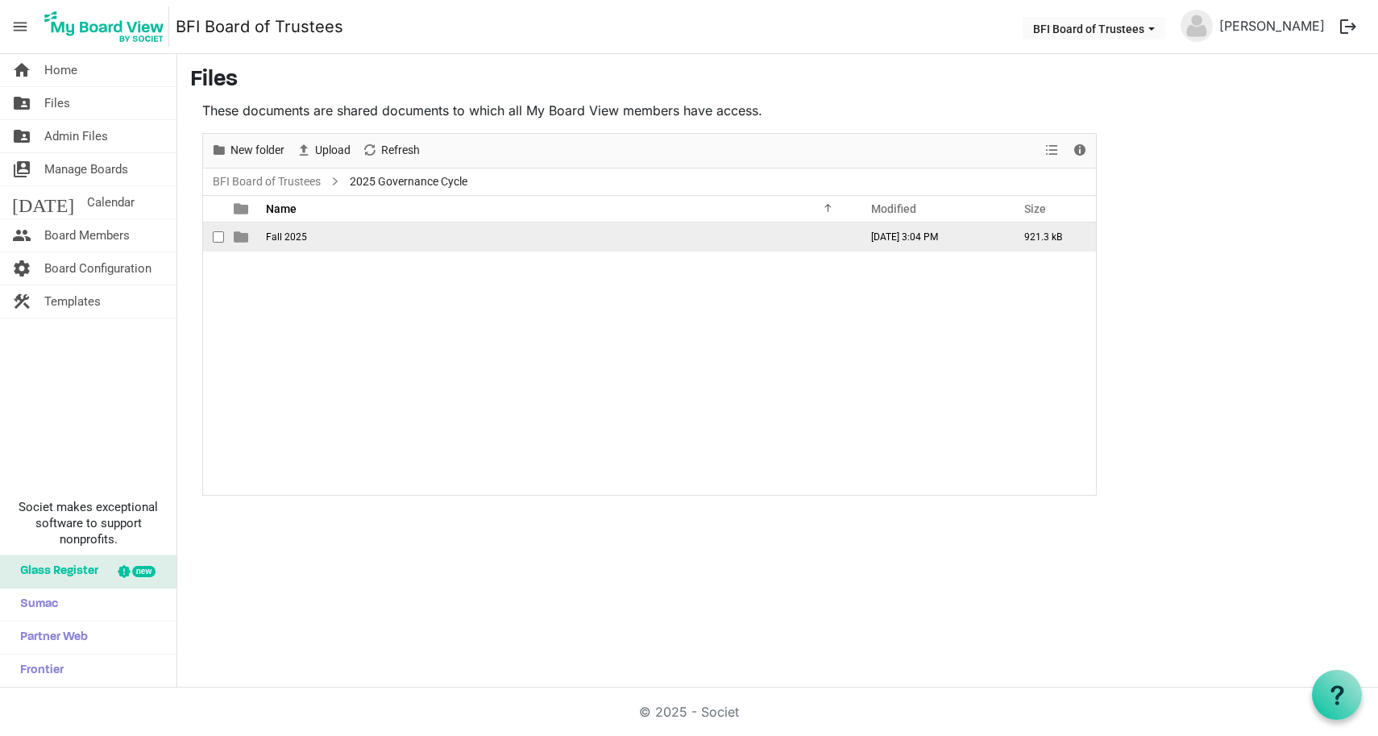
click at [281, 238] on span "Fall 2025" at bounding box center [286, 236] width 41 height 11
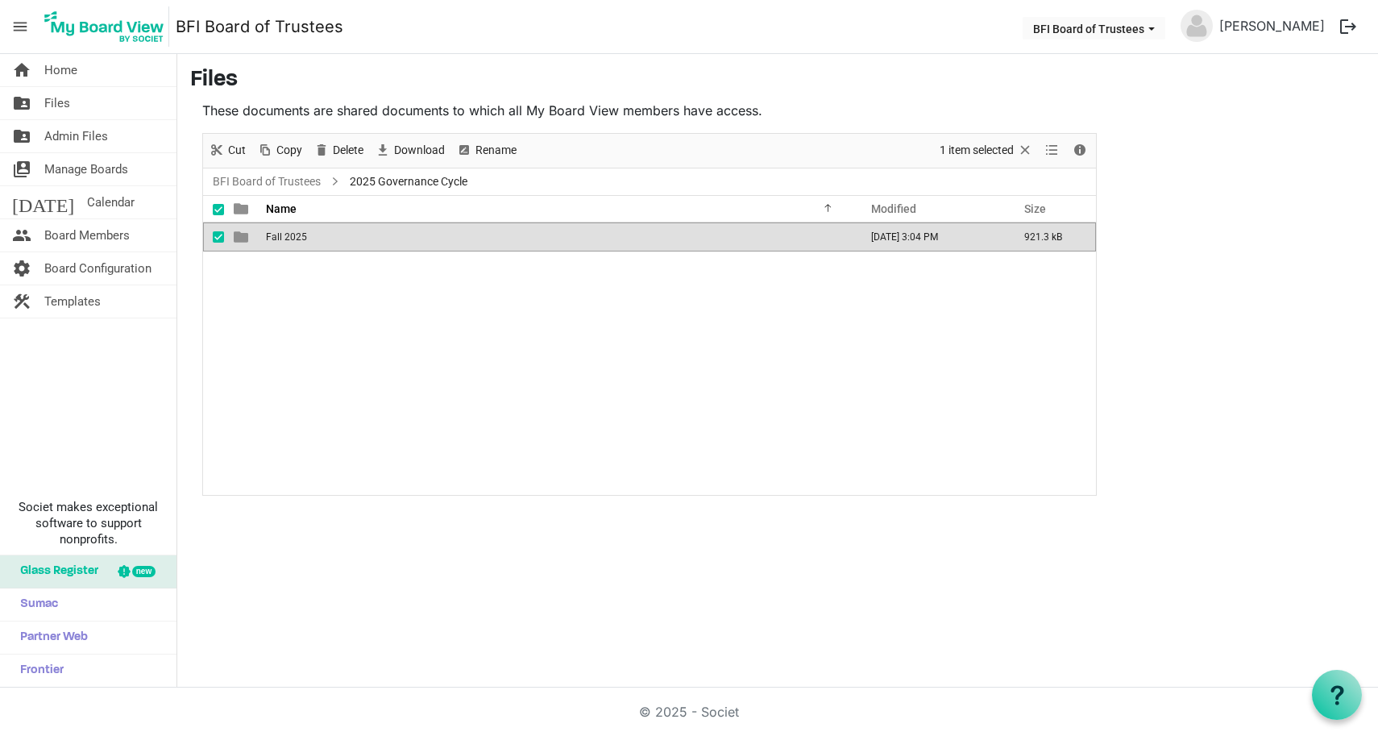
click at [281, 238] on span "Fall 2025" at bounding box center [286, 236] width 41 height 11
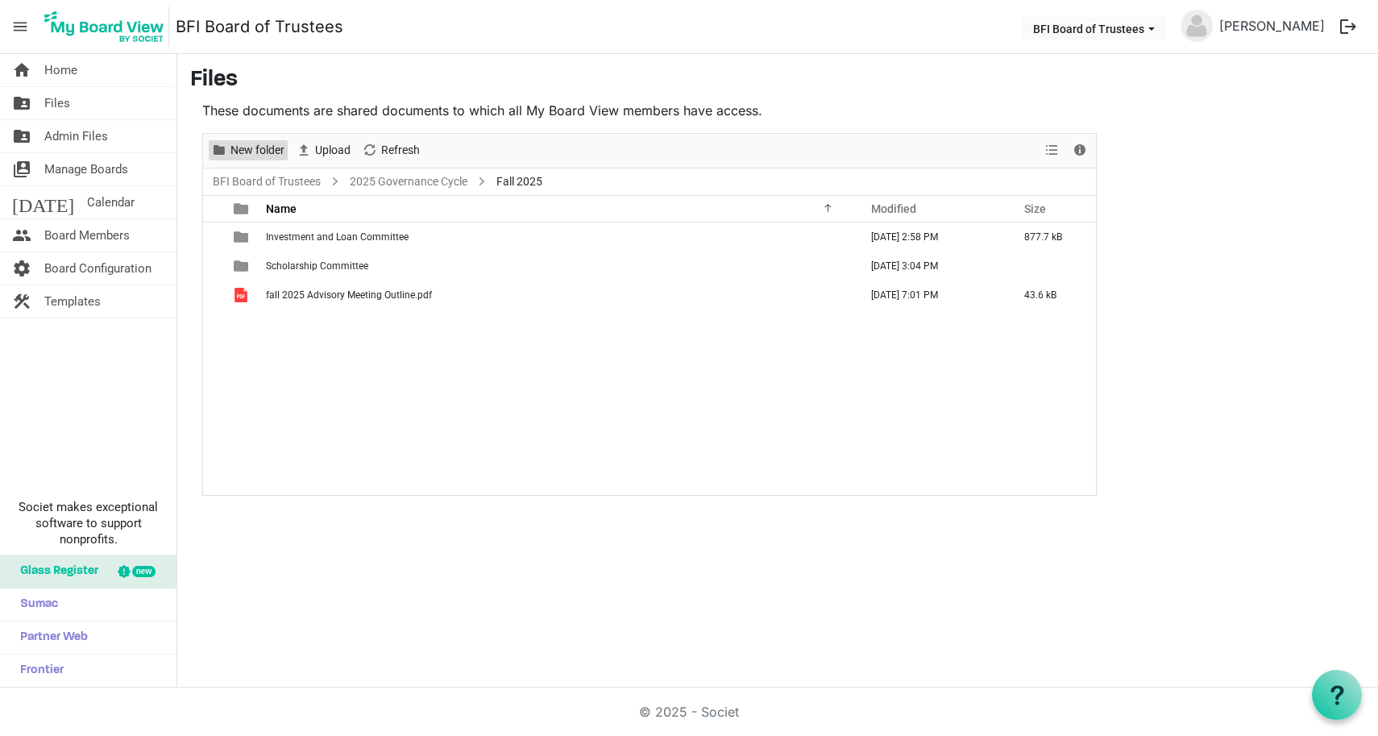
click at [254, 148] on span "New folder" at bounding box center [257, 150] width 57 height 20
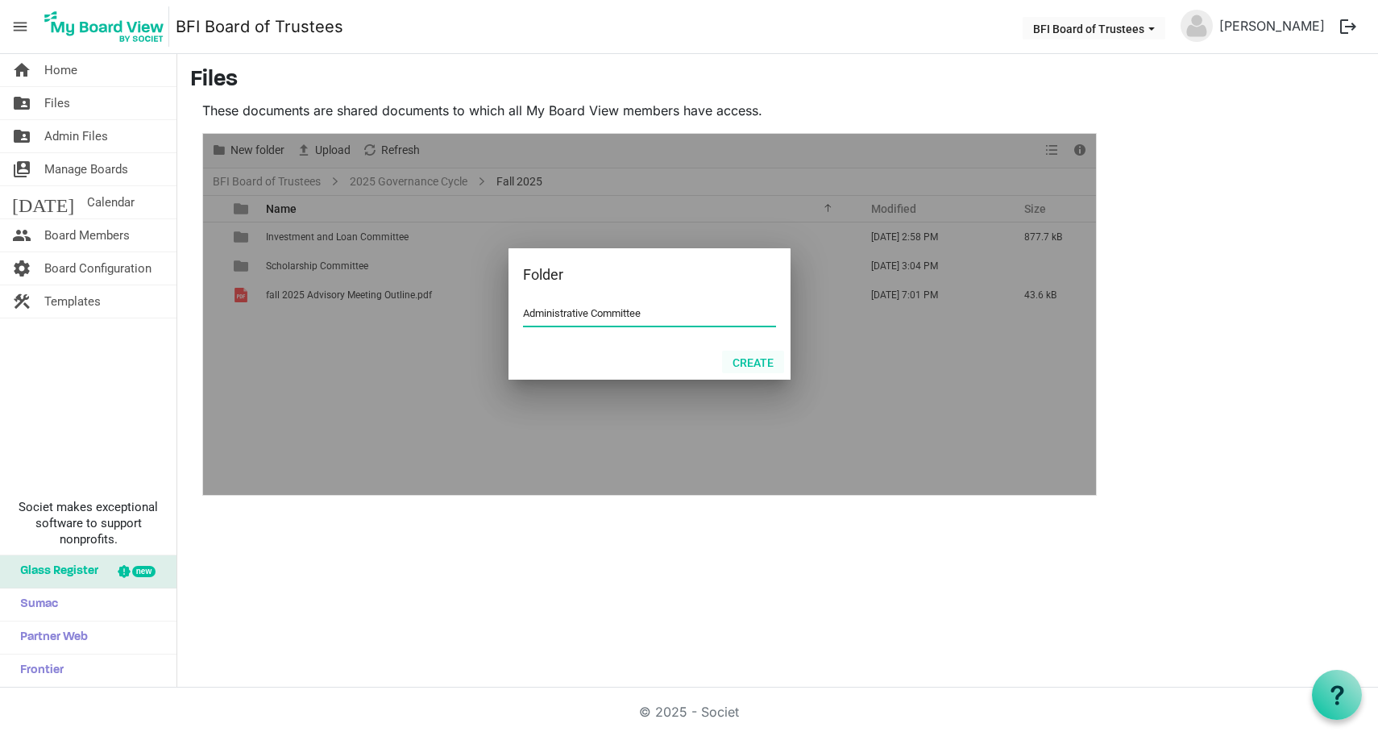
type input "Administrative Committee"
click at [757, 363] on button "Create" at bounding box center [753, 362] width 62 height 23
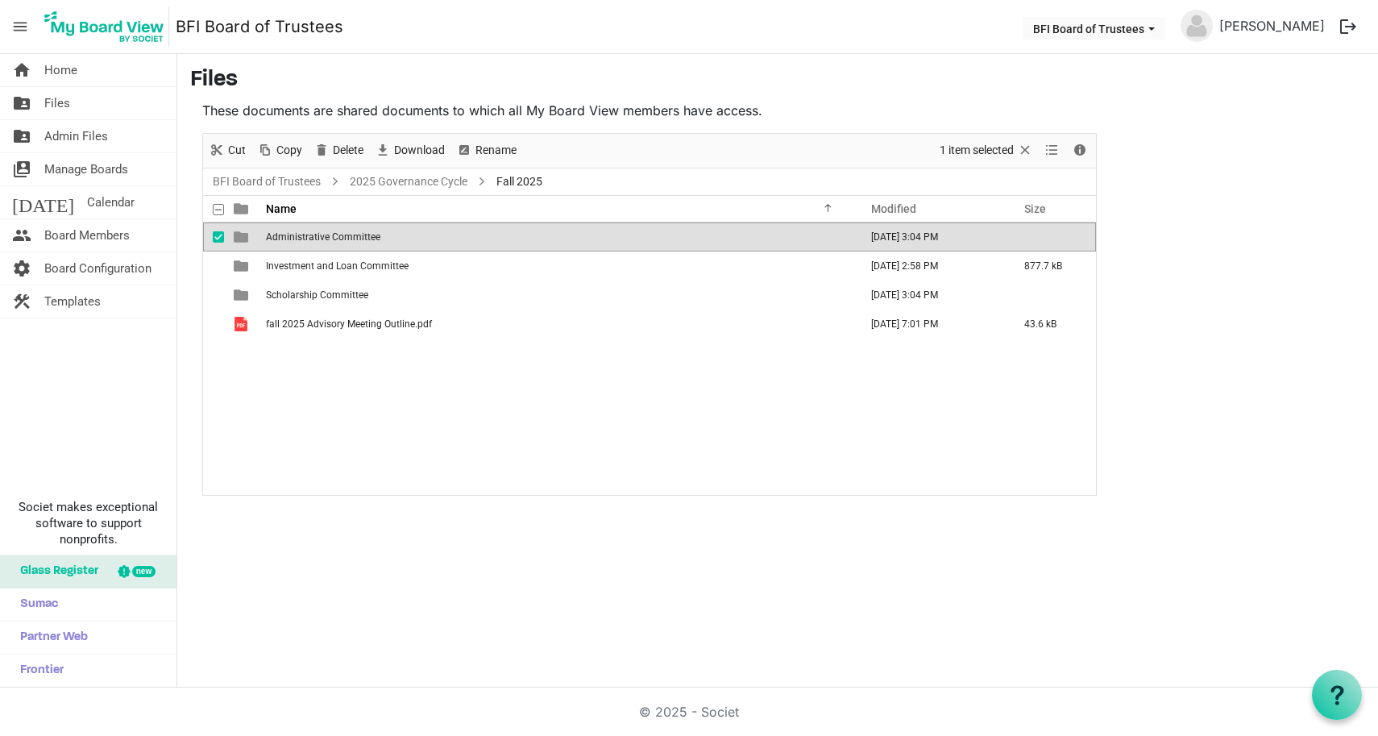
click at [317, 239] on span "Administrative Committee" at bounding box center [323, 236] width 114 height 11
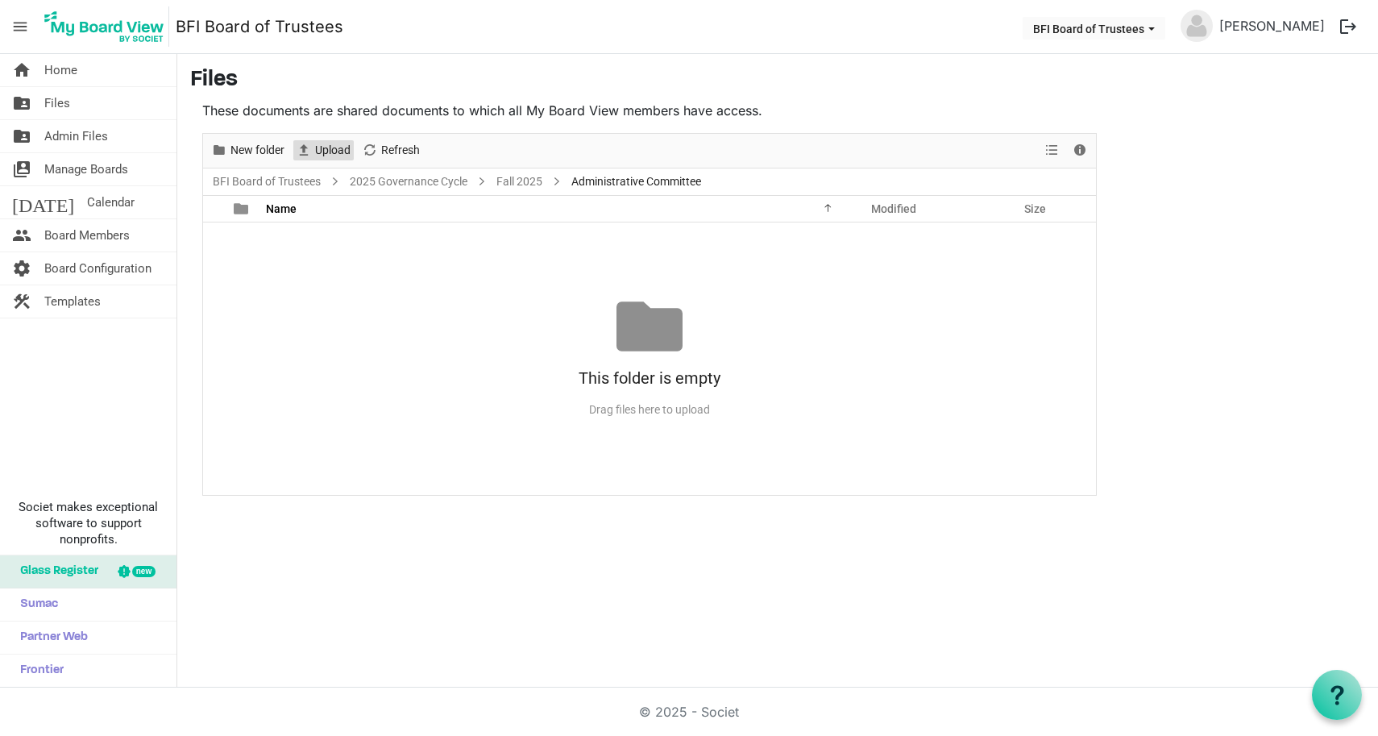
click at [327, 148] on span "Upload" at bounding box center [332, 150] width 39 height 20
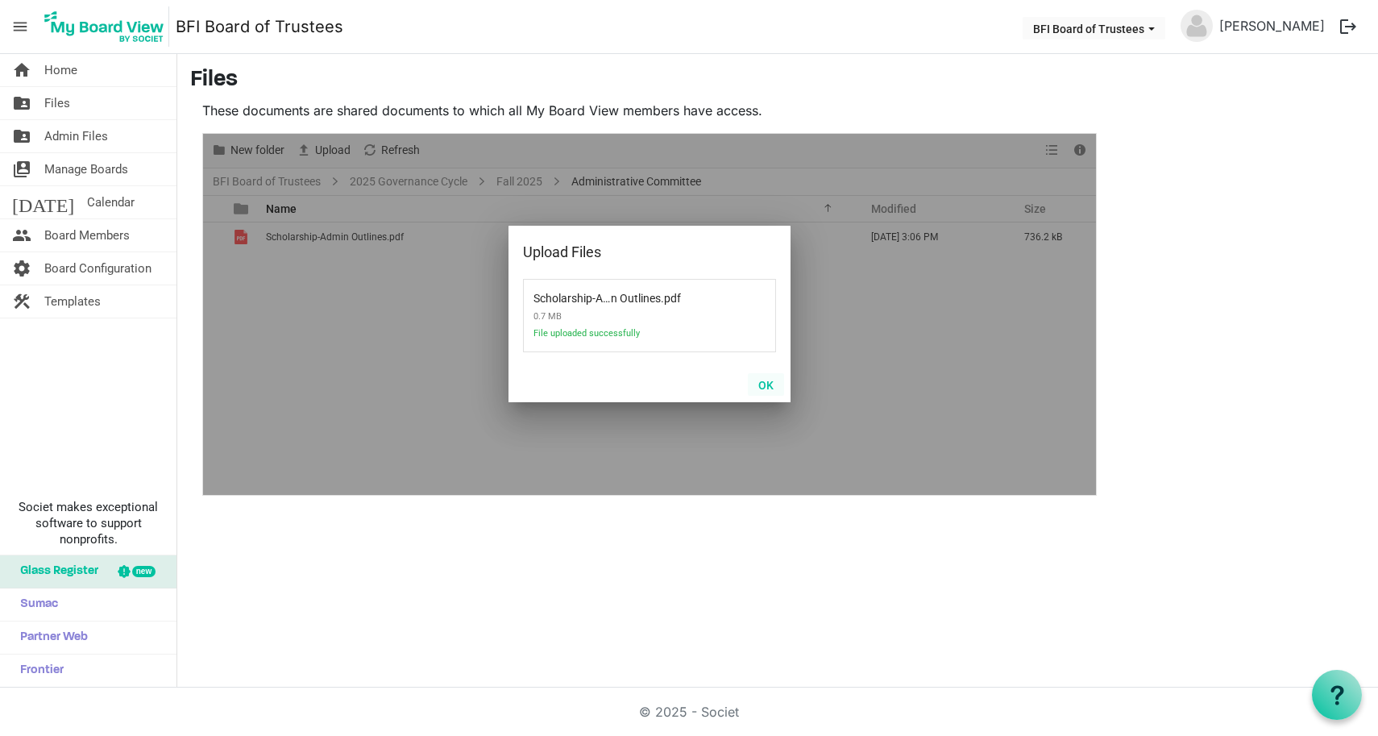
click at [767, 386] on button "OK" at bounding box center [766, 384] width 36 height 23
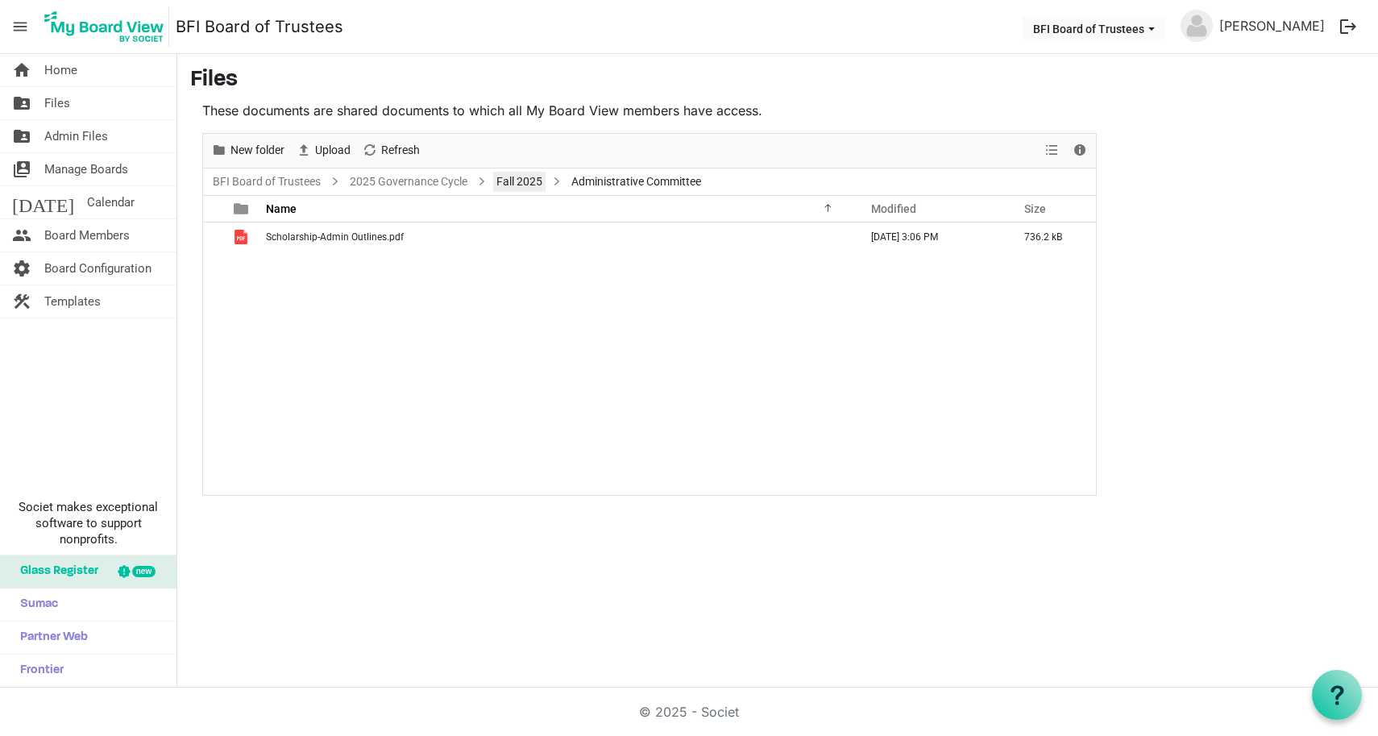
click at [515, 176] on link "Fall 2025" at bounding box center [519, 182] width 52 height 20
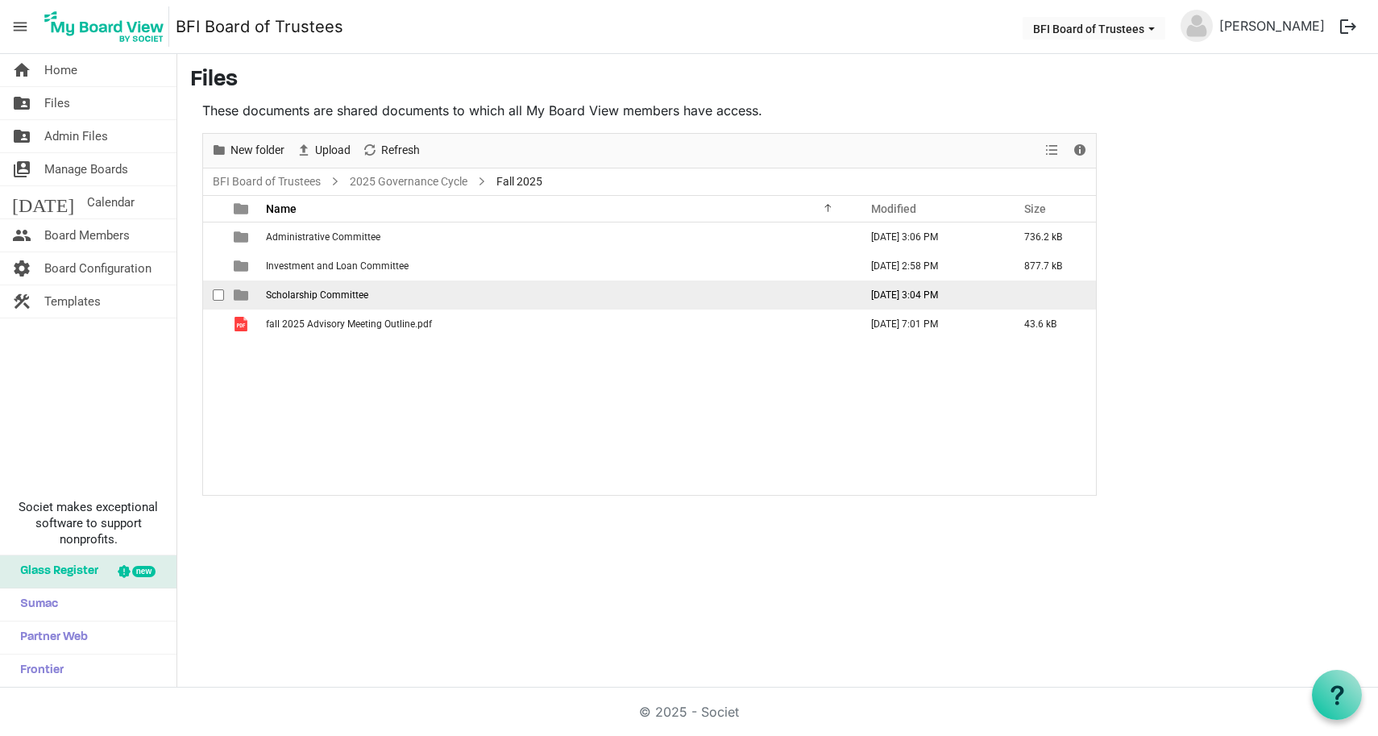
click at [282, 296] on span "Scholarship Committee" at bounding box center [317, 294] width 102 height 11
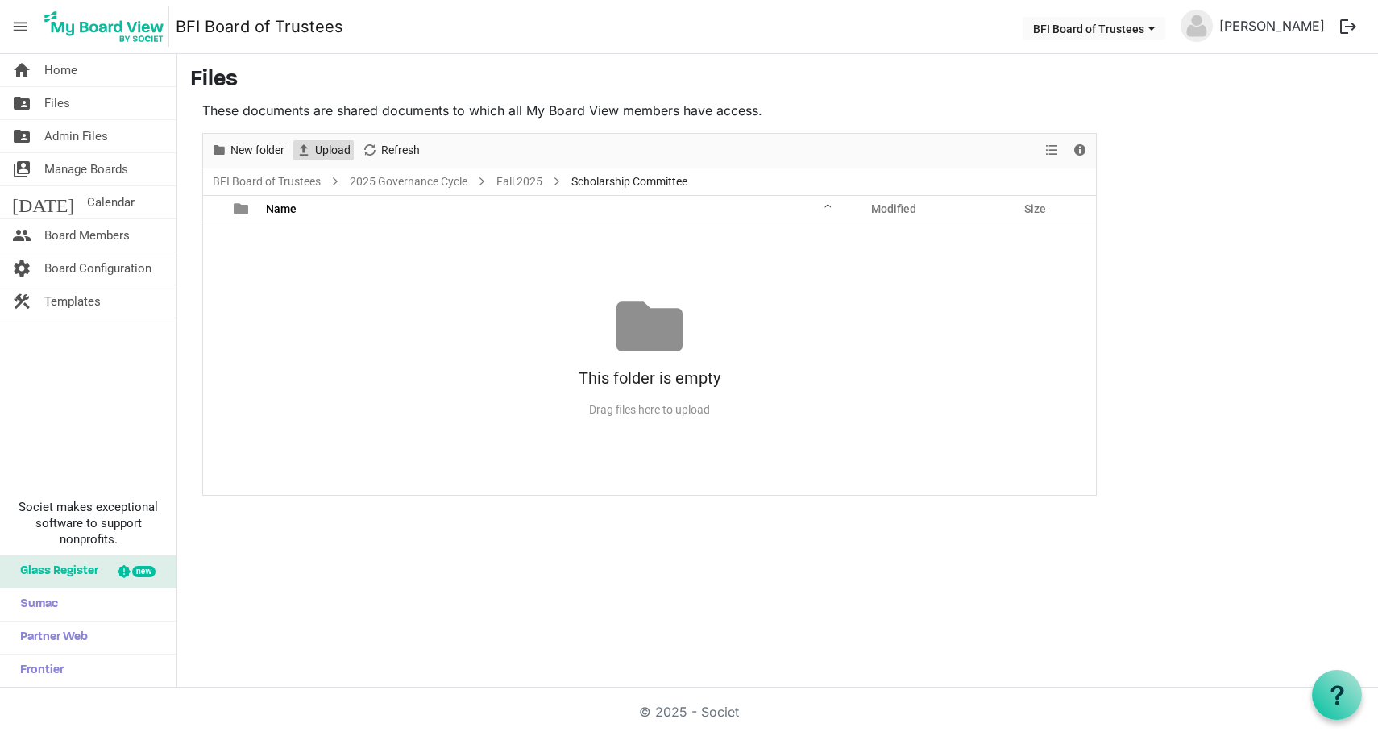
click at [324, 151] on span "Upload" at bounding box center [332, 150] width 39 height 20
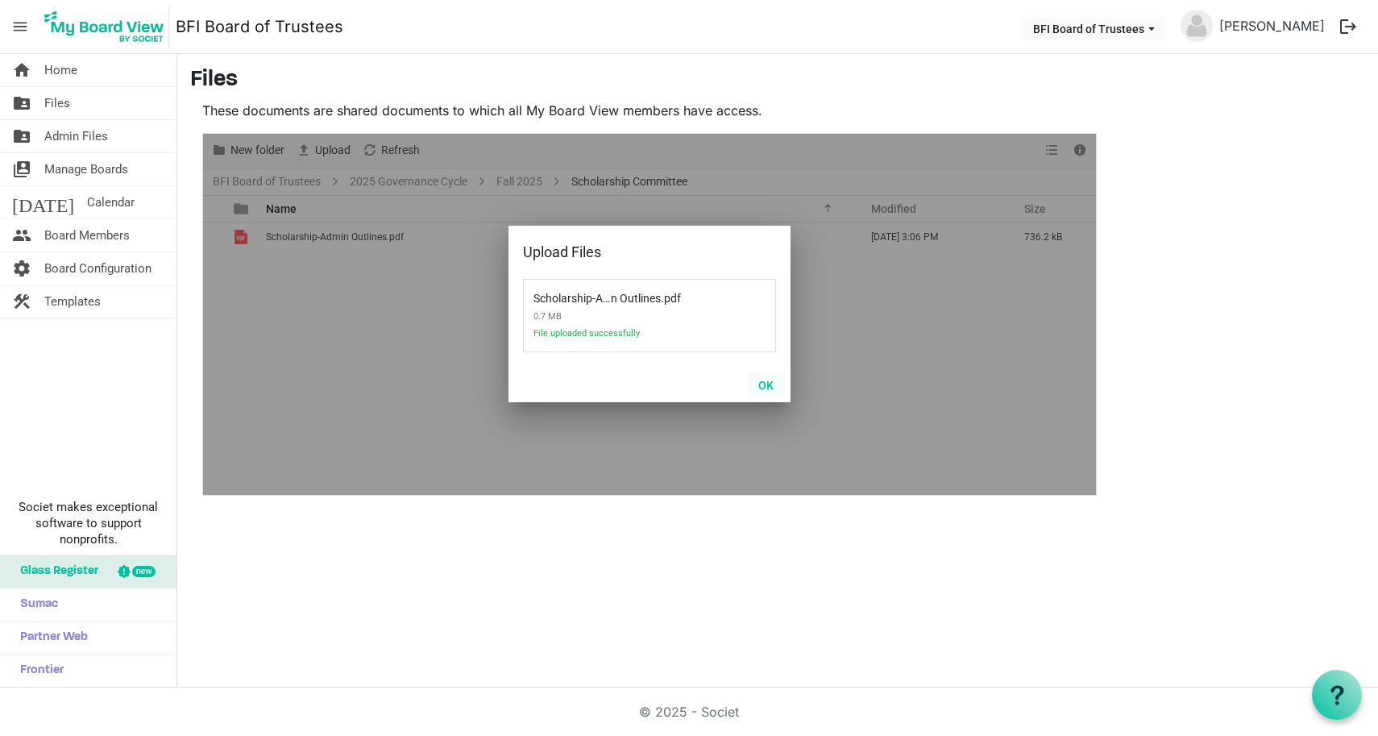
click at [767, 385] on button "OK" at bounding box center [766, 384] width 36 height 23
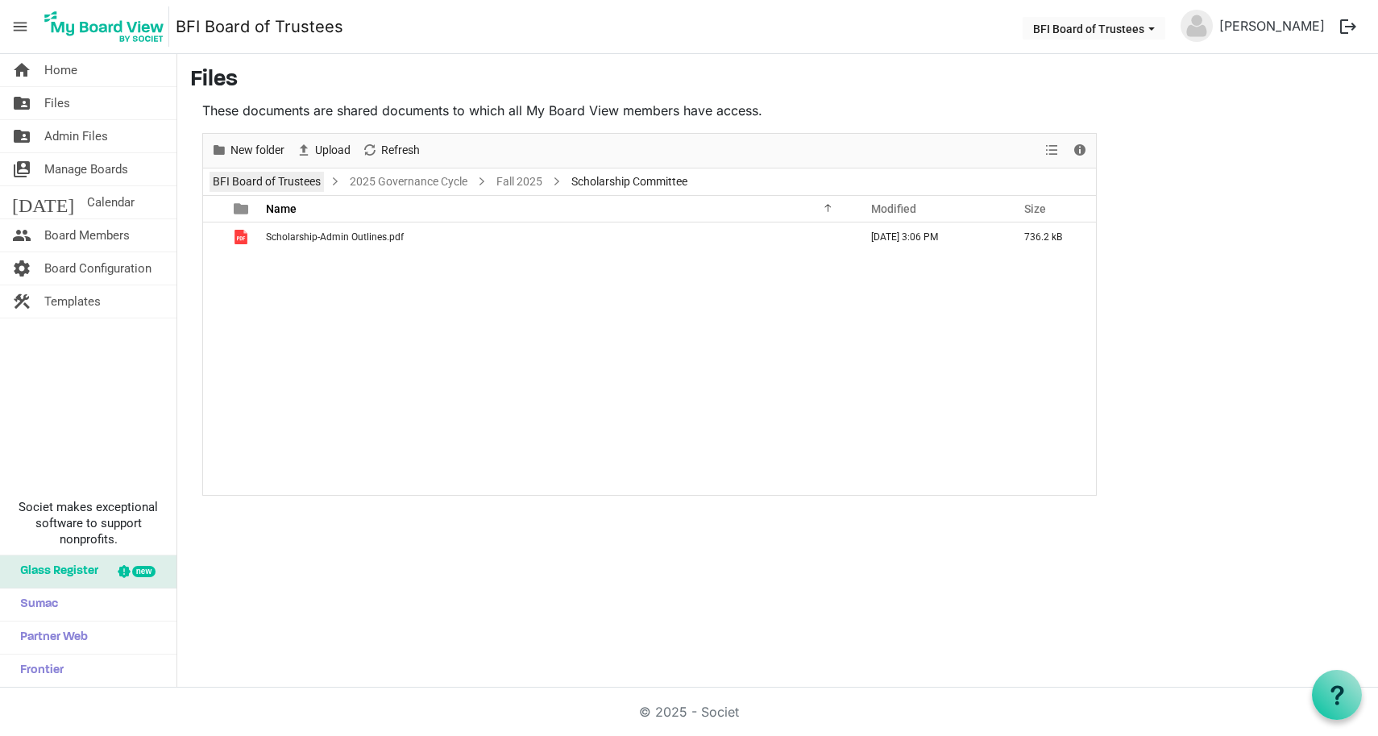
click at [286, 182] on link "BFI Board of Trustees" at bounding box center [267, 182] width 114 height 20
click at [64, 233] on span "Board Members" at bounding box center [86, 235] width 85 height 32
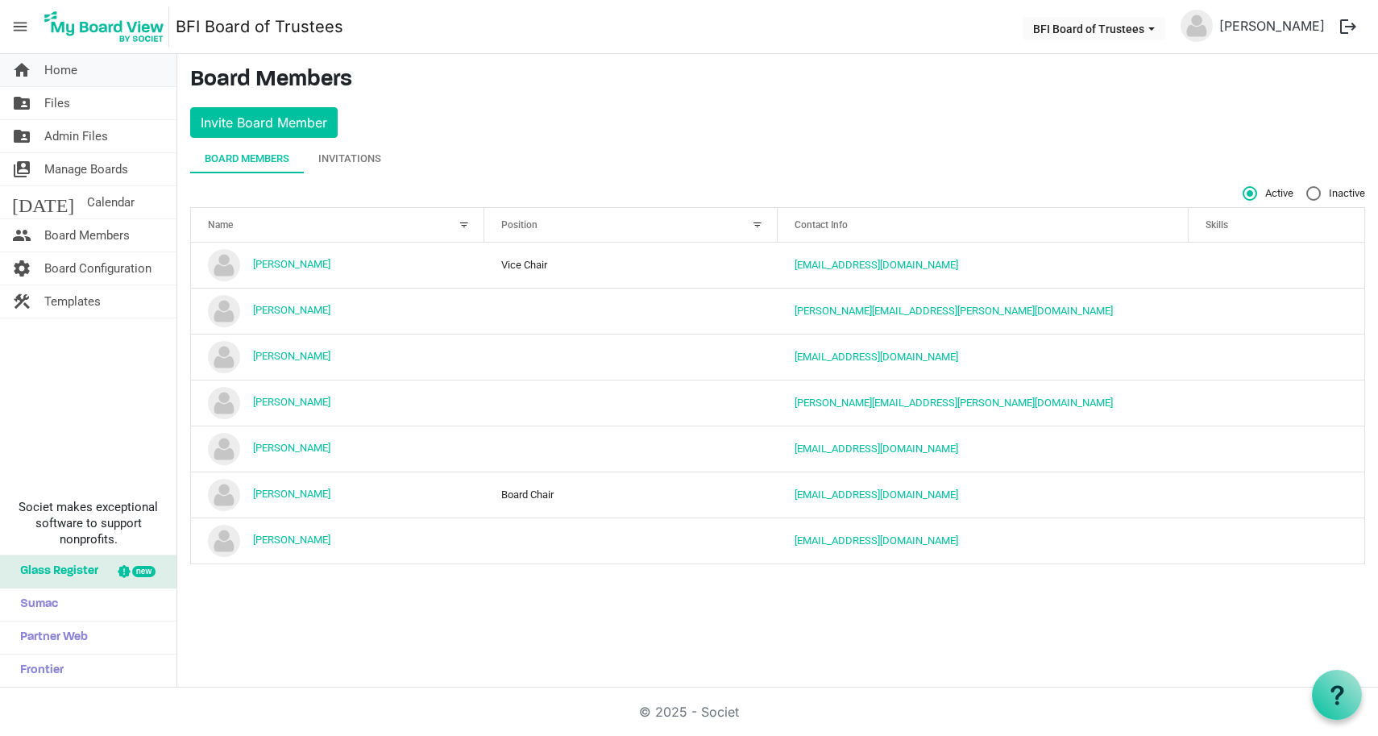
click at [60, 65] on span "Home" at bounding box center [60, 70] width 33 height 32
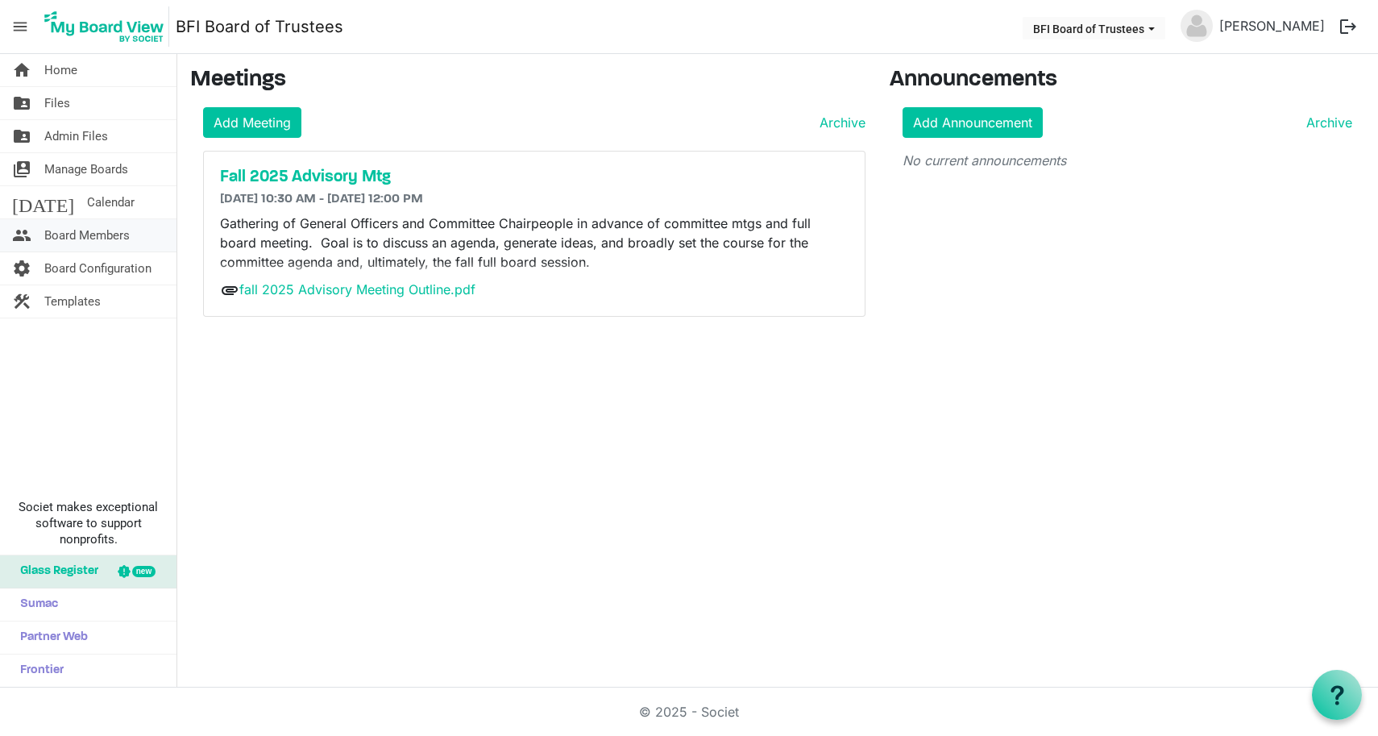
click at [67, 237] on span "Board Members" at bounding box center [86, 235] width 85 height 32
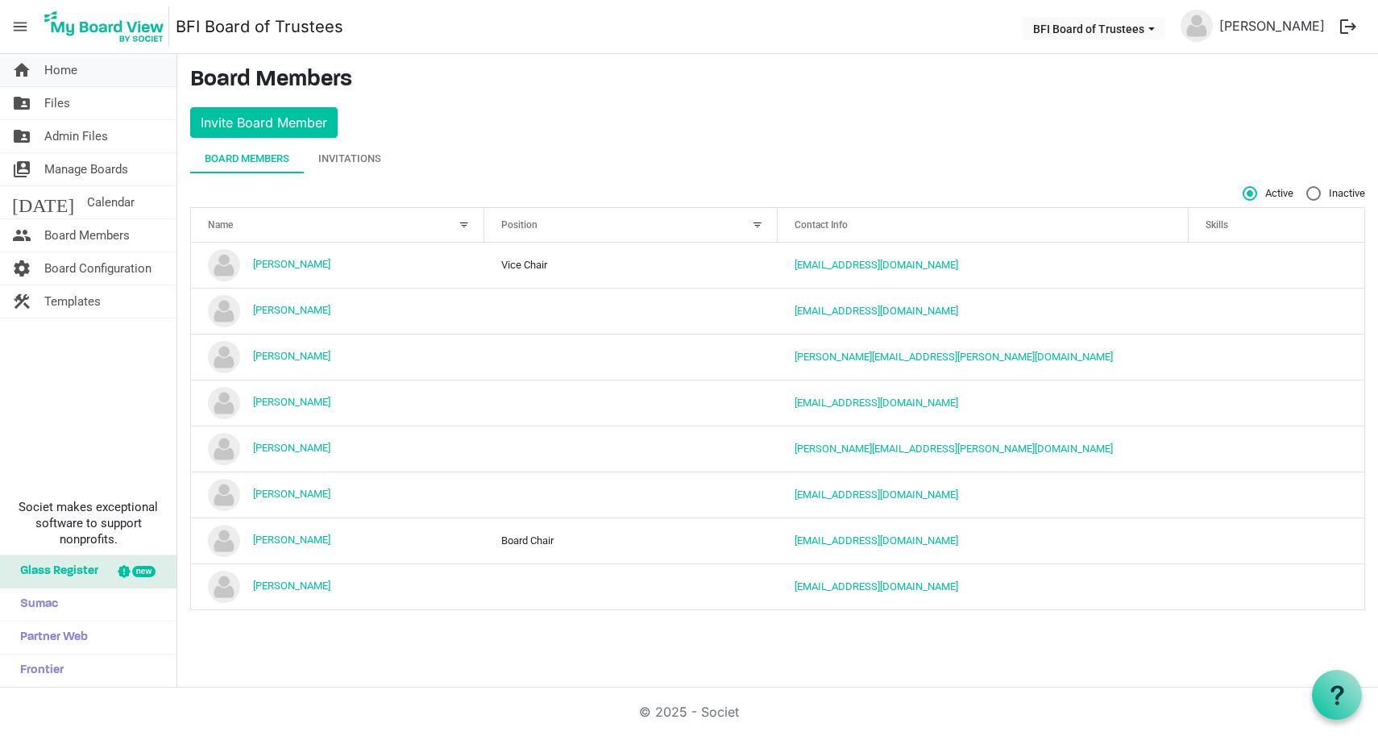
click at [64, 68] on span "Home" at bounding box center [60, 70] width 33 height 32
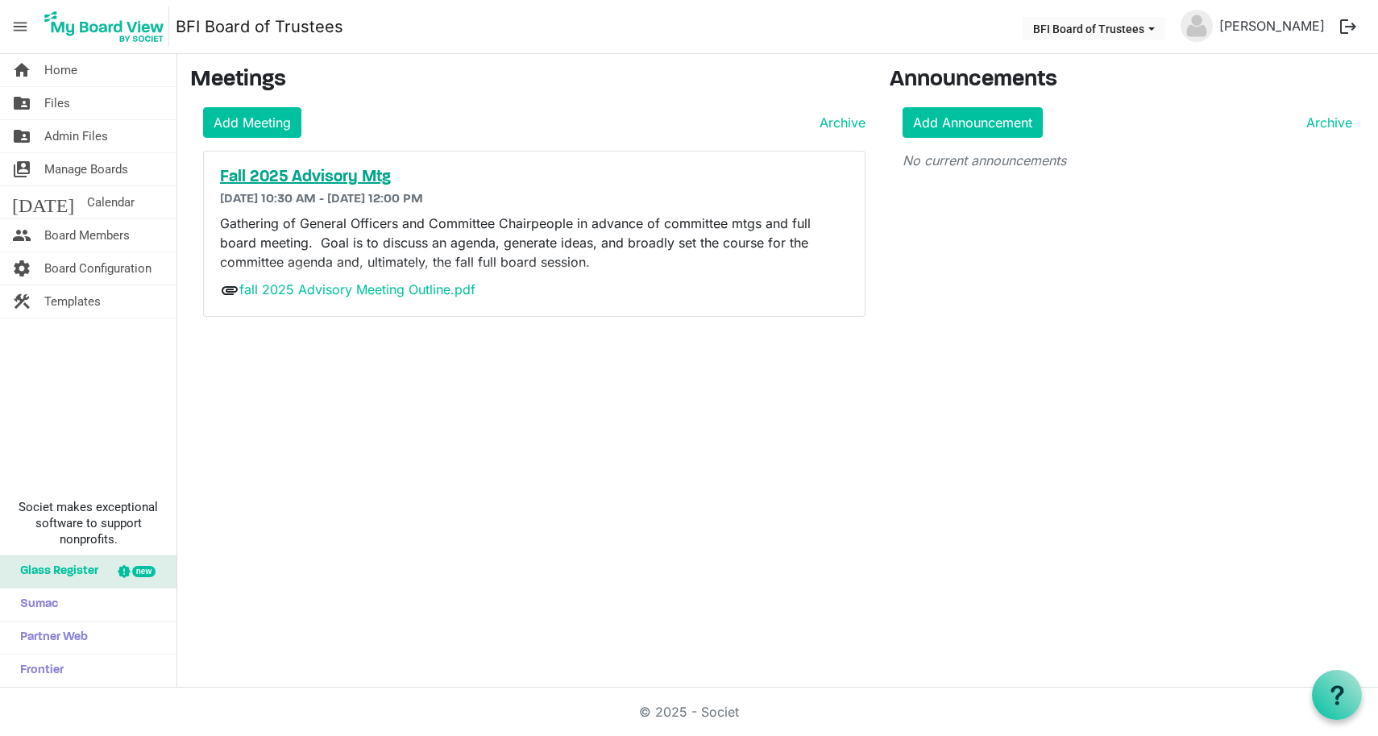
click at [304, 181] on h5 "Fall 2025 Advisory Mtg" at bounding box center [534, 177] width 629 height 19
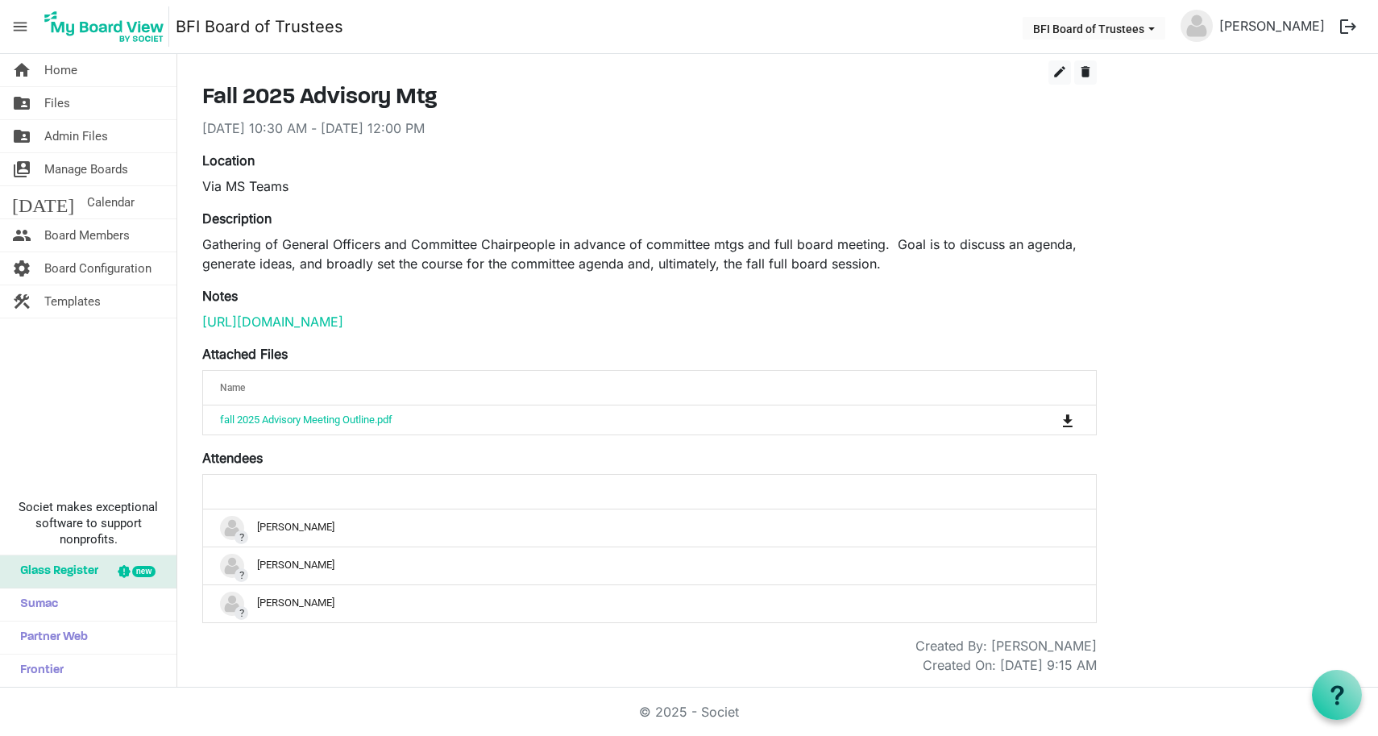
scroll to position [89, 0]
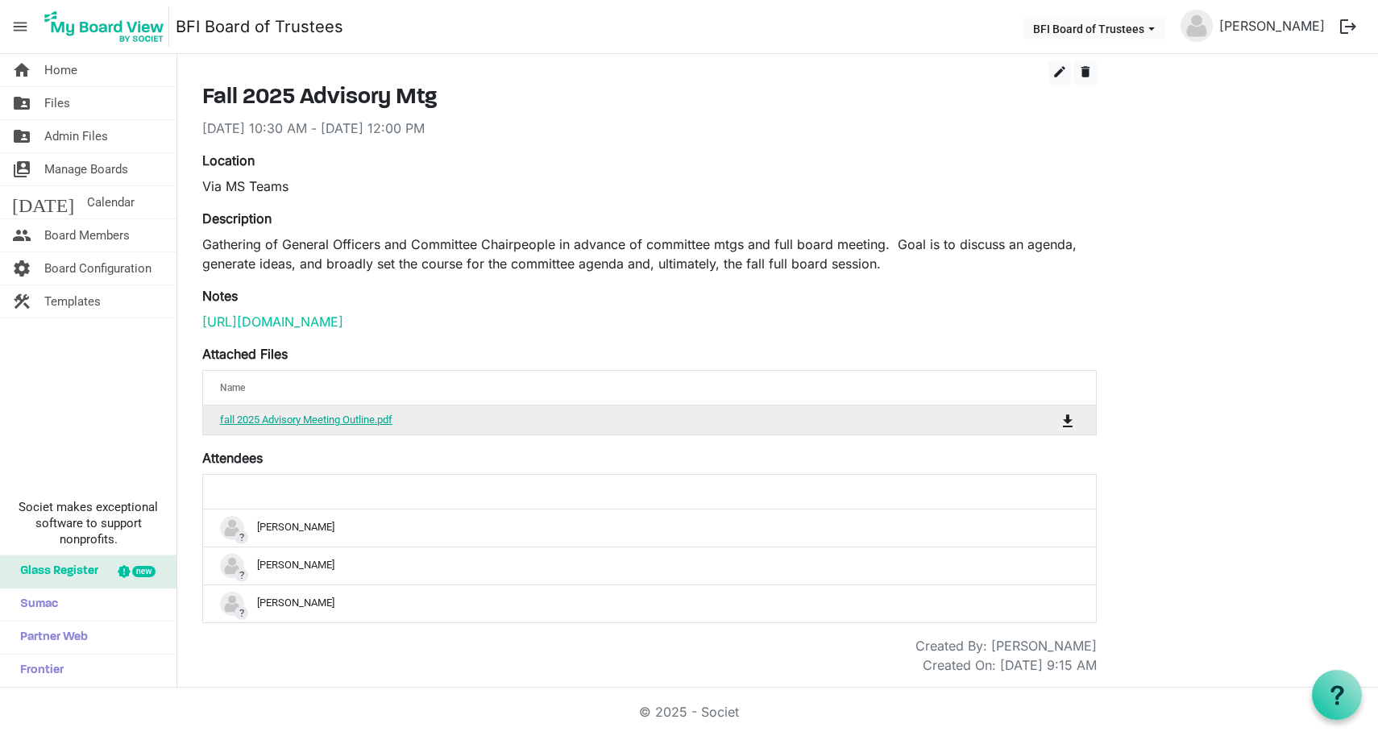
click at [313, 425] on link "fall 2025 Advisory Meeting Outline.pdf" at bounding box center [306, 419] width 172 height 12
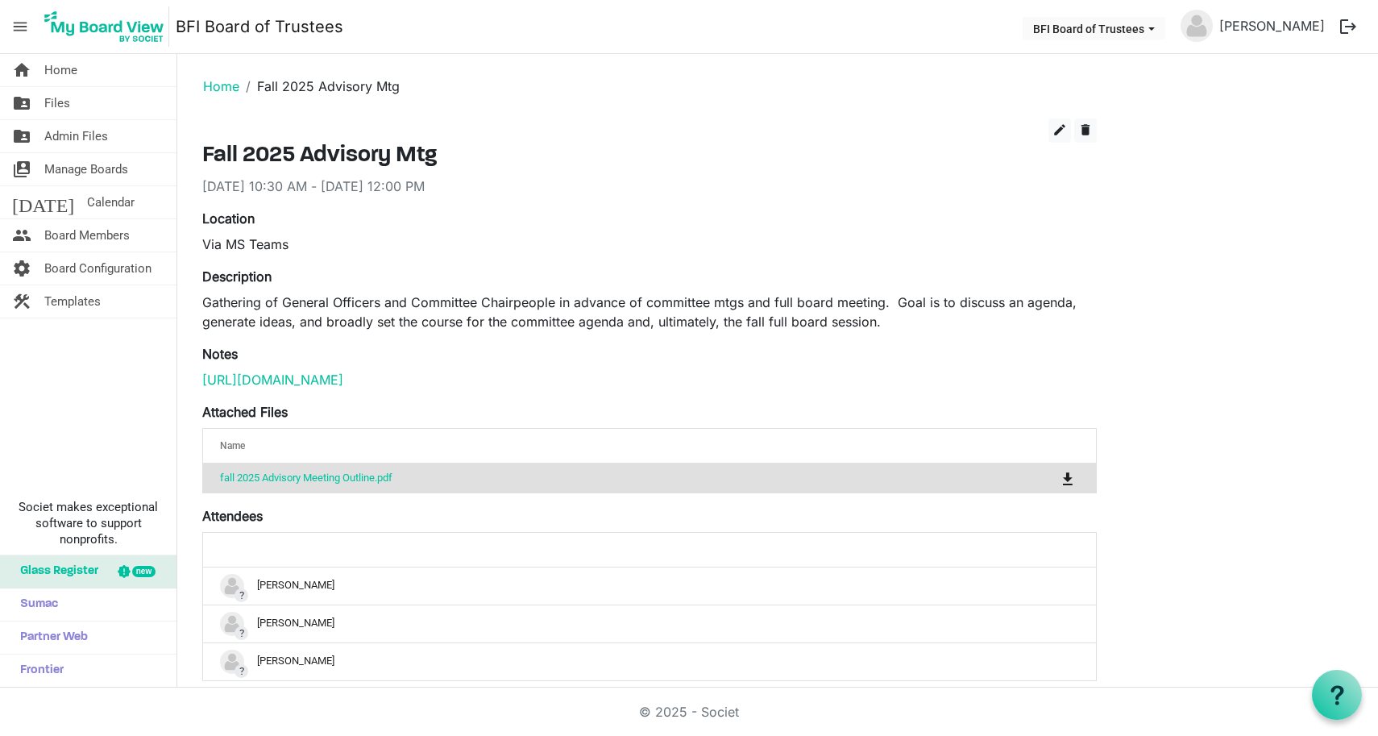
scroll to position [0, 0]
click at [59, 59] on span "Home" at bounding box center [60, 70] width 33 height 32
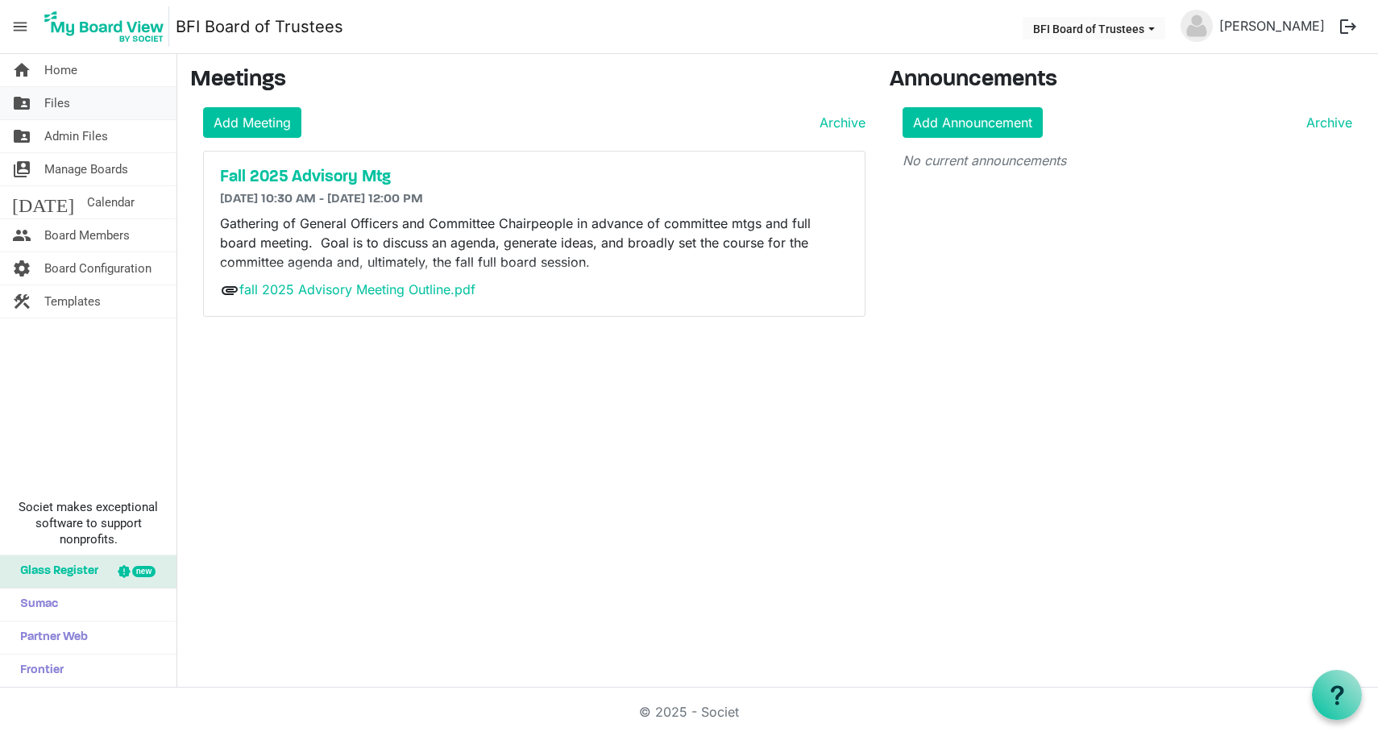
click at [59, 104] on span "Files" at bounding box center [57, 103] width 26 height 32
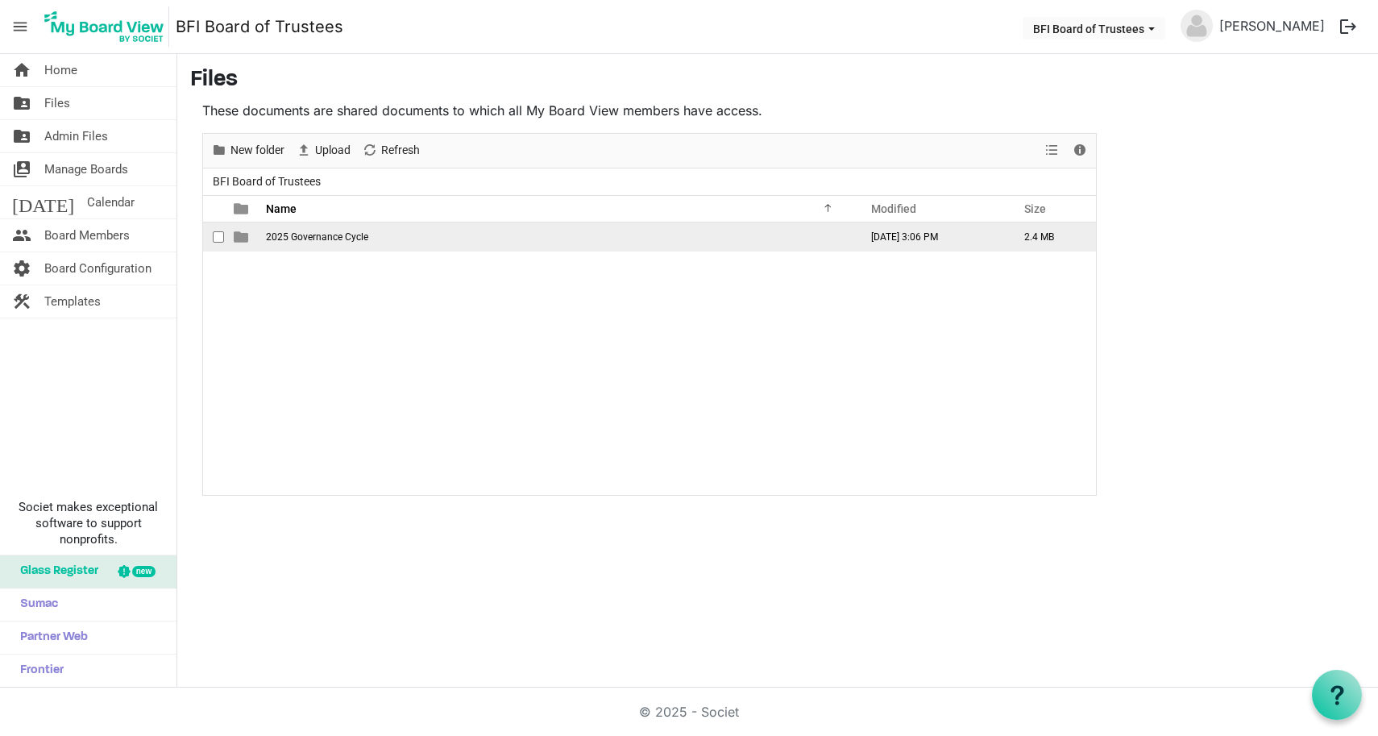
click at [307, 237] on span "2025 Governance Cycle" at bounding box center [317, 236] width 102 height 11
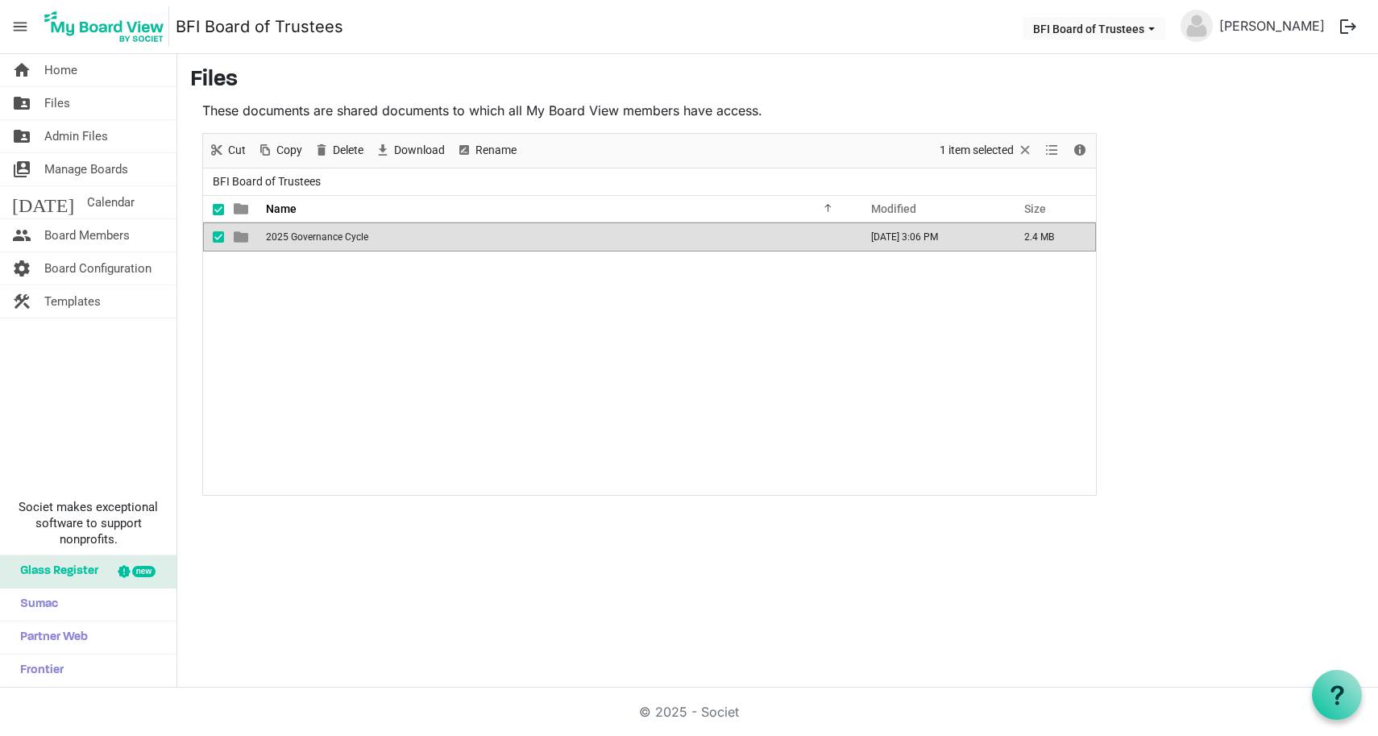
click at [307, 237] on span "2025 Governance Cycle" at bounding box center [317, 236] width 102 height 11
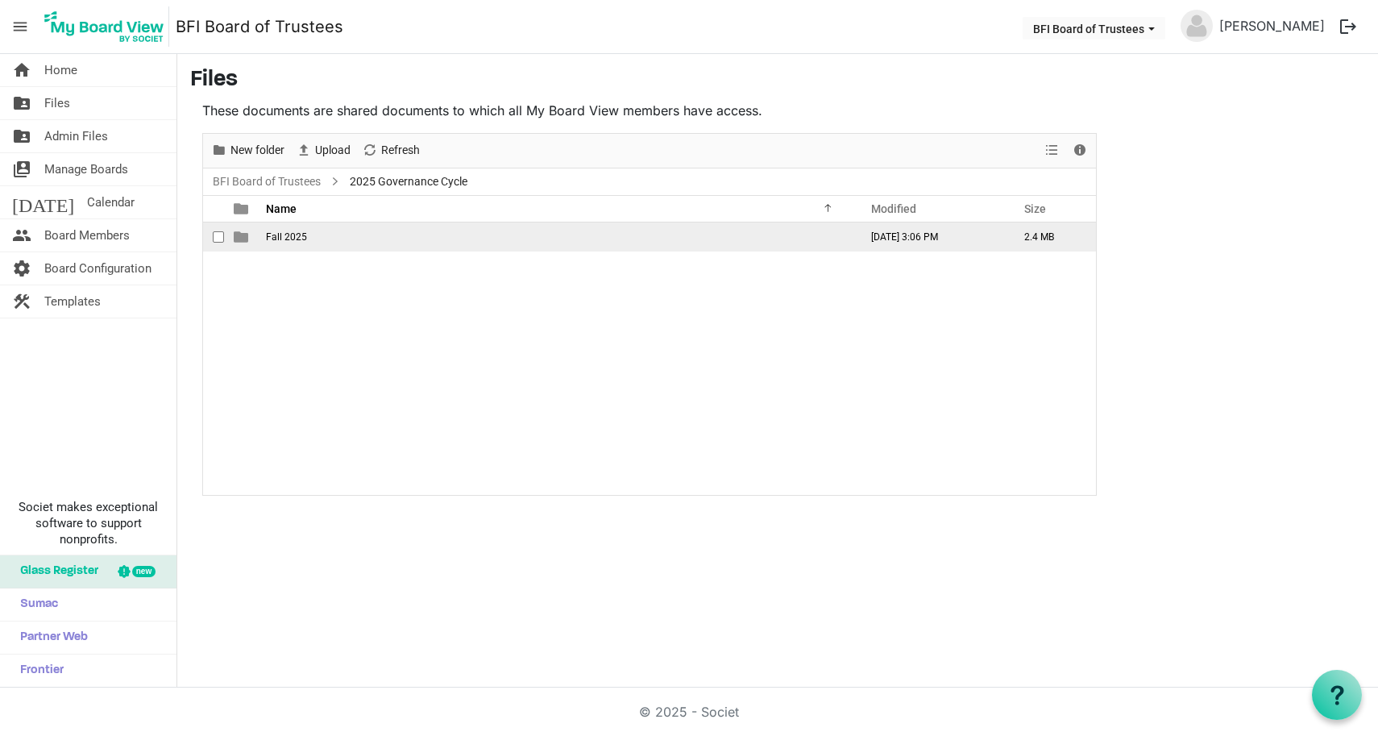
click at [281, 234] on span "Fall 2025" at bounding box center [286, 236] width 41 height 11
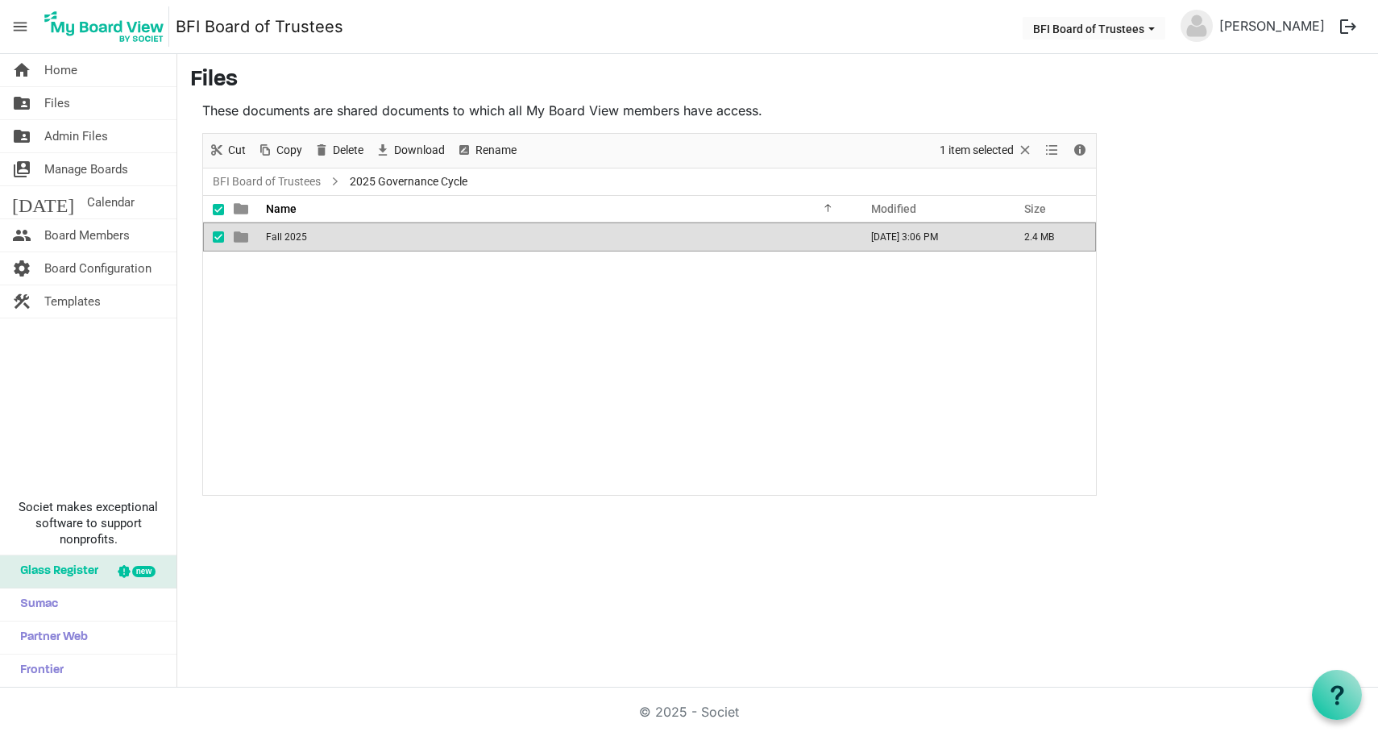
click at [281, 234] on span "Fall 2025" at bounding box center [286, 236] width 41 height 11
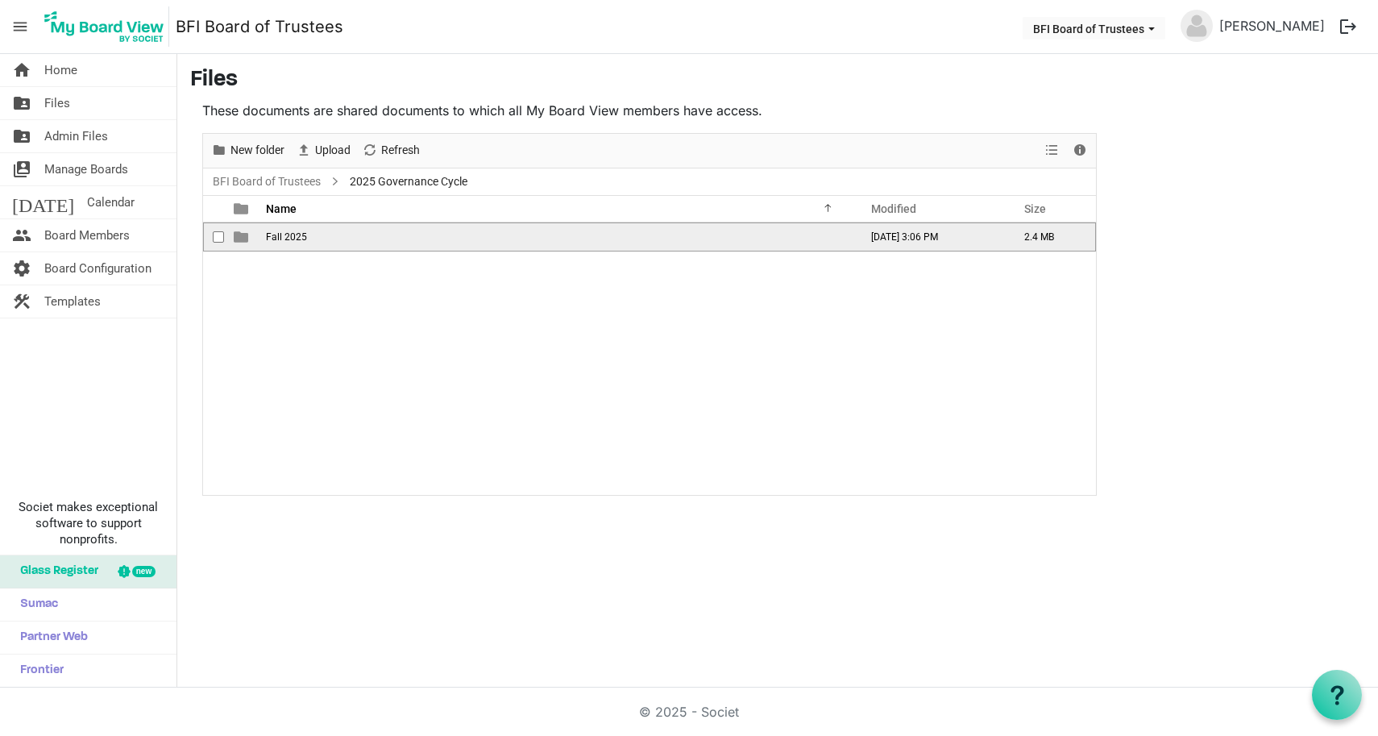
click at [281, 234] on span "Fall 2025" at bounding box center [286, 236] width 41 height 11
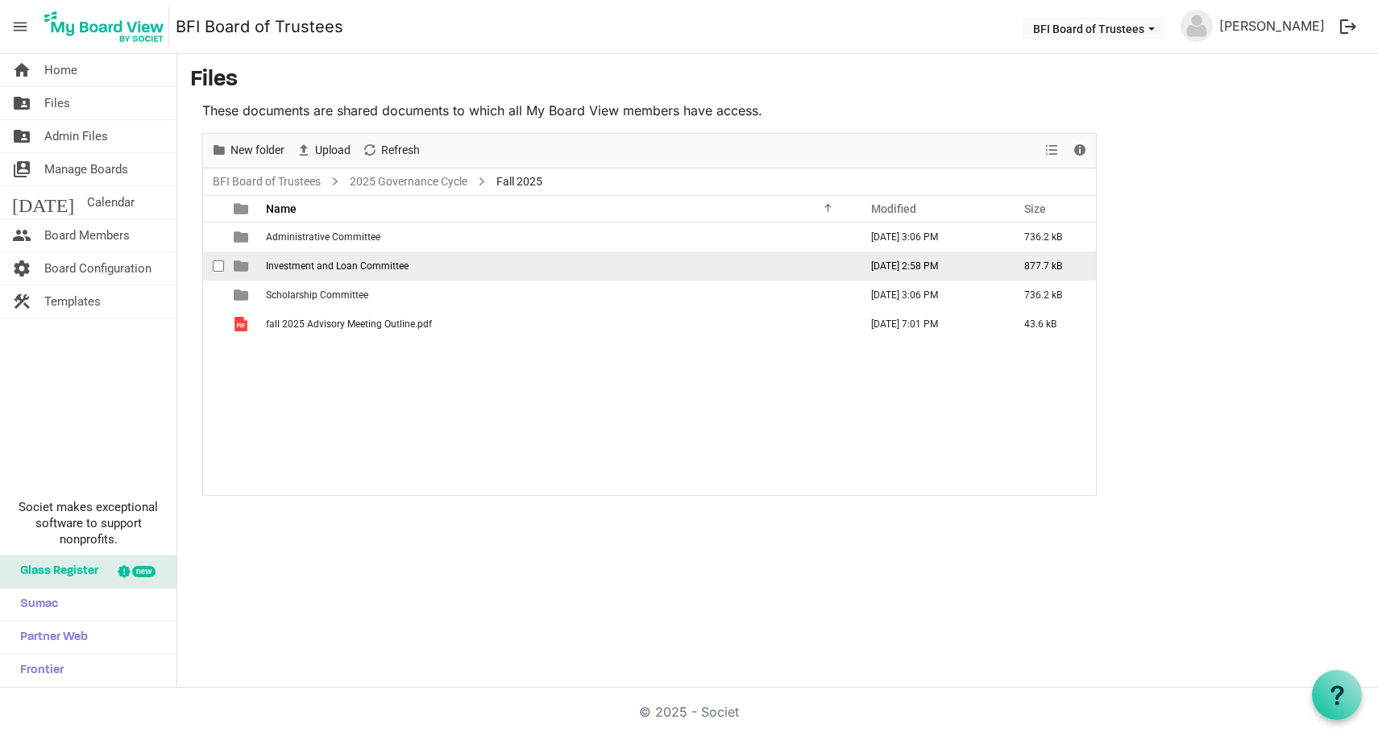
click at [301, 266] on span "Investment and Loan Committee" at bounding box center [337, 265] width 143 height 11
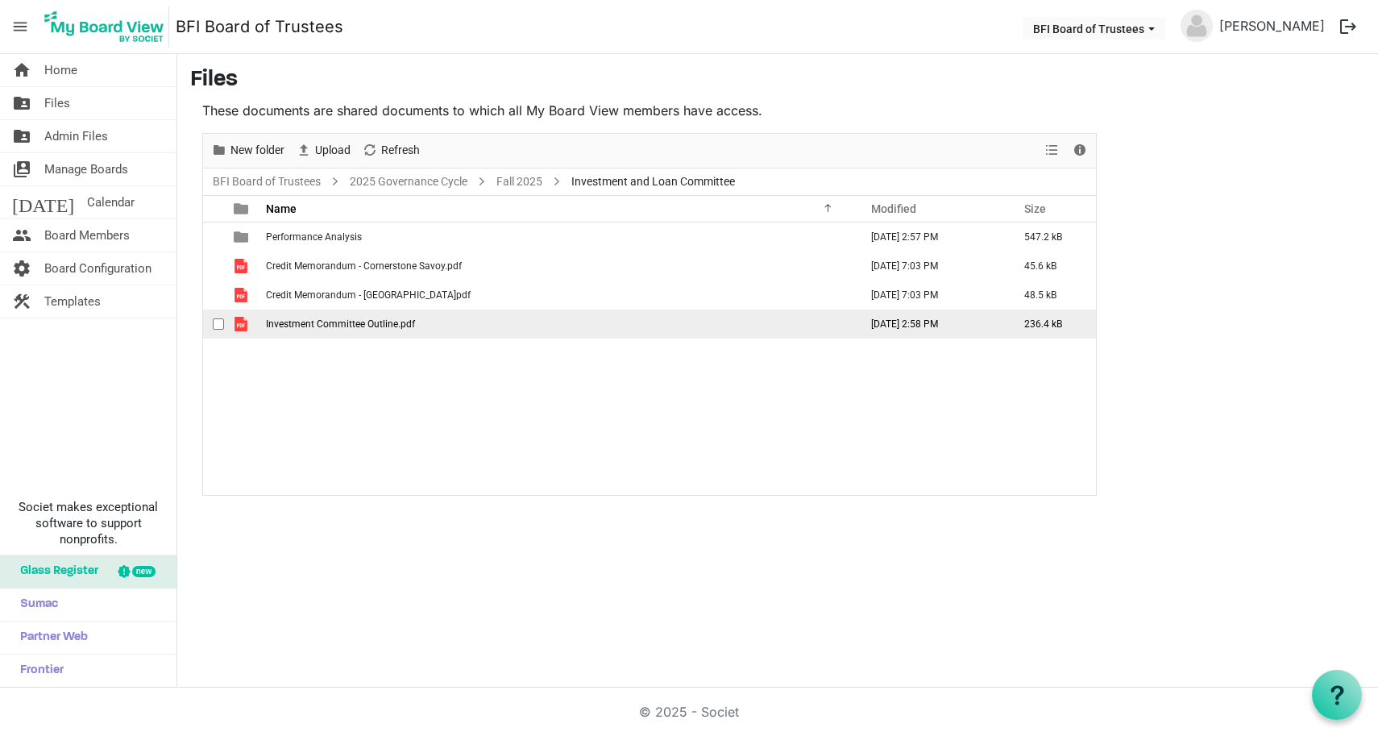
click at [314, 324] on span "Investment Committee Outline.pdf" at bounding box center [340, 323] width 149 height 11
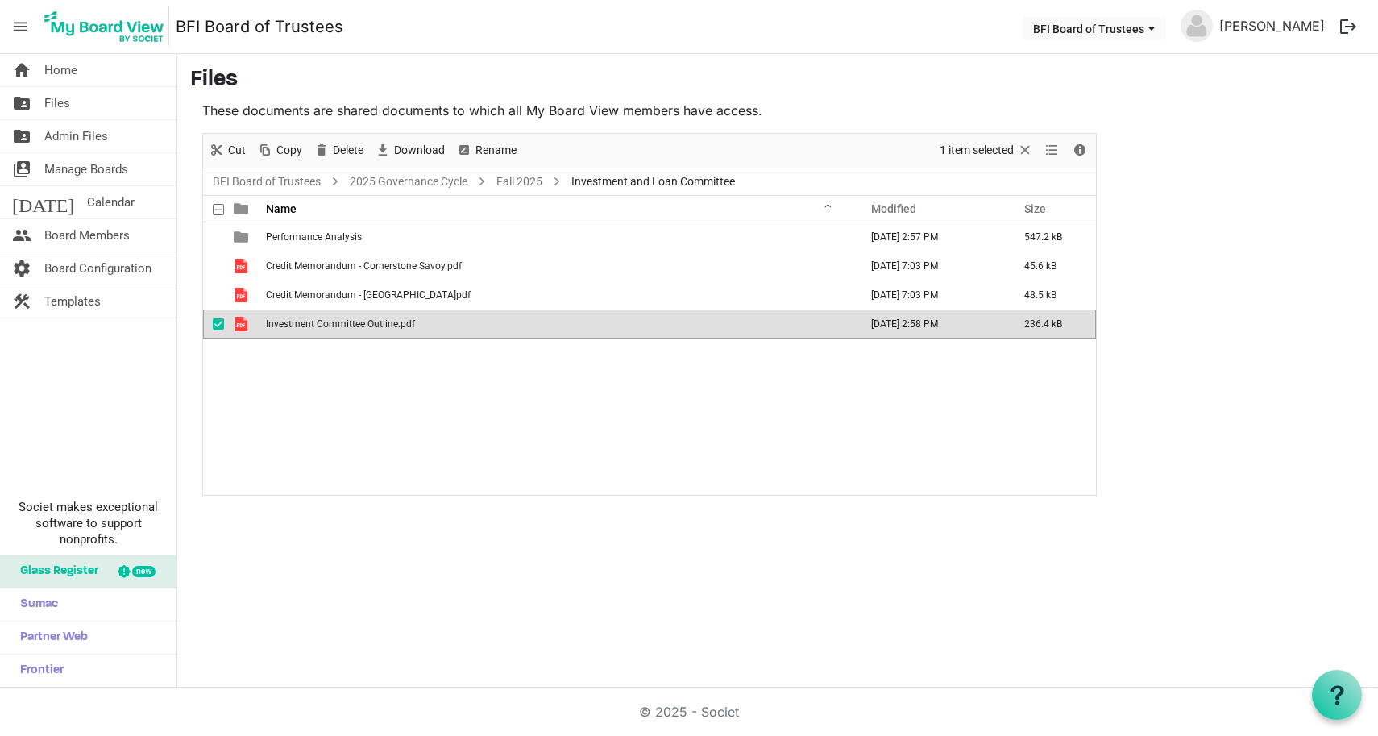
click at [314, 324] on span "Investment Committee Outline.pdf" at bounding box center [340, 323] width 149 height 11
click at [55, 104] on span "Files" at bounding box center [57, 103] width 26 height 32
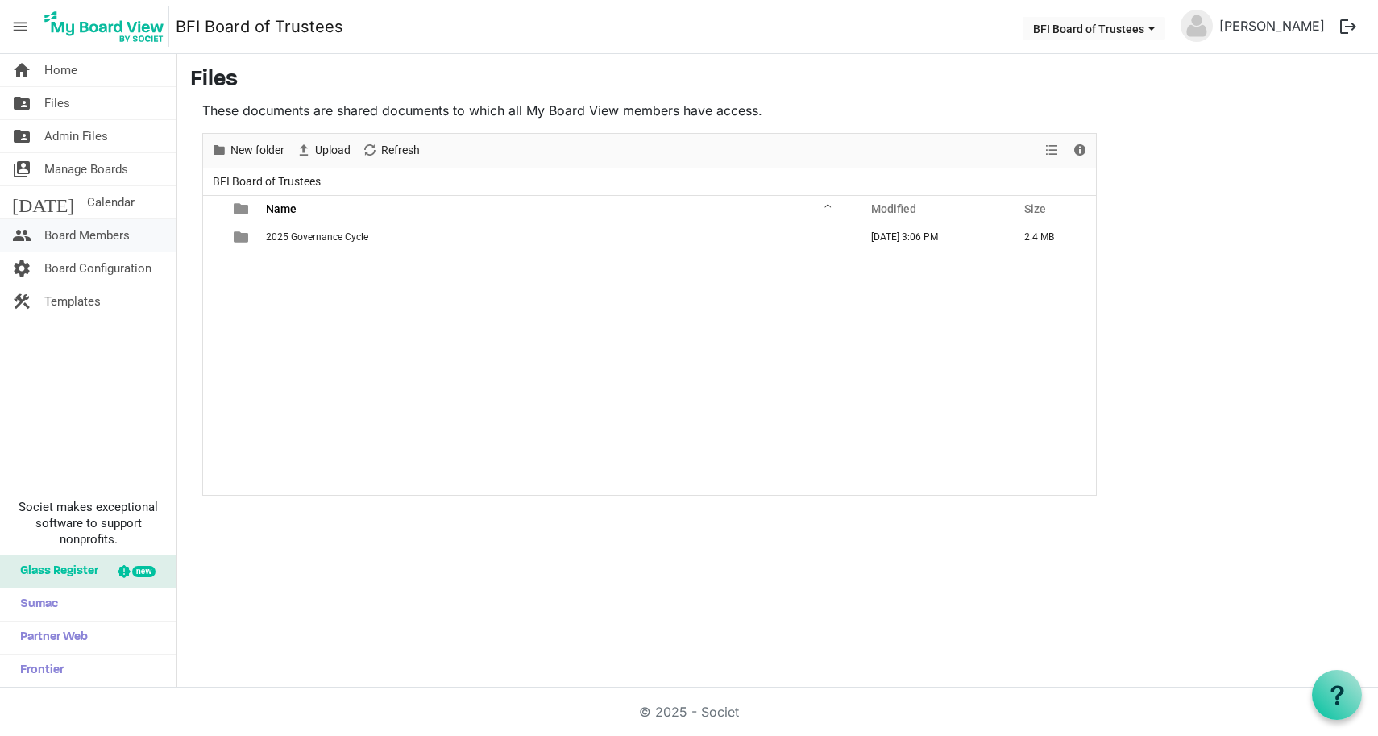
click at [66, 234] on span "Board Members" at bounding box center [86, 235] width 85 height 32
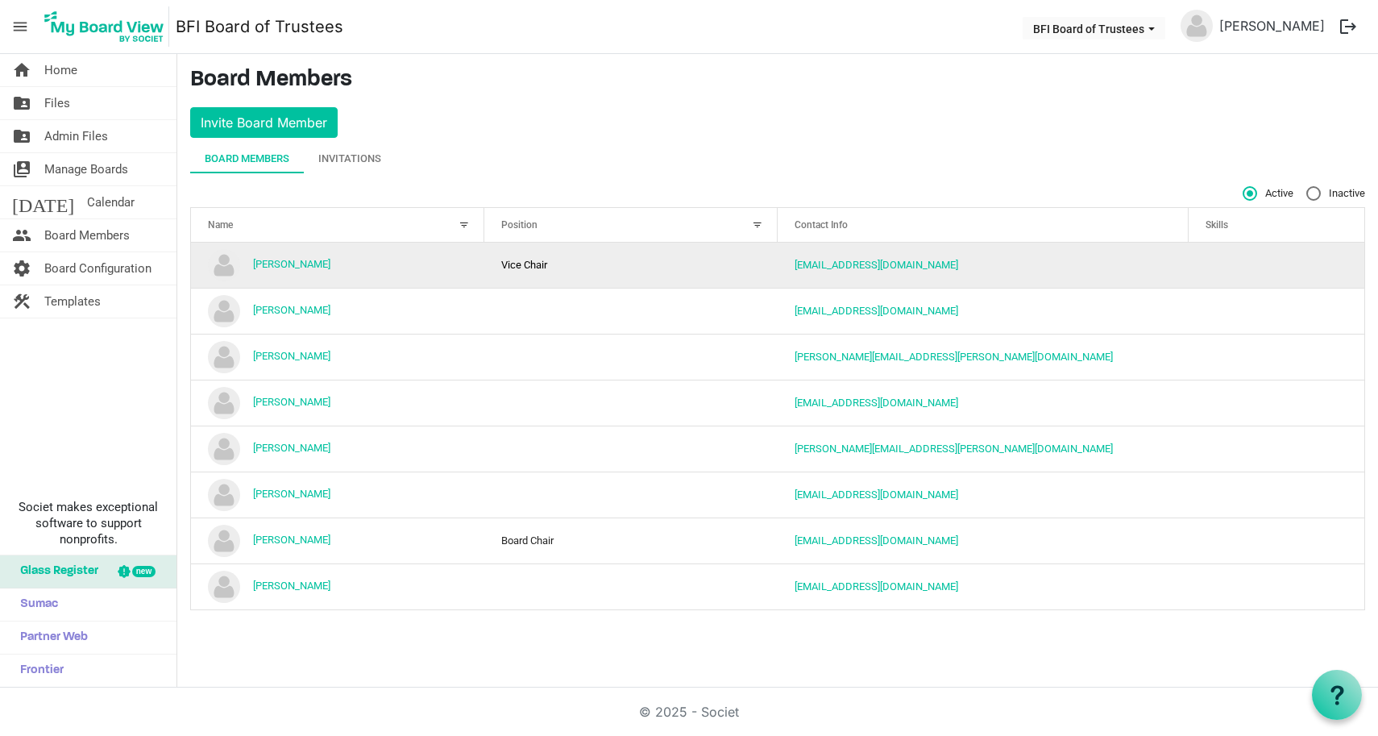
click at [422, 268] on td "[PERSON_NAME]" at bounding box center [337, 265] width 293 height 45
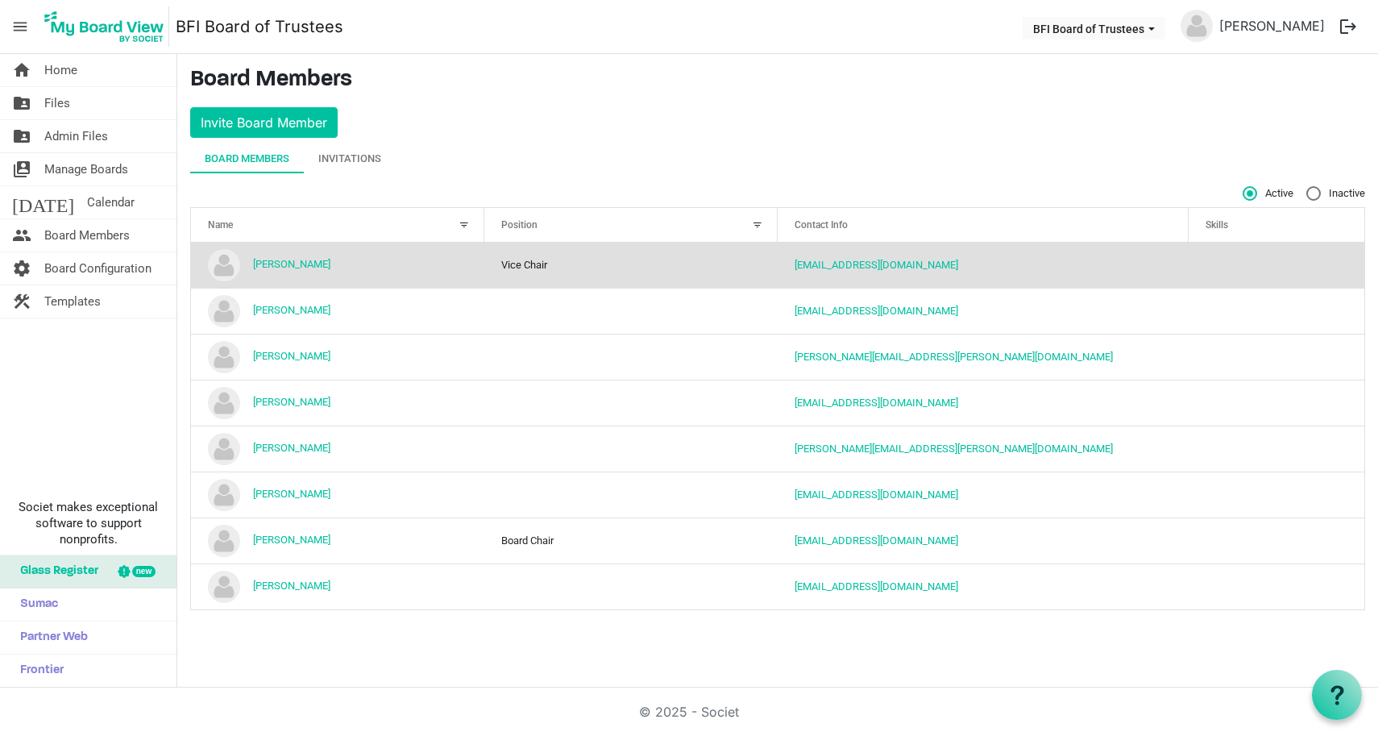
click at [422, 268] on td "[PERSON_NAME]" at bounding box center [337, 265] width 293 height 45
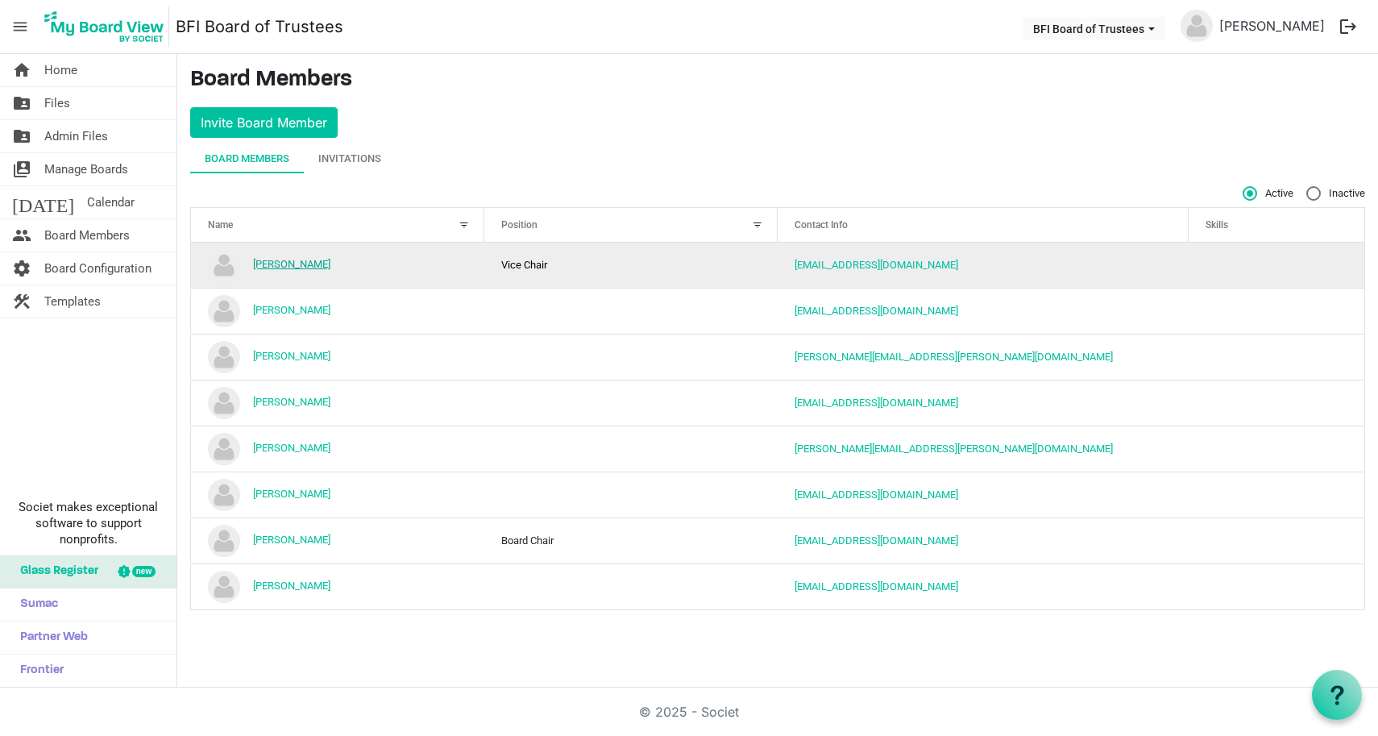
click at [276, 262] on link "[PERSON_NAME]" at bounding box center [291, 264] width 77 height 12
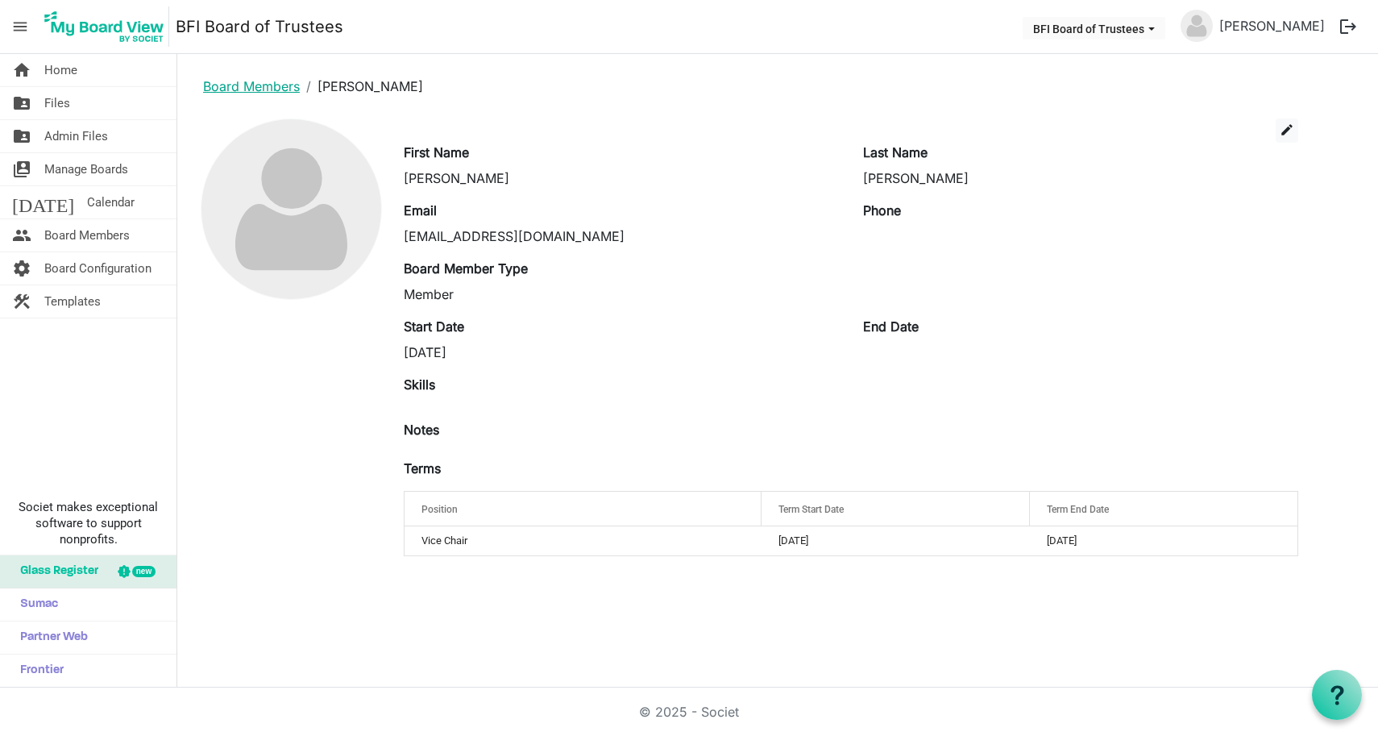
click at [240, 85] on link "Board Members" at bounding box center [251, 86] width 97 height 16
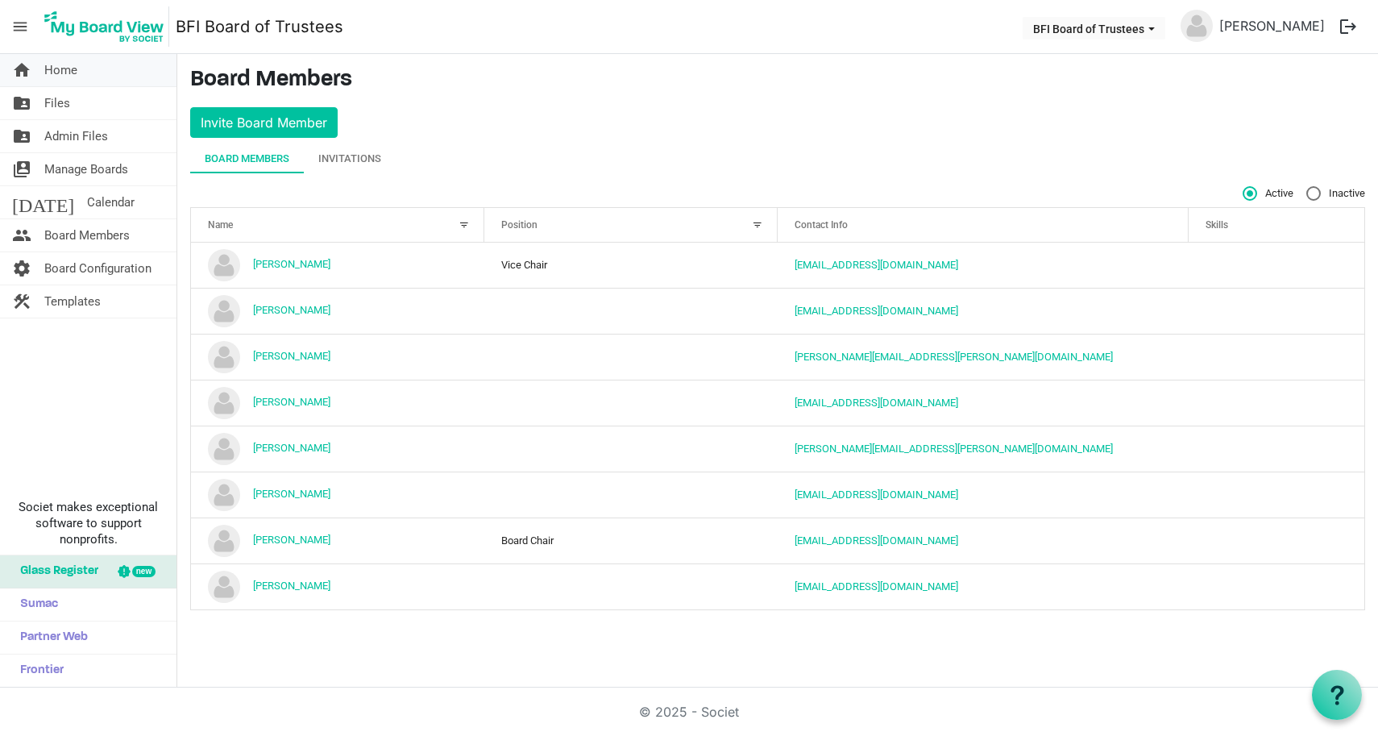
click at [55, 64] on span "Home" at bounding box center [60, 70] width 33 height 32
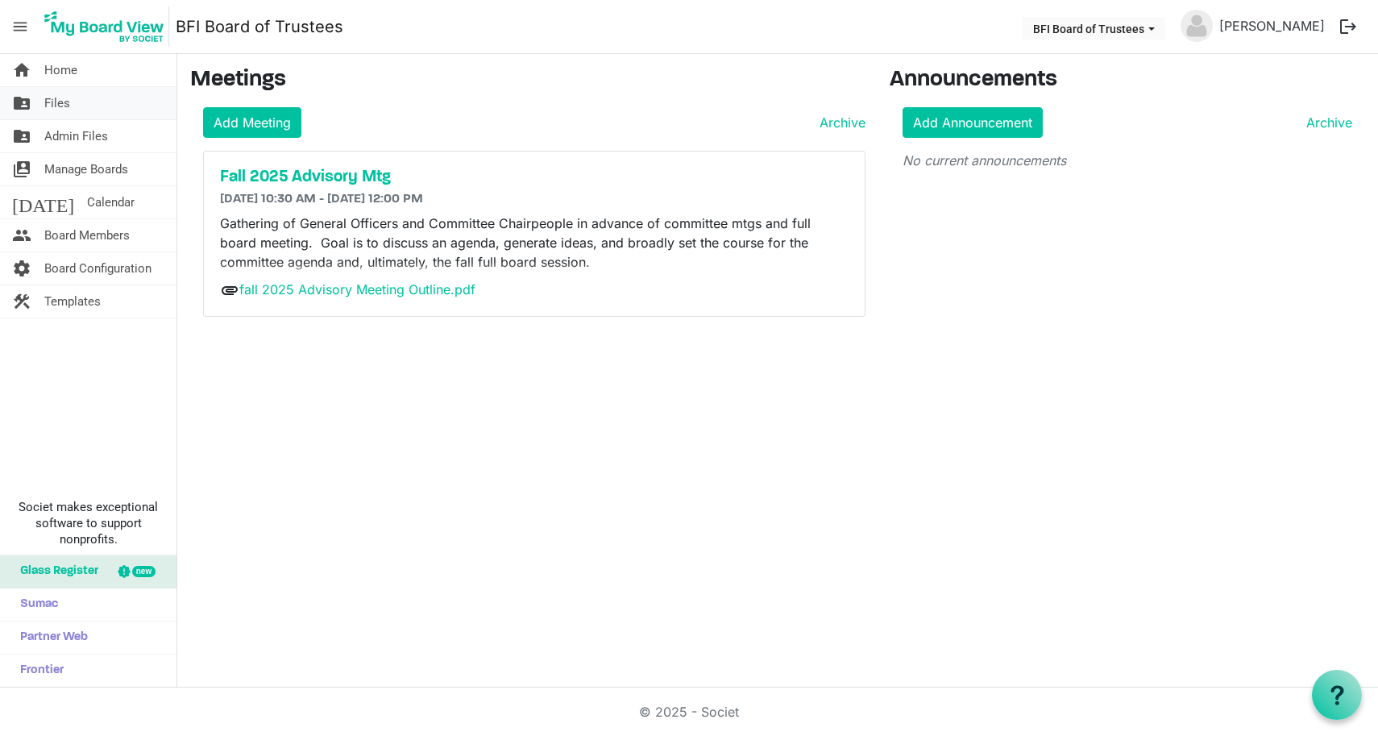
click at [55, 106] on span "Files" at bounding box center [57, 103] width 26 height 32
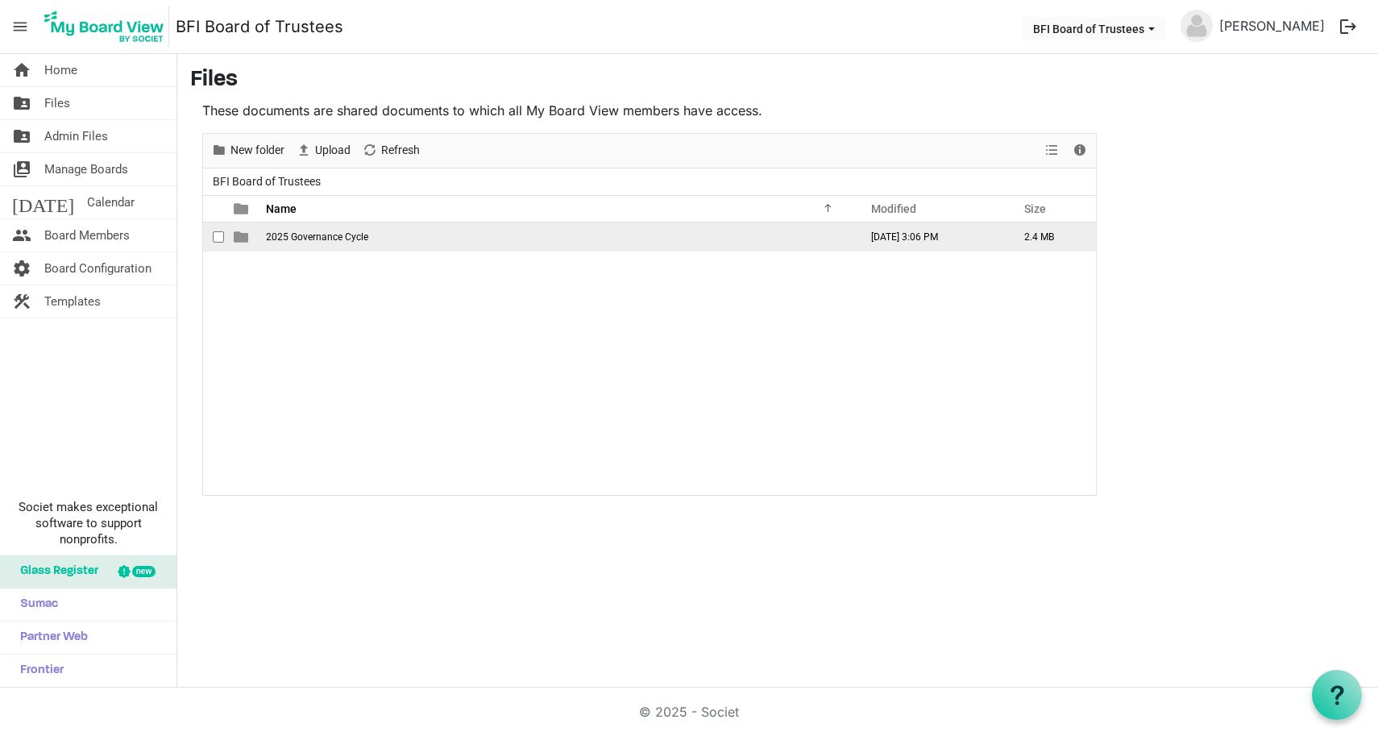
click at [284, 237] on span "2025 Governance Cycle" at bounding box center [317, 236] width 102 height 11
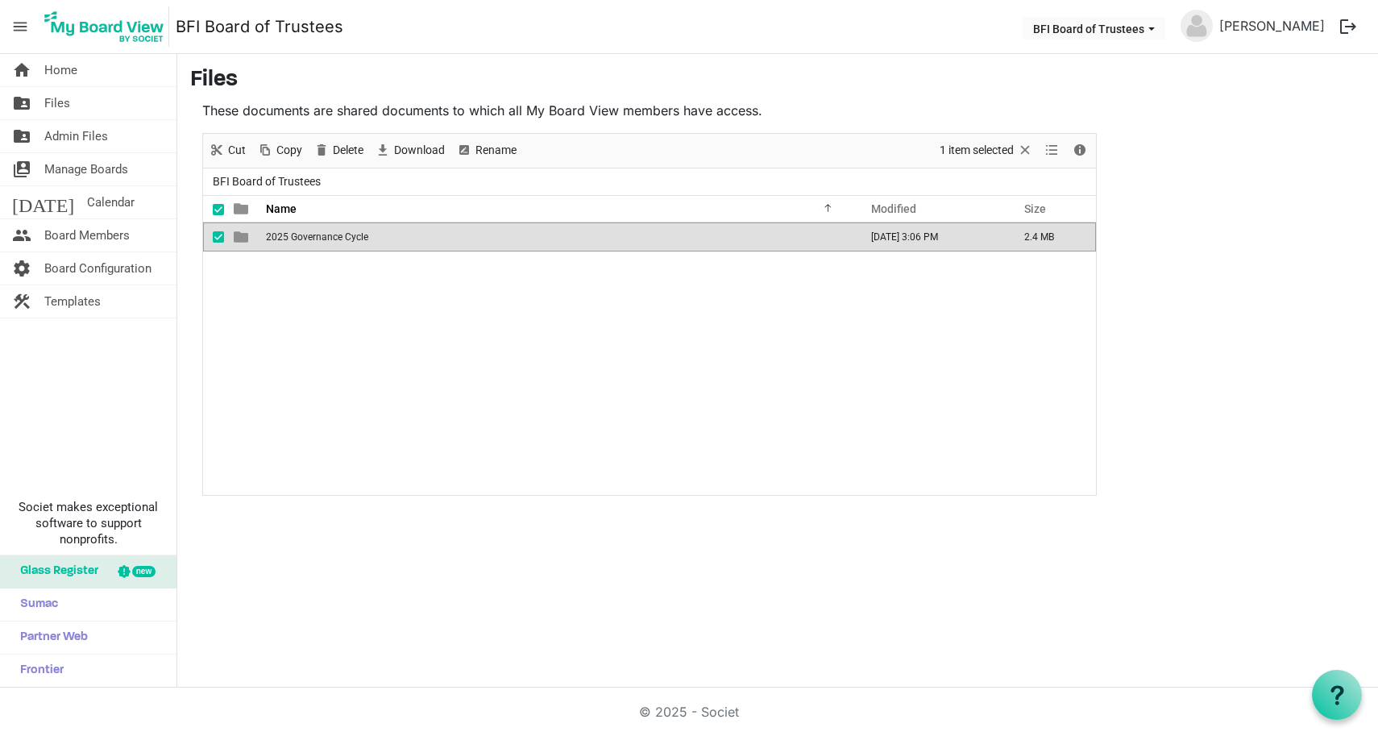
click at [284, 237] on span "2025 Governance Cycle" at bounding box center [317, 236] width 102 height 11
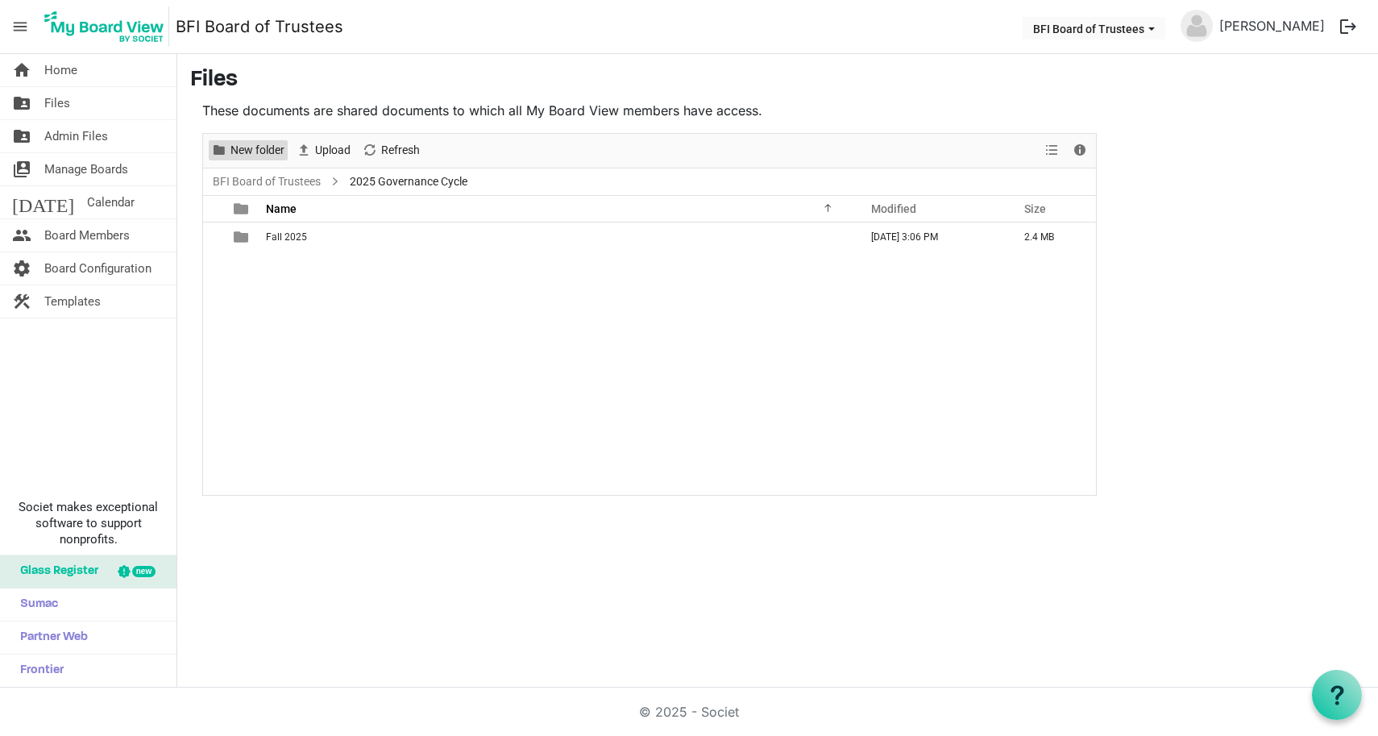
click at [253, 154] on span "New folder" at bounding box center [257, 150] width 57 height 20
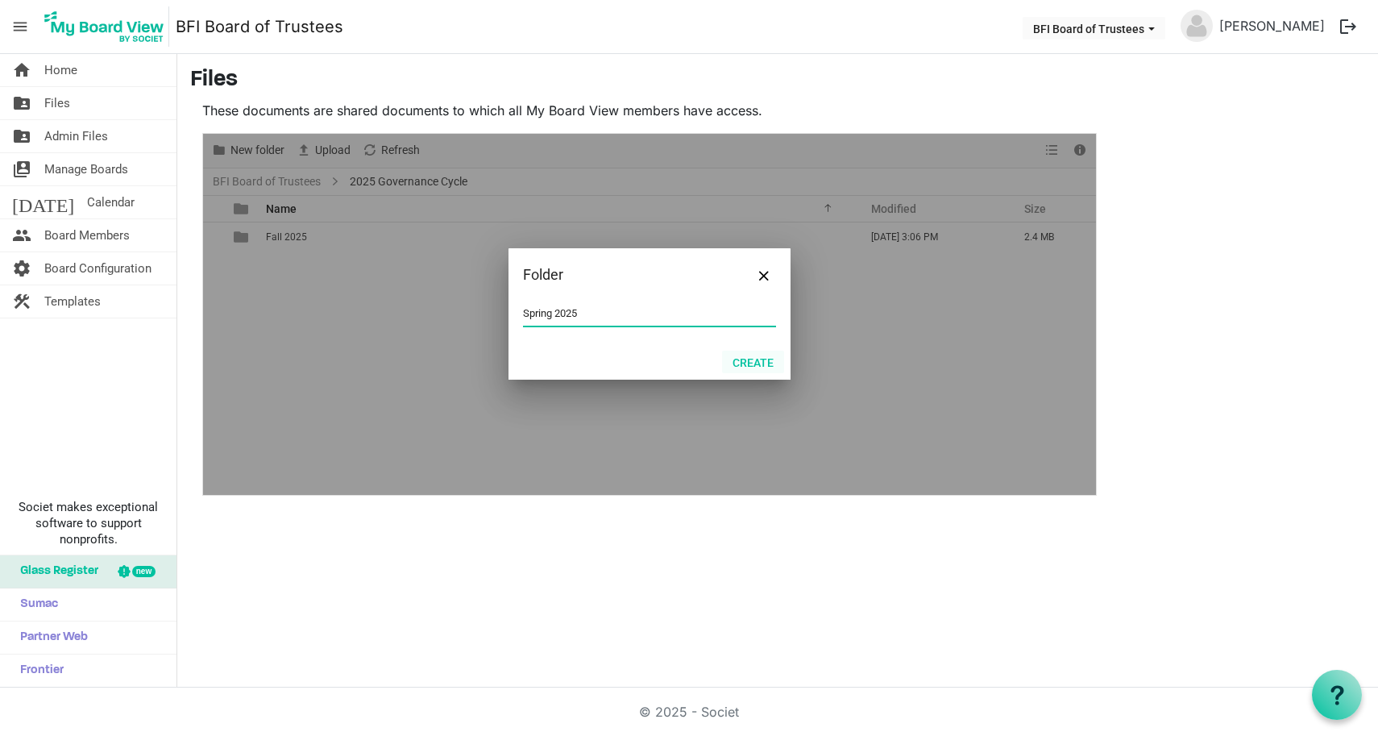
type input "Spring 2025"
click at [752, 367] on button "Create" at bounding box center [753, 362] width 62 height 23
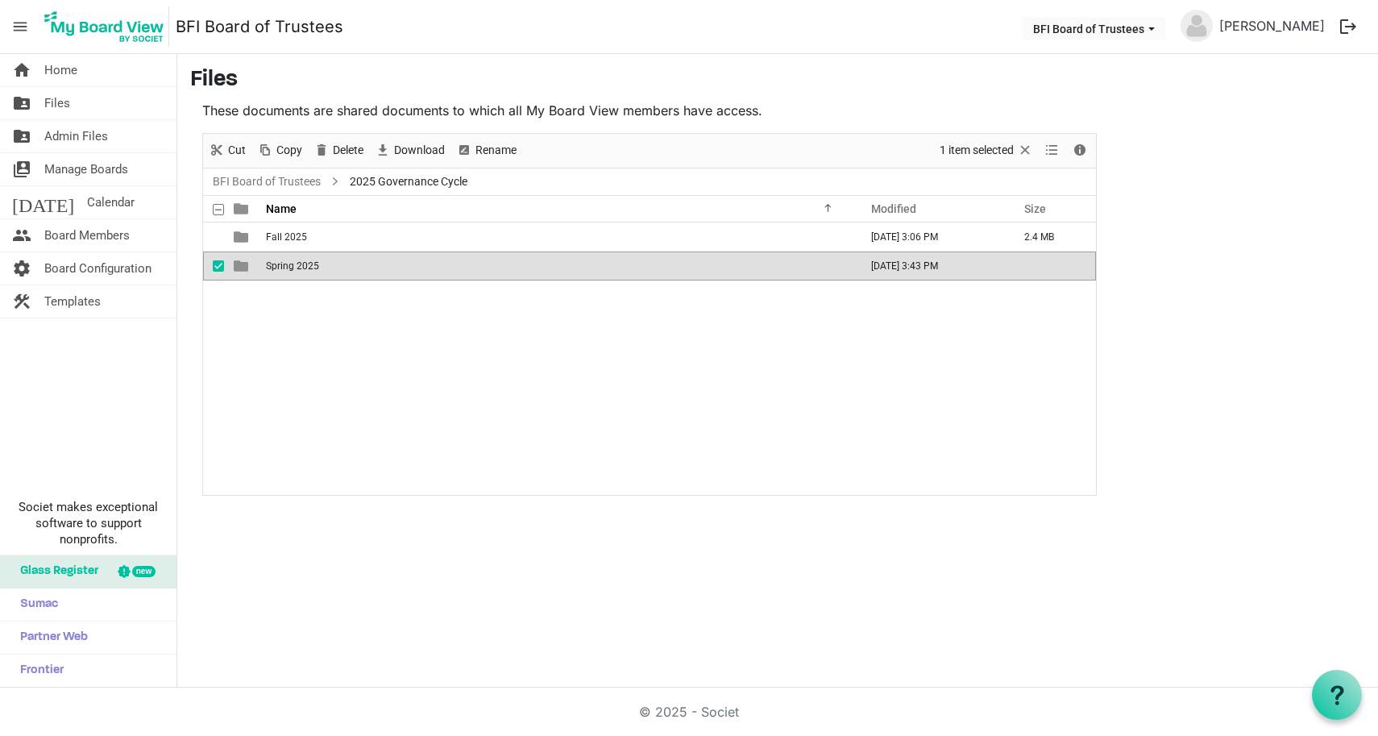
click at [287, 265] on span "Spring 2025" at bounding box center [292, 265] width 53 height 11
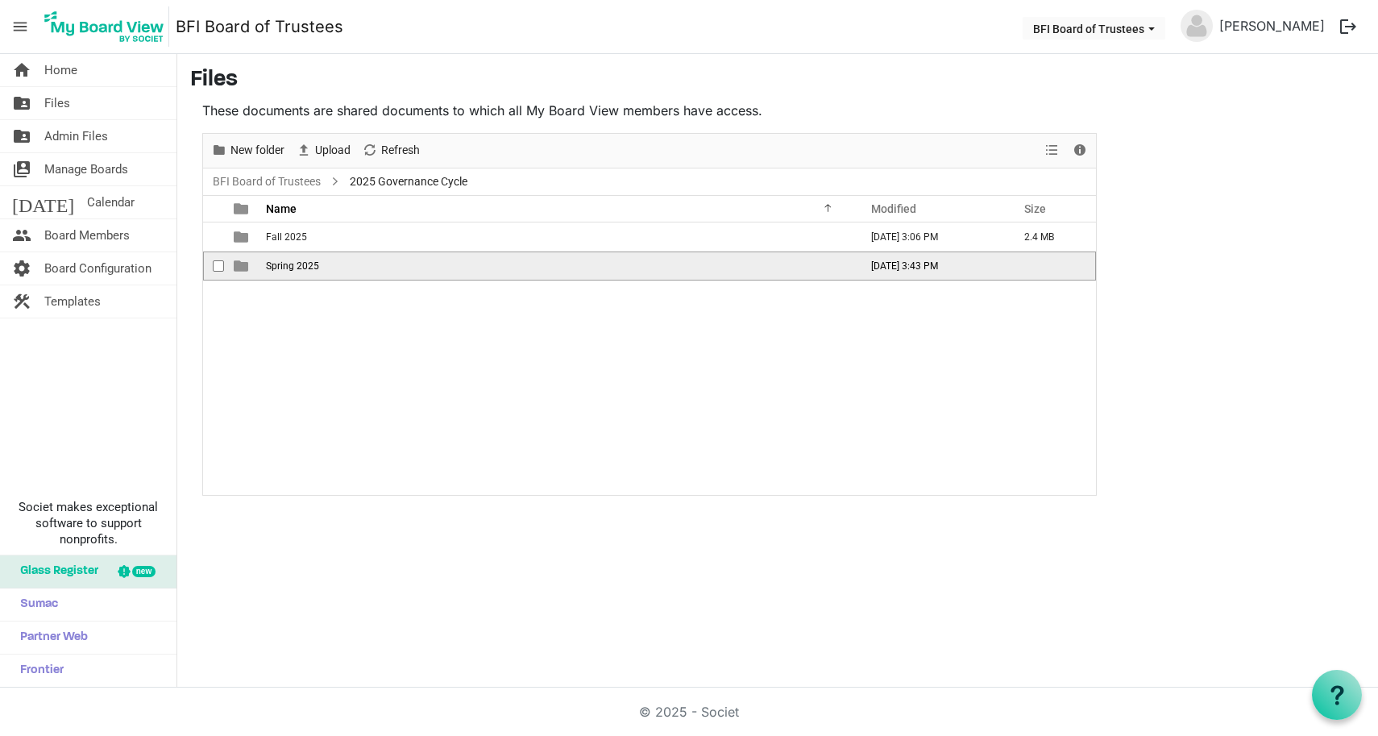
click at [287, 265] on span "Spring 2025" at bounding box center [292, 265] width 53 height 11
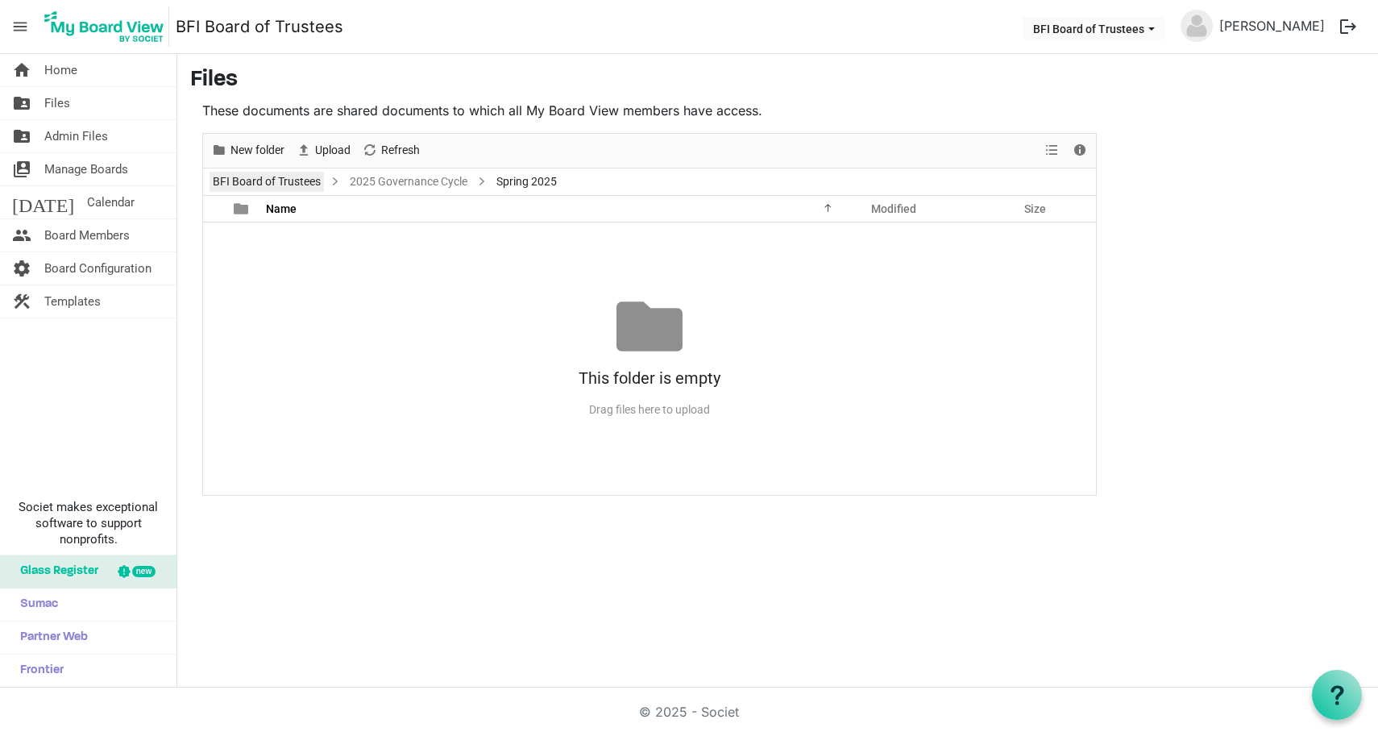
click at [258, 184] on link "BFI Board of Trustees" at bounding box center [267, 182] width 114 height 20
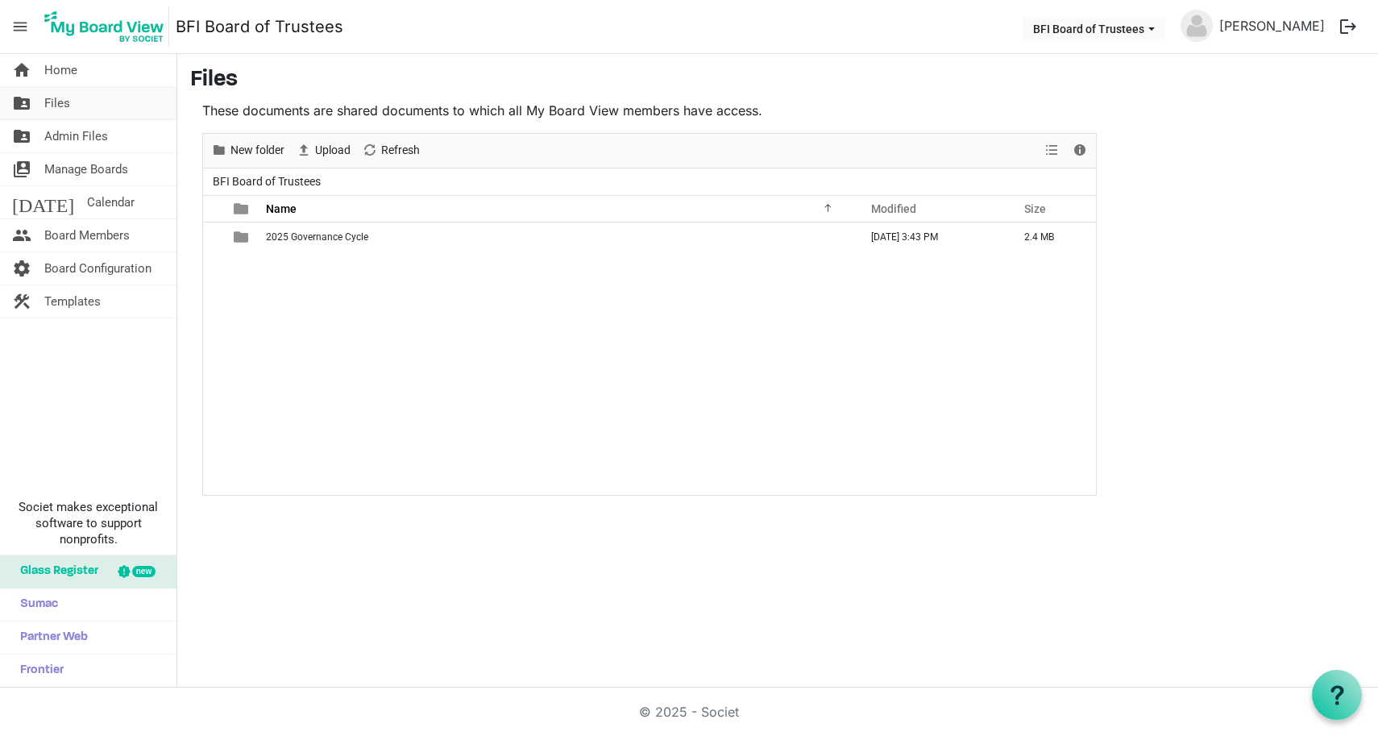
click at [48, 100] on span "Files" at bounding box center [57, 103] width 26 height 32
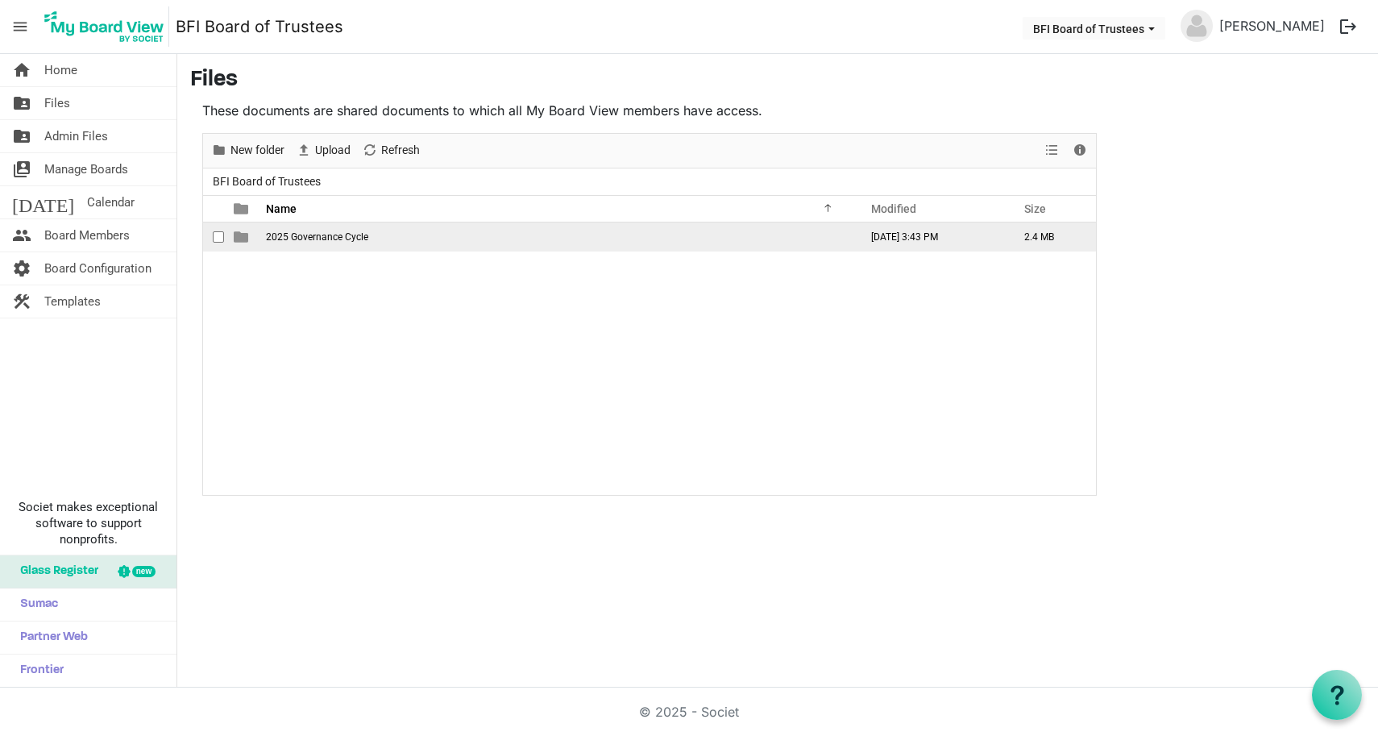
click at [293, 239] on span "2025 Governance Cycle" at bounding box center [317, 236] width 102 height 11
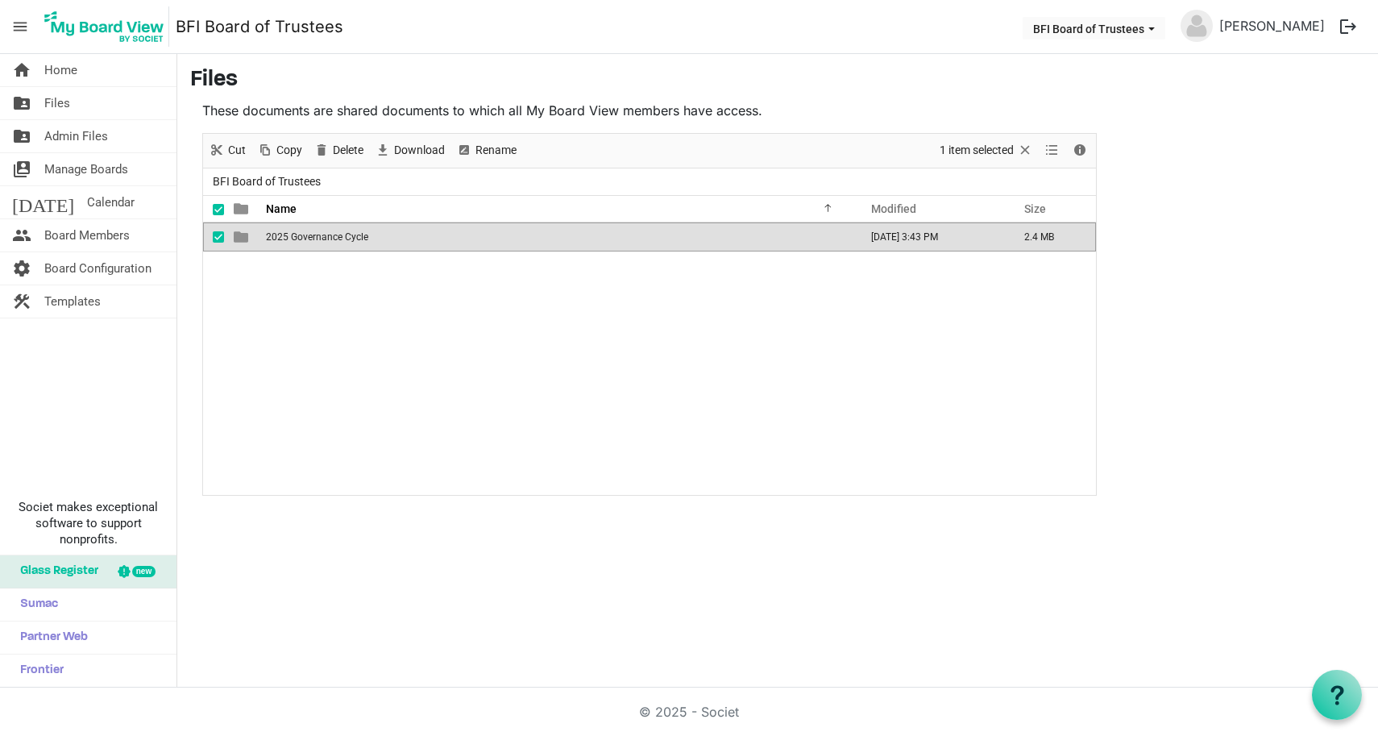
click at [293, 239] on span "2025 Governance Cycle" at bounding box center [317, 236] width 102 height 11
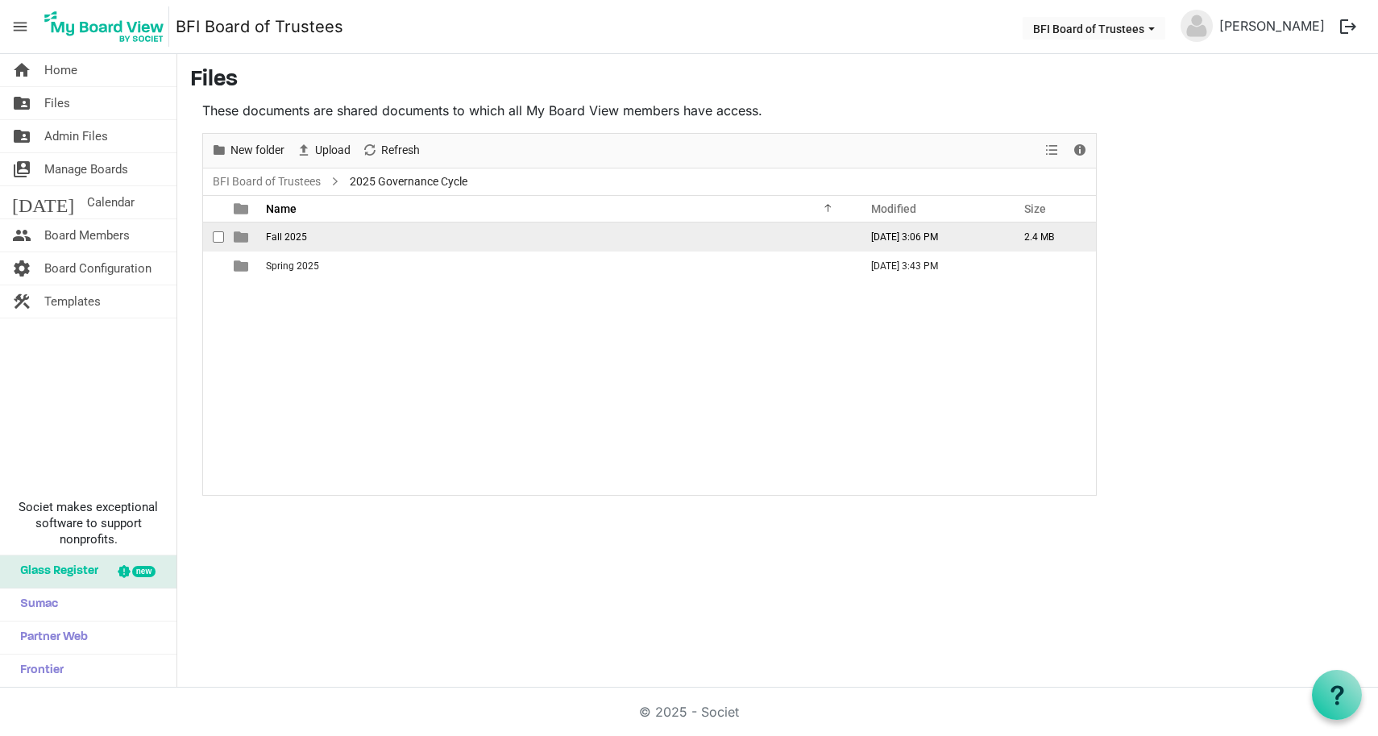
click at [280, 232] on span "Fall 2025" at bounding box center [286, 236] width 41 height 11
